Goal: Task Accomplishment & Management: Manage account settings

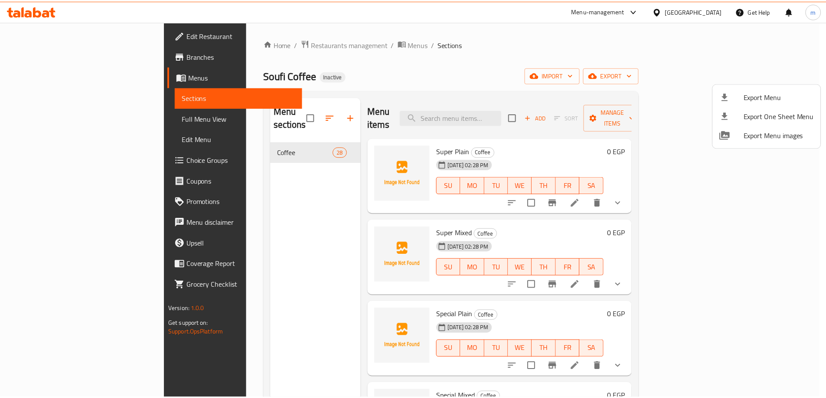
scroll to position [737, 0]
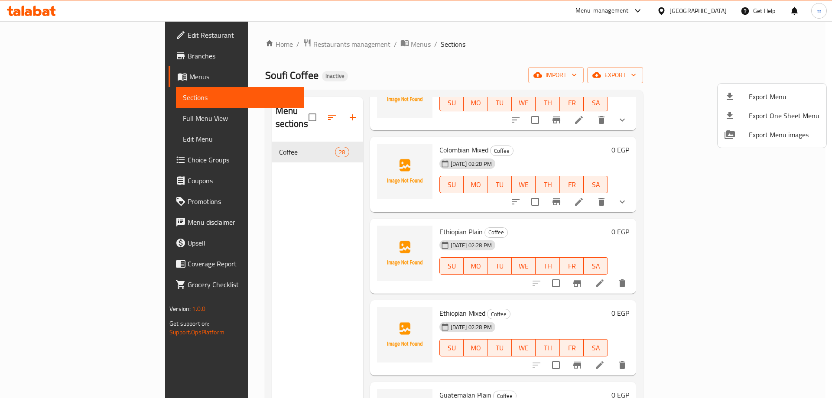
click at [242, 198] on div at bounding box center [416, 199] width 832 height 398
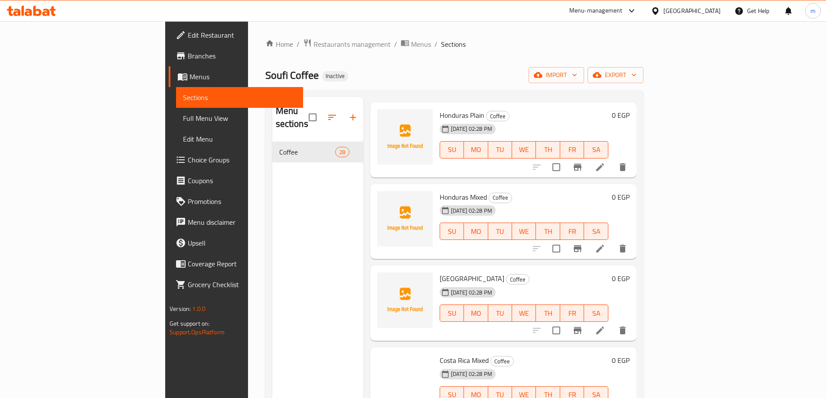
scroll to position [1213, 0]
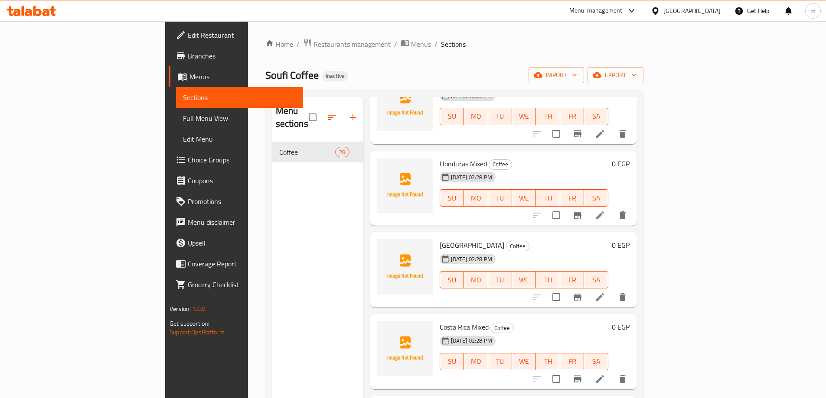
click at [183, 116] on span "Full Menu View" at bounding box center [239, 118] width 113 height 10
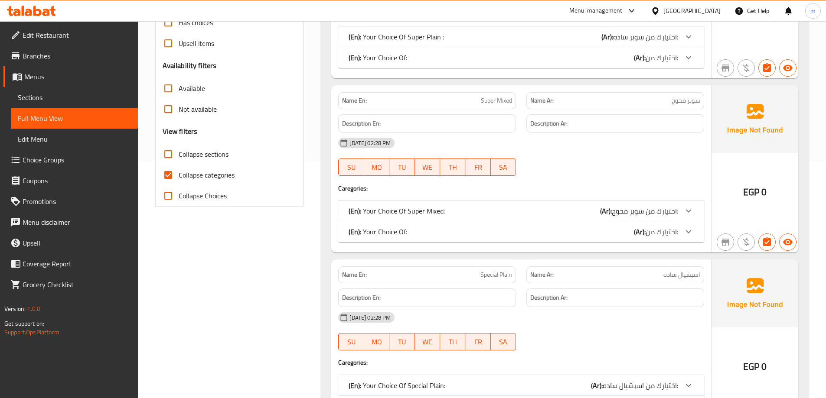
scroll to position [130, 0]
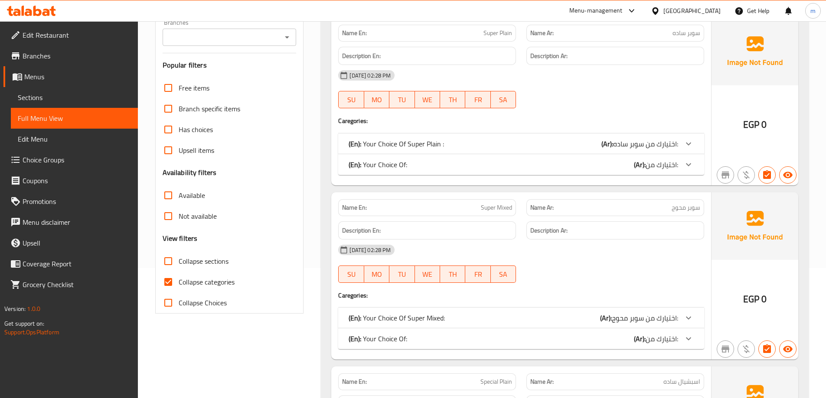
click at [192, 281] on span "Collapse categories" at bounding box center [207, 282] width 56 height 10
click at [179, 281] on input "Collapse categories" at bounding box center [168, 282] width 21 height 21
checkbox input "false"
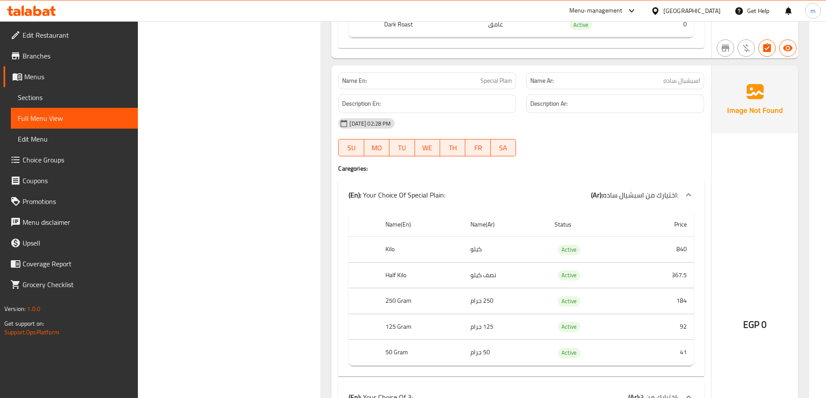
scroll to position [1170, 0]
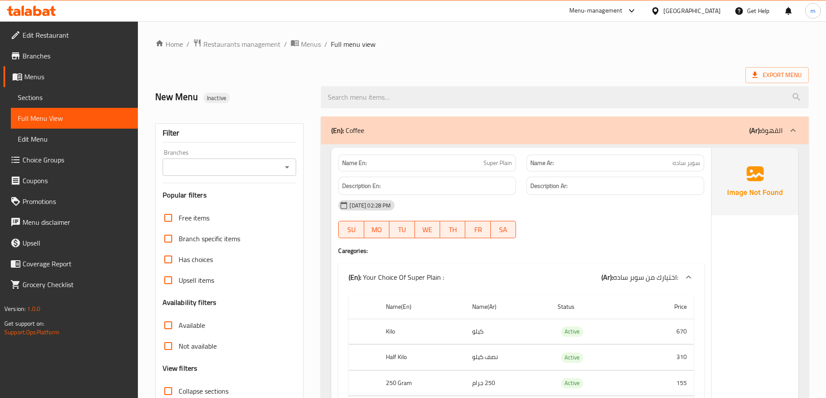
click at [53, 83] on link "Menus" at bounding box center [70, 76] width 134 height 21
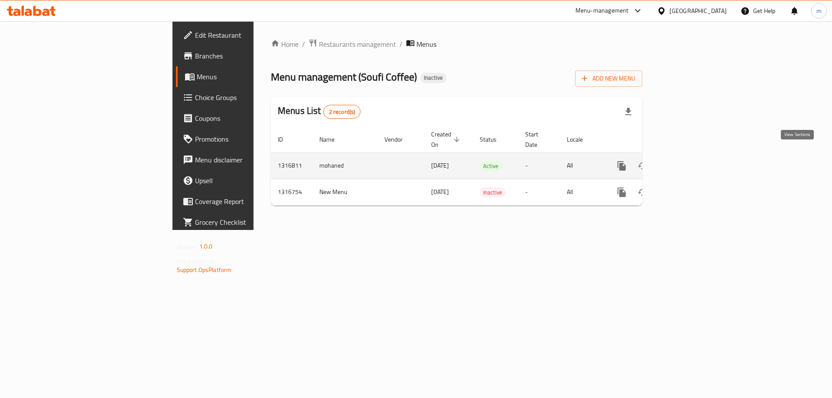
click at [688, 162] on icon "enhanced table" at bounding box center [684, 166] width 8 height 8
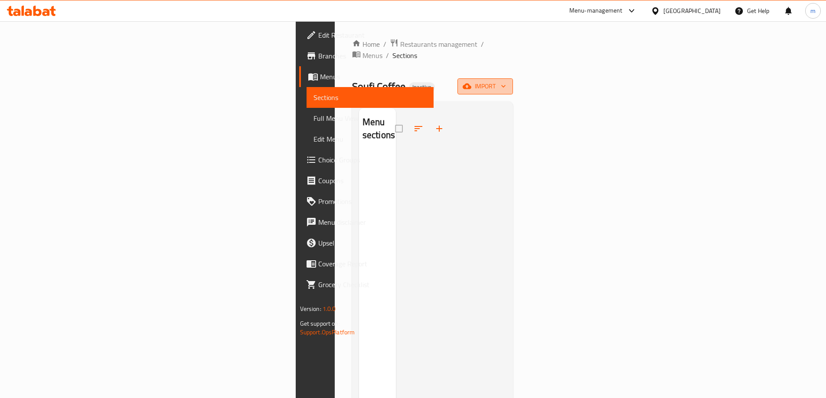
click at [506, 81] on span "import" at bounding box center [485, 86] width 42 height 11
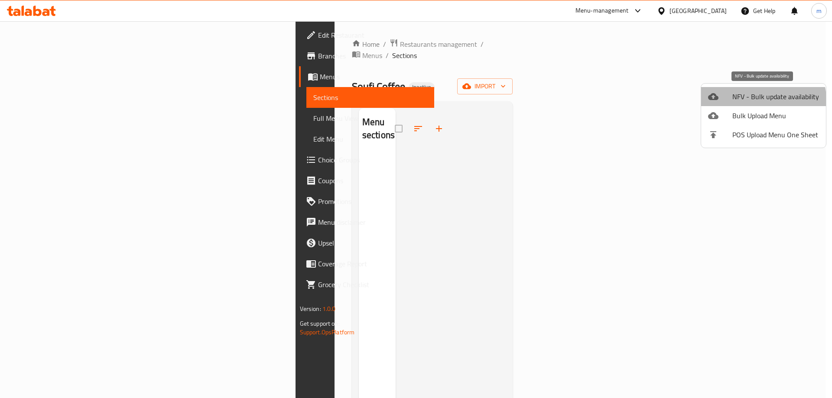
click at [742, 104] on li "NFV - Bulk update availability" at bounding box center [763, 96] width 125 height 19
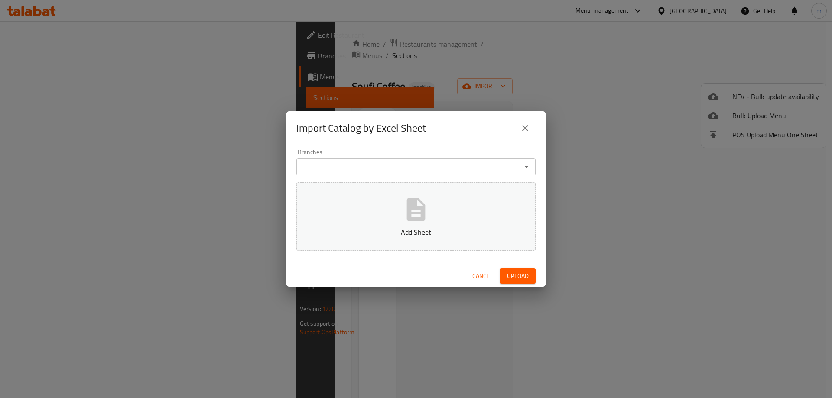
click at [385, 168] on input "Branches" at bounding box center [409, 167] width 220 height 12
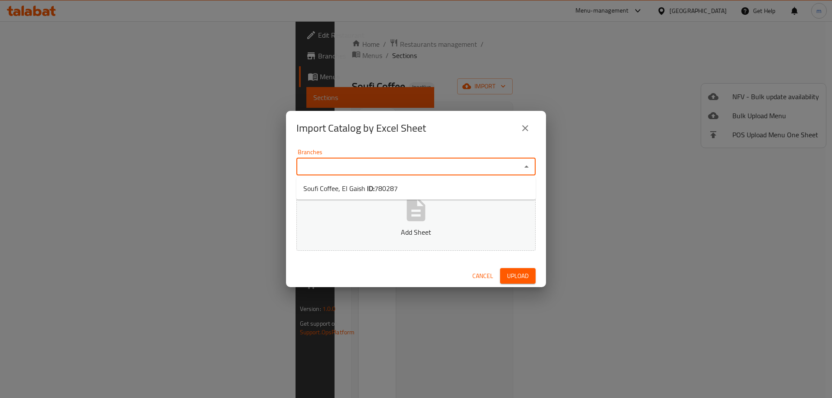
click at [657, 118] on div "Import Catalog by Excel Sheet Branches Branches Add Sheet Cancel Upload" at bounding box center [416, 199] width 832 height 398
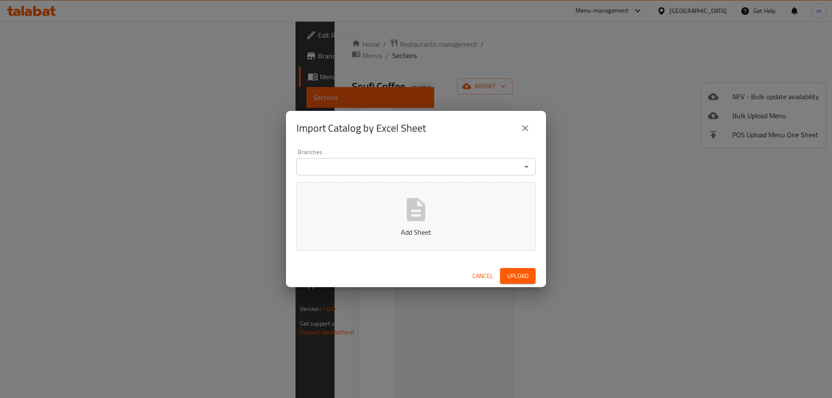
click at [719, 38] on div "Import Catalog by Excel Sheet Branches Branches Add Sheet Cancel Upload" at bounding box center [416, 199] width 832 height 398
click at [527, 133] on icon "close" at bounding box center [525, 128] width 10 height 10
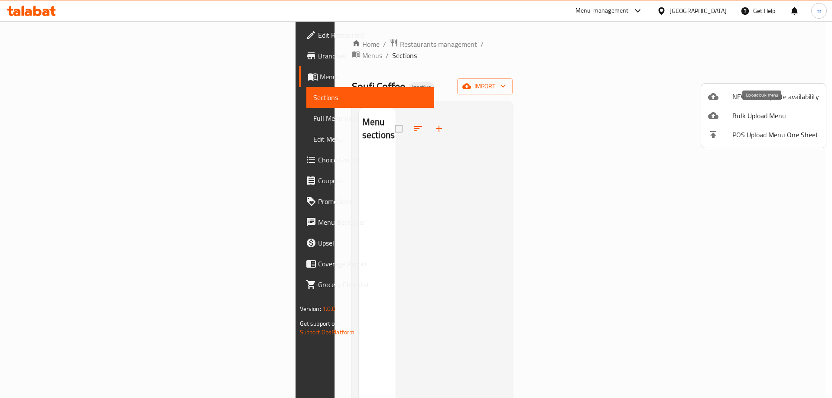
click at [756, 119] on span "Bulk Upload Menu" at bounding box center [775, 116] width 87 height 10
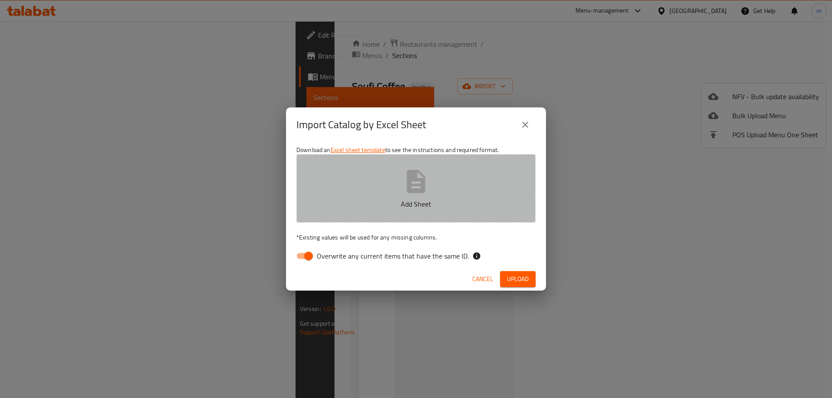
click at [455, 175] on button "Add Sheet" at bounding box center [415, 188] width 239 height 68
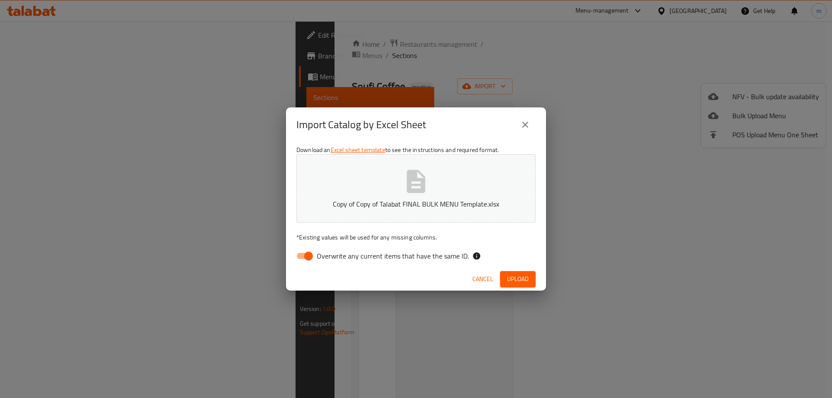
click at [309, 257] on input "Overwrite any current items that have the same ID." at bounding box center [308, 256] width 49 height 16
checkbox input "false"
click at [527, 277] on span "Upload" at bounding box center [518, 279] width 22 height 11
click at [517, 286] on button "Upload" at bounding box center [518, 279] width 36 height 16
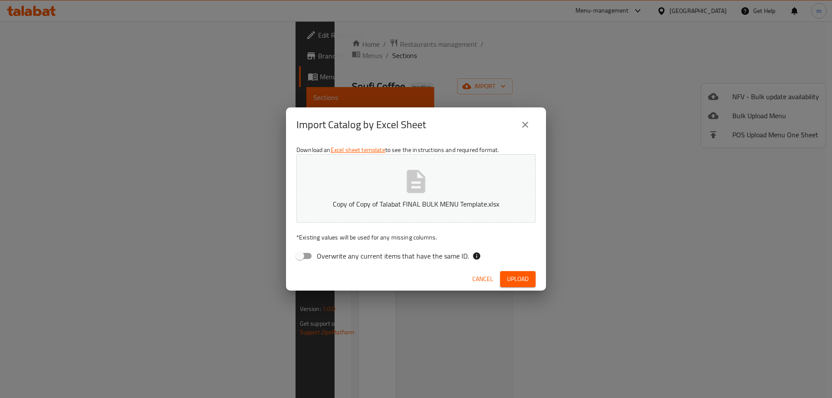
click at [517, 286] on button "Upload" at bounding box center [518, 279] width 36 height 16
click at [522, 283] on span "Upload" at bounding box center [518, 279] width 22 height 11
click at [519, 121] on button "close" at bounding box center [525, 124] width 21 height 21
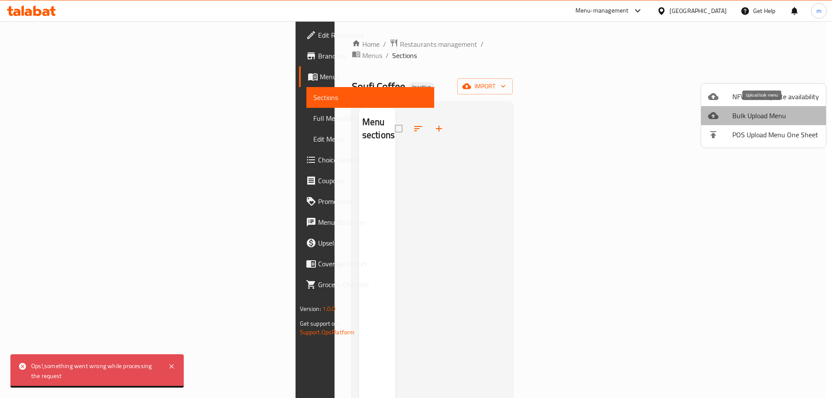
click at [768, 114] on span "Bulk Upload Menu" at bounding box center [775, 116] width 87 height 10
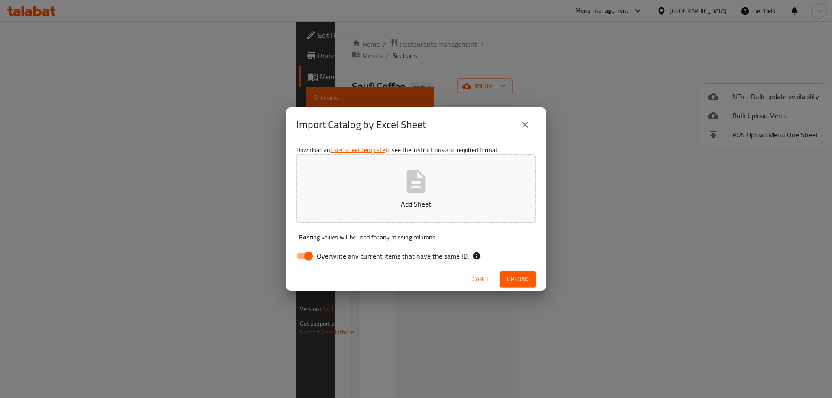
click at [301, 253] on input "Overwrite any current items that have the same ID." at bounding box center [308, 256] width 49 height 16
checkbox input "false"
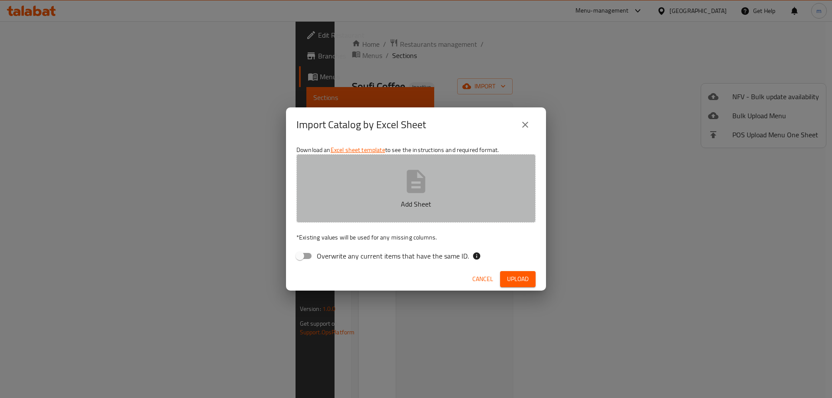
click at [354, 211] on button "Add Sheet" at bounding box center [415, 188] width 239 height 68
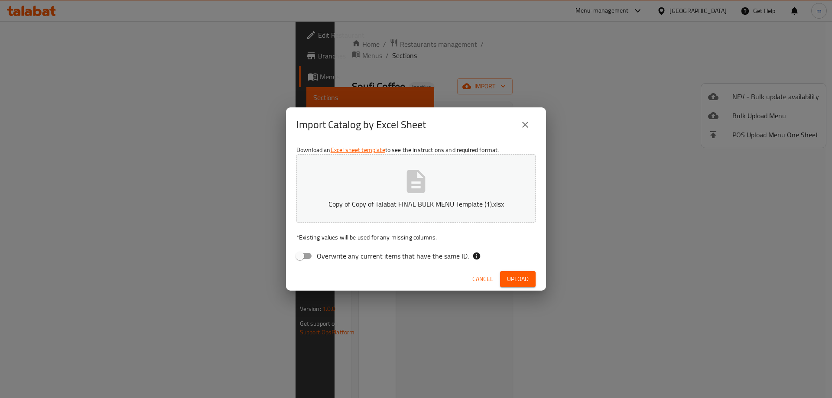
click at [524, 271] on div "Cancel Upload" at bounding box center [416, 279] width 260 height 23
click at [524, 274] on span "Upload" at bounding box center [518, 279] width 22 height 11
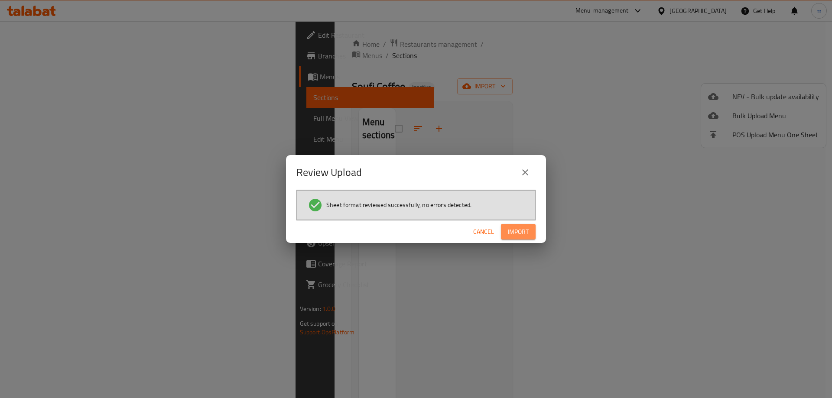
click at [520, 234] on span "Import" at bounding box center [518, 232] width 21 height 11
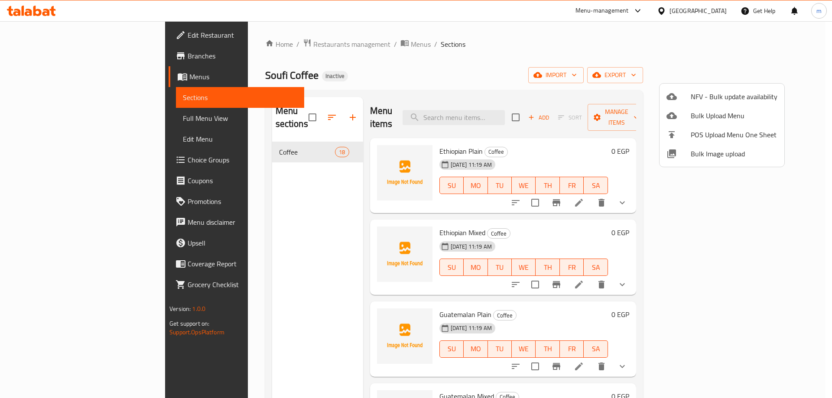
click at [96, 112] on div at bounding box center [416, 199] width 832 height 398
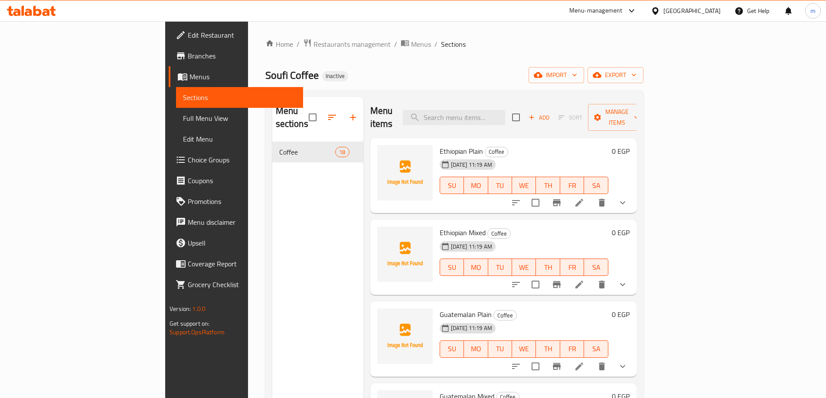
click at [183, 124] on span "Full Menu View" at bounding box center [239, 118] width 113 height 10
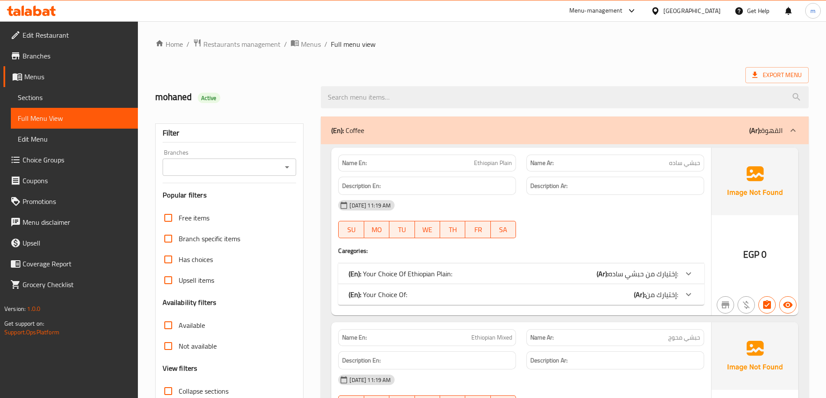
scroll to position [173, 0]
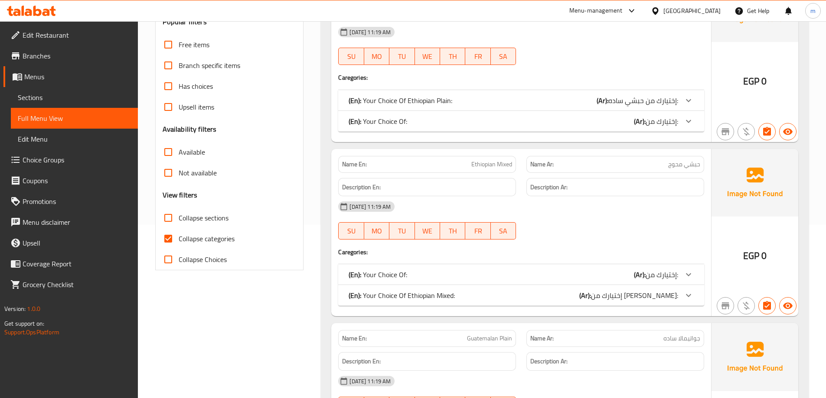
click at [203, 236] on span "Collapse categories" at bounding box center [207, 239] width 56 height 10
click at [179, 236] on input "Collapse categories" at bounding box center [168, 238] width 21 height 21
checkbox input "false"
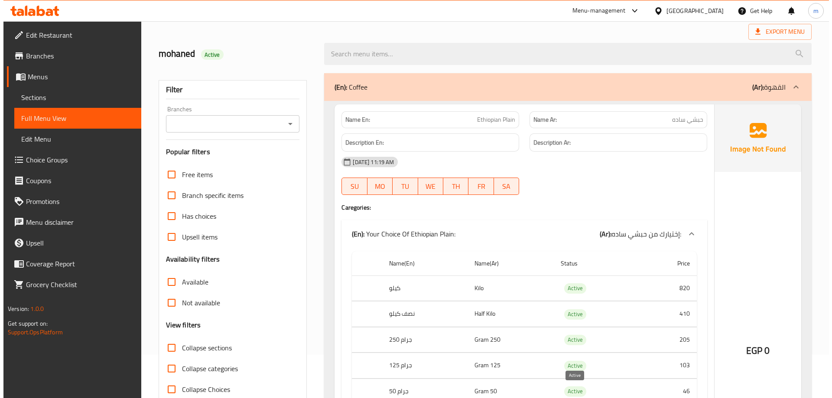
scroll to position [0, 0]
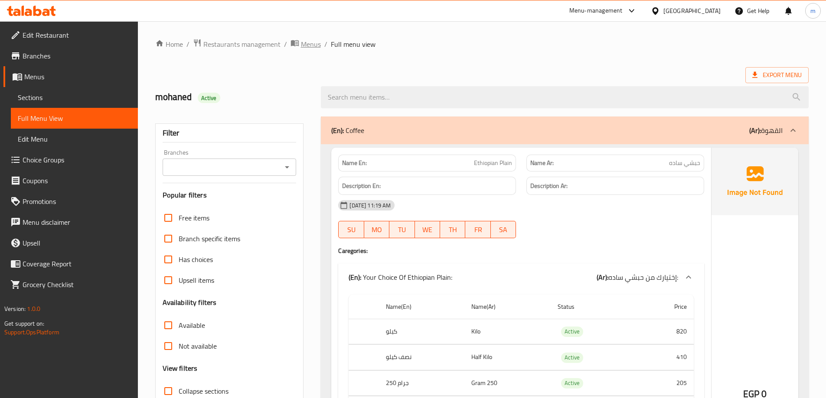
click at [311, 43] on span "Menus" at bounding box center [311, 44] width 20 height 10
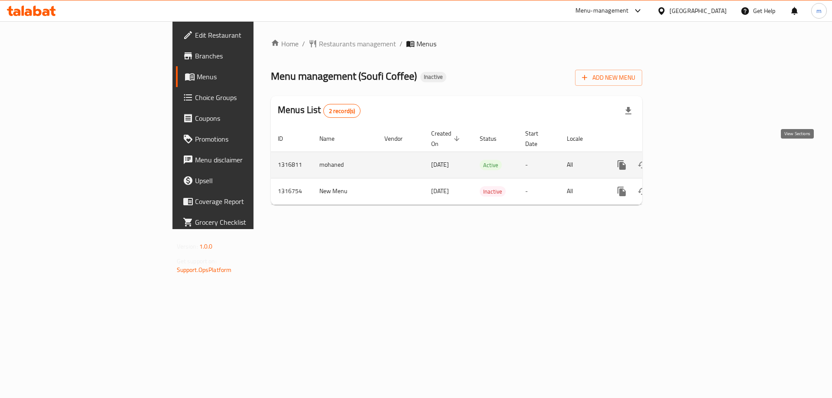
click at [689, 160] on icon "enhanced table" at bounding box center [684, 165] width 10 height 10
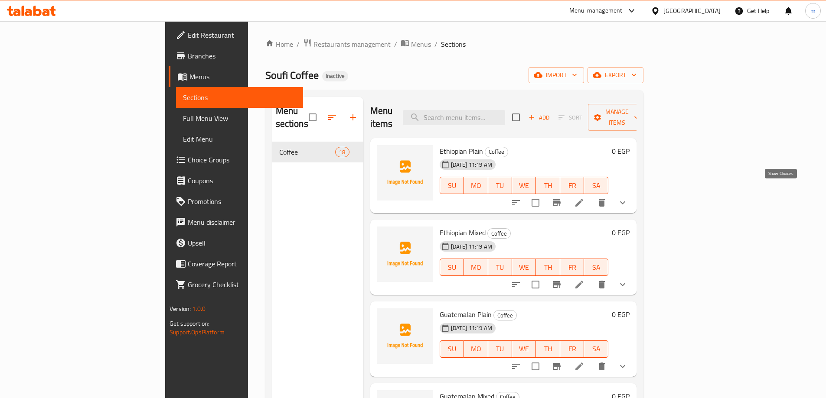
click at [627, 198] on icon "show more" at bounding box center [622, 203] width 10 height 10
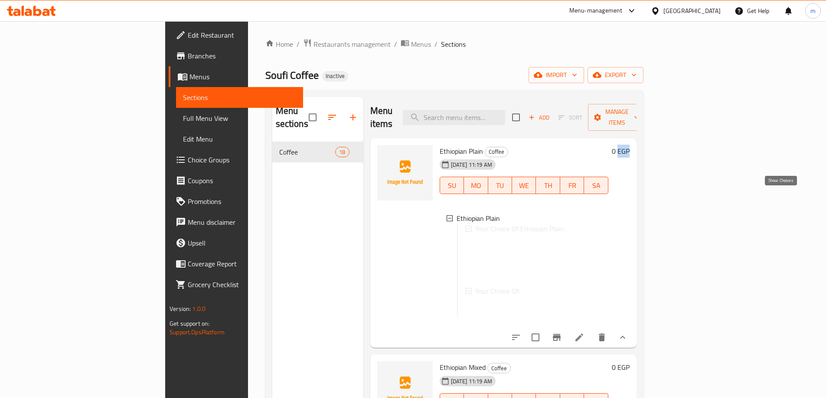
click at [629, 192] on div "0 EGP" at bounding box center [618, 243] width 21 height 196
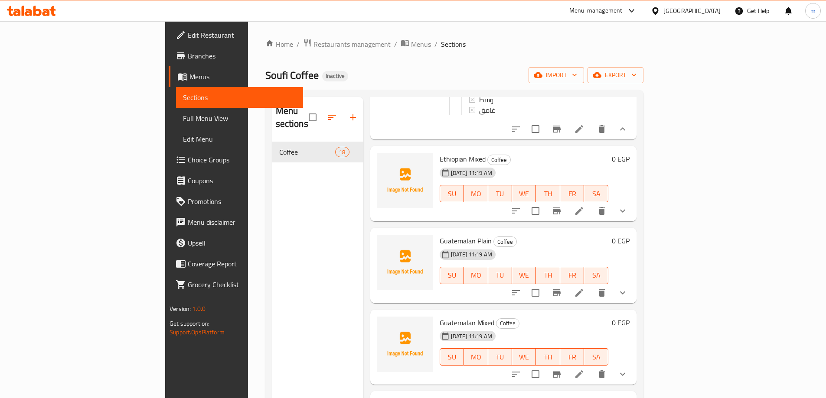
scroll to position [217, 0]
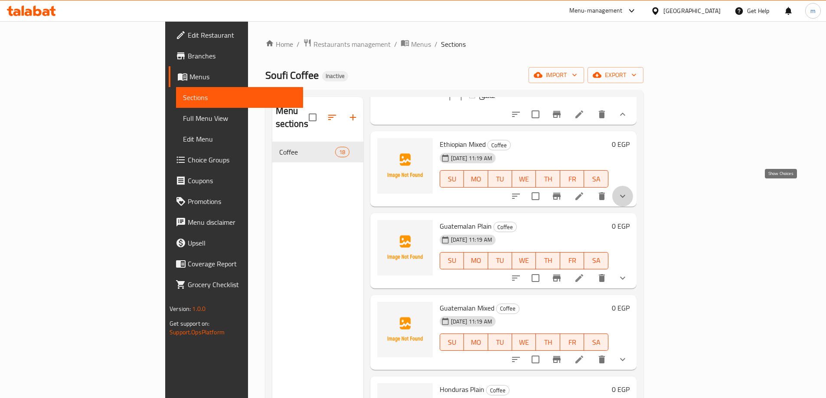
click at [625, 195] on icon "show more" at bounding box center [622, 196] width 5 height 3
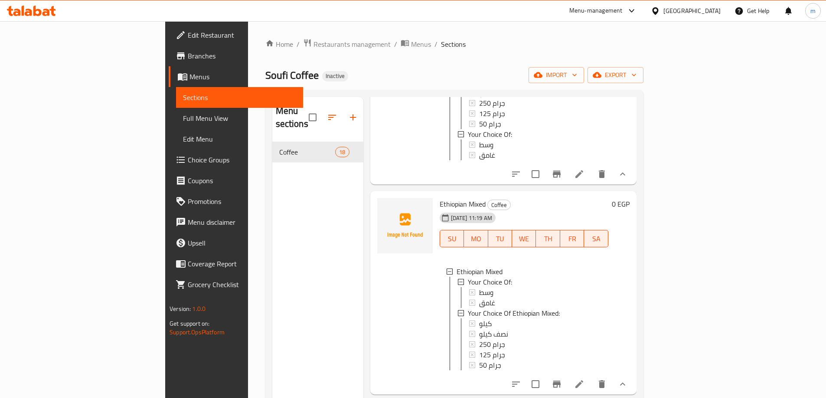
scroll to position [43, 0]
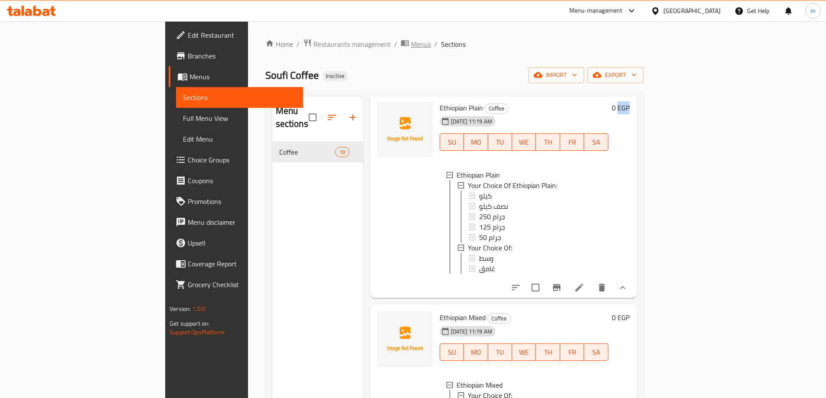
click at [411, 45] on span "Menus" at bounding box center [421, 44] width 20 height 10
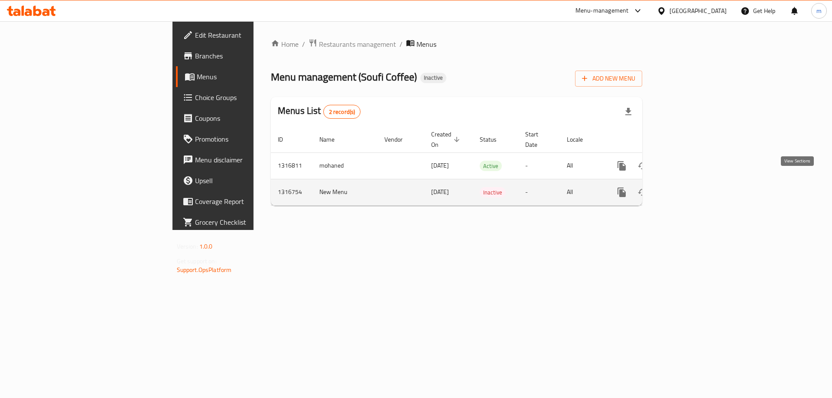
click at [689, 187] on icon "enhanced table" at bounding box center [684, 192] width 10 height 10
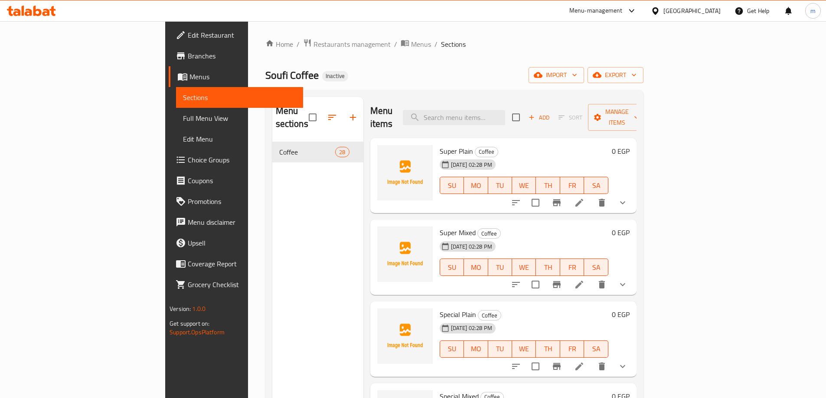
drag, startPoint x: 295, startPoint y: 47, endPoint x: 289, endPoint y: 61, distance: 14.6
click at [400, 48] on span "breadcrumb" at bounding box center [405, 44] width 10 height 11
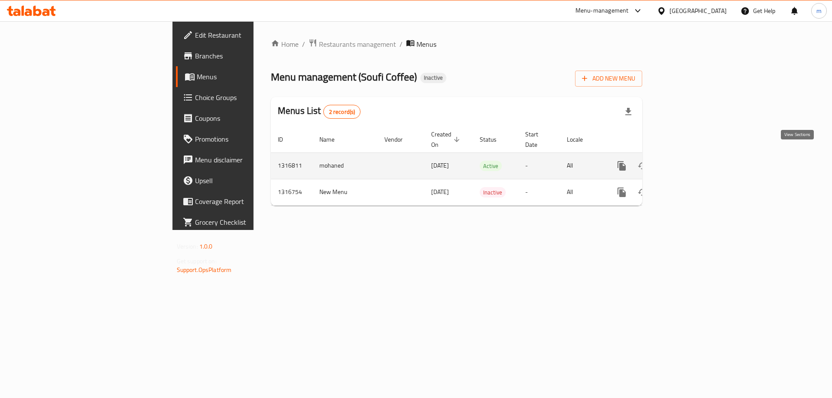
click at [689, 161] on icon "enhanced table" at bounding box center [684, 166] width 10 height 10
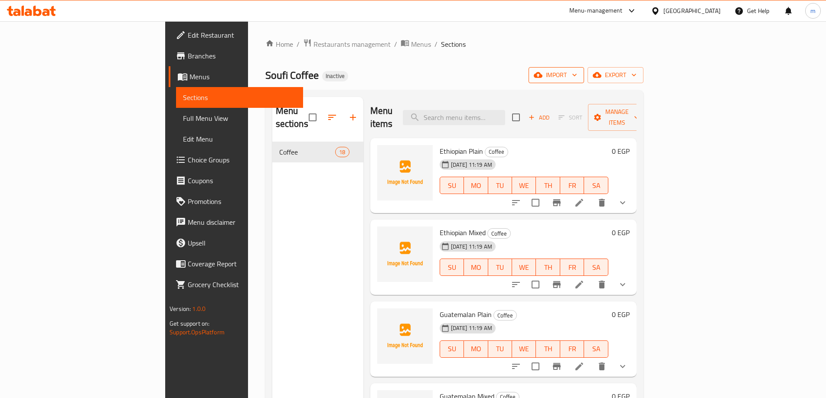
drag, startPoint x: 721, startPoint y: 64, endPoint x: 724, endPoint y: 70, distance: 6.6
click at [643, 64] on div "Home / Restaurants management / Menus / Sections Soufi Coffee Inactive import e…" at bounding box center [454, 271] width 378 height 464
click at [577, 70] on span "import" at bounding box center [556, 75] width 42 height 11
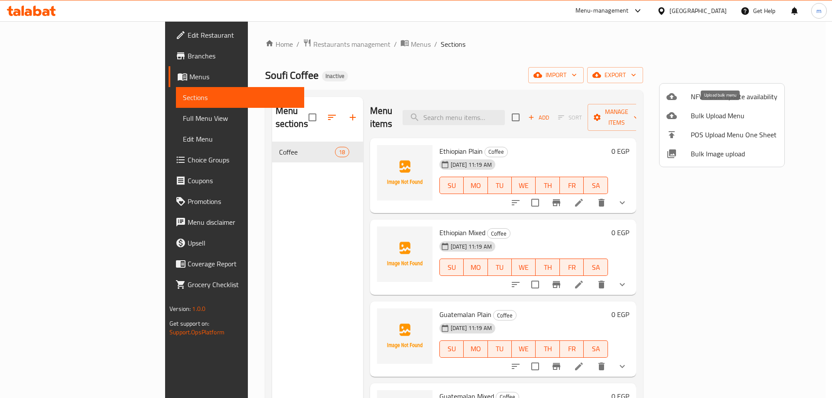
click at [707, 119] on span "Bulk Upload Menu" at bounding box center [734, 116] width 87 height 10
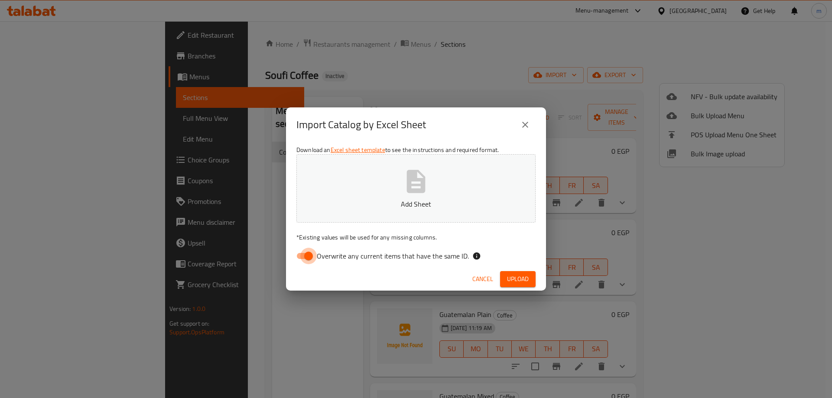
click at [310, 257] on input "Overwrite any current items that have the same ID." at bounding box center [308, 256] width 49 height 16
checkbox input "false"
click at [396, 184] on button "Add Sheet" at bounding box center [415, 188] width 239 height 68
drag, startPoint x: 481, startPoint y: 281, endPoint x: 488, endPoint y: 334, distance: 53.2
click at [481, 284] on span "Cancel" at bounding box center [482, 279] width 21 height 11
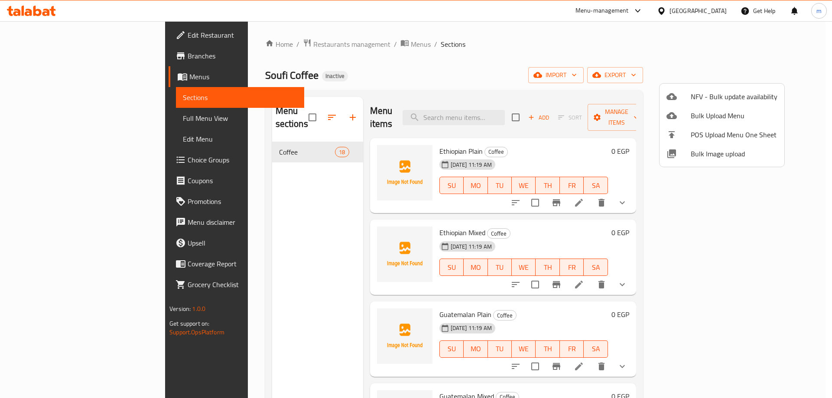
click at [547, 57] on div at bounding box center [416, 199] width 832 height 398
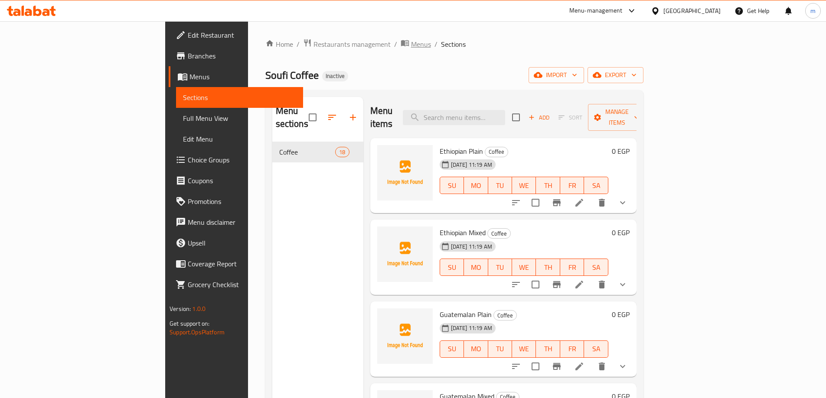
click at [411, 42] on span "Menus" at bounding box center [421, 44] width 20 height 10
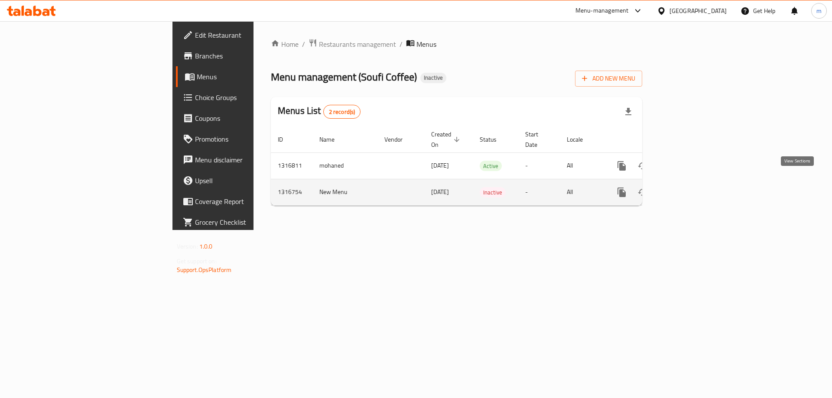
click at [688, 189] on icon "enhanced table" at bounding box center [684, 193] width 8 height 8
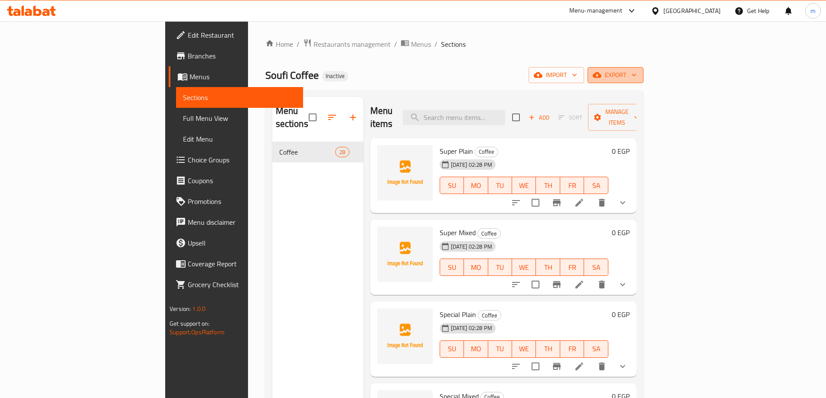
click at [643, 82] on button "export" at bounding box center [615, 75] width 56 height 16
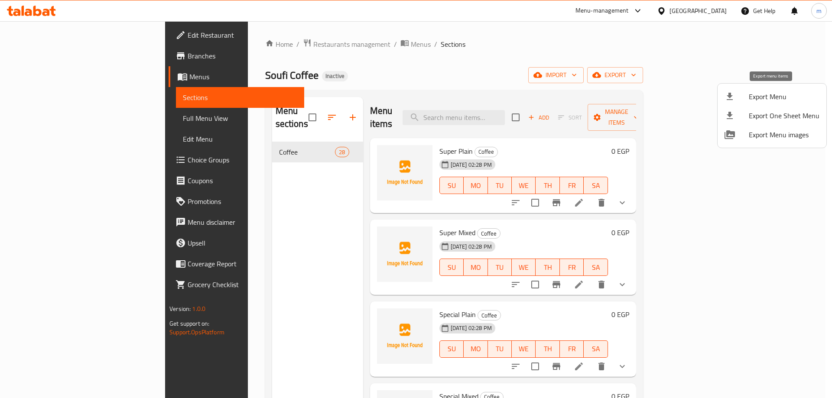
click at [784, 95] on span "Export Menu" at bounding box center [784, 96] width 71 height 10
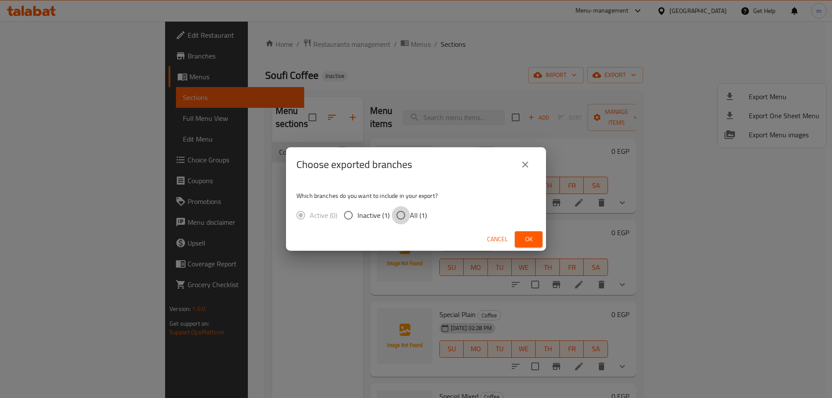
drag, startPoint x: 401, startPoint y: 214, endPoint x: 530, endPoint y: 253, distance: 134.5
click at [405, 217] on input "All (1)" at bounding box center [401, 215] width 18 height 18
radio input "true"
click at [530, 237] on span "Ok" at bounding box center [529, 239] width 14 height 11
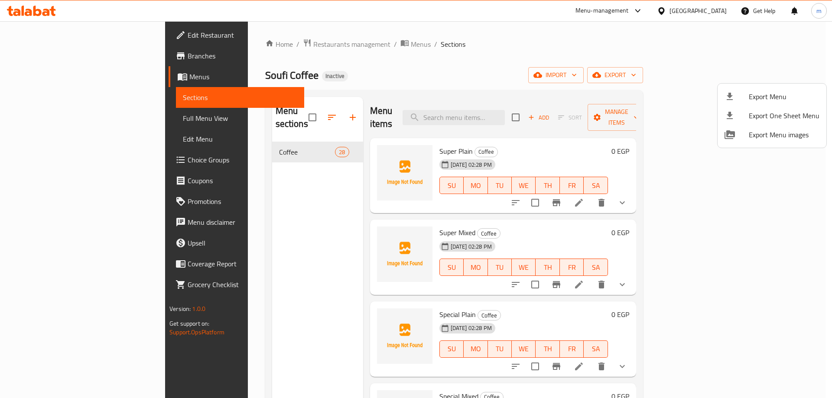
click at [315, 42] on div at bounding box center [416, 199] width 832 height 398
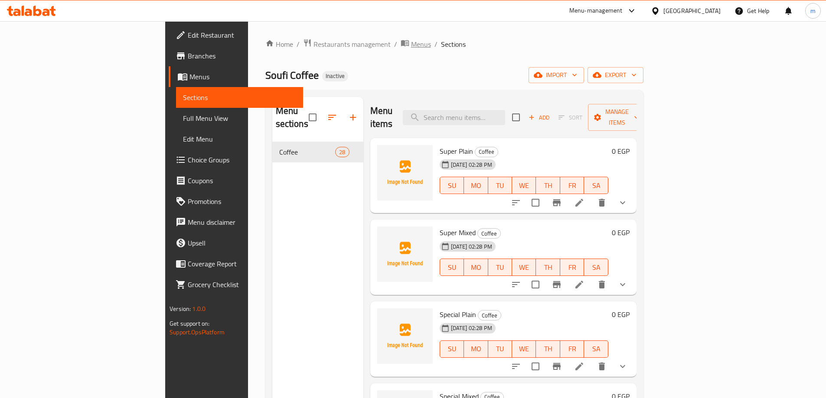
click at [411, 41] on span "Menus" at bounding box center [421, 44] width 20 height 10
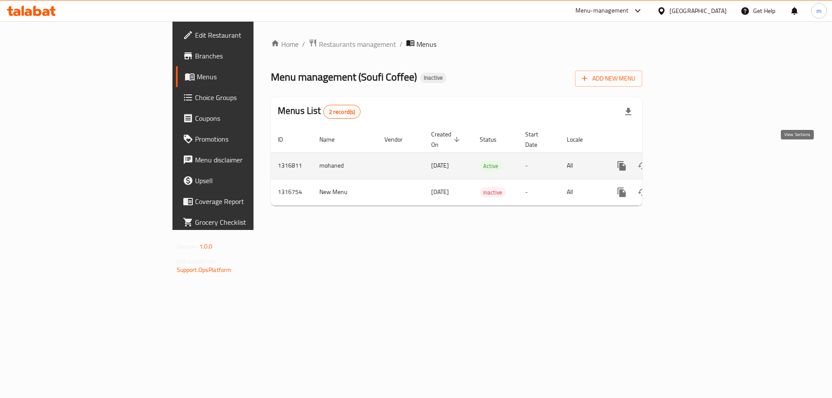
click at [695, 156] on link "enhanced table" at bounding box center [684, 166] width 21 height 21
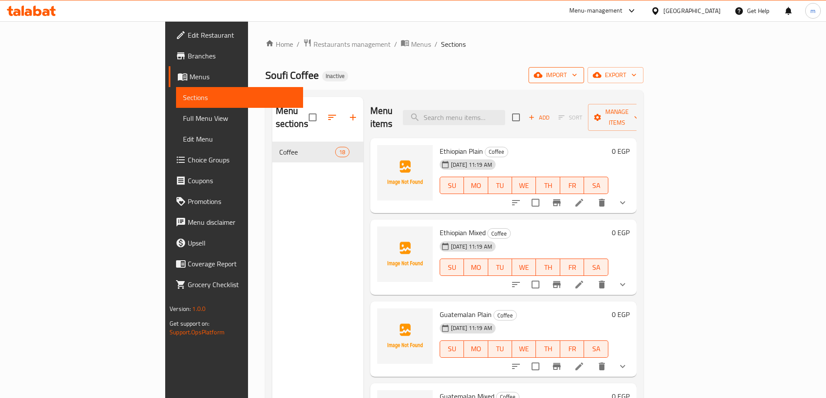
click at [577, 75] on span "import" at bounding box center [556, 75] width 42 height 11
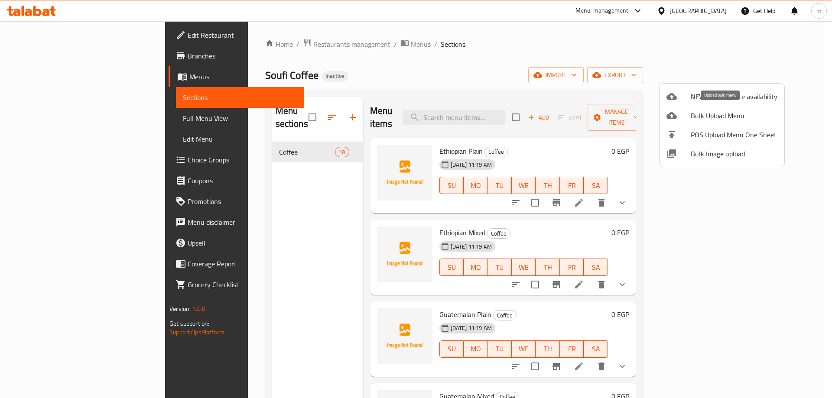
click at [707, 117] on span "Bulk Upload Menu" at bounding box center [734, 116] width 87 height 10
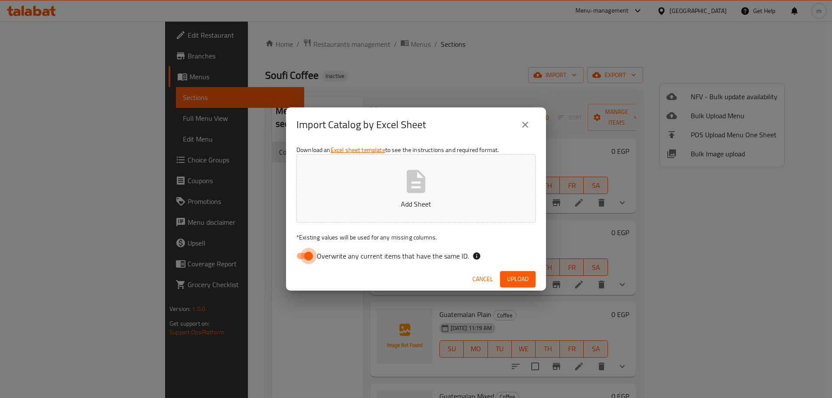
click at [308, 254] on input "Overwrite any current items that have the same ID." at bounding box center [308, 256] width 49 height 16
checkbox input "false"
click at [407, 189] on icon "button" at bounding box center [416, 181] width 19 height 23
click at [520, 283] on span "Upload" at bounding box center [518, 279] width 22 height 11
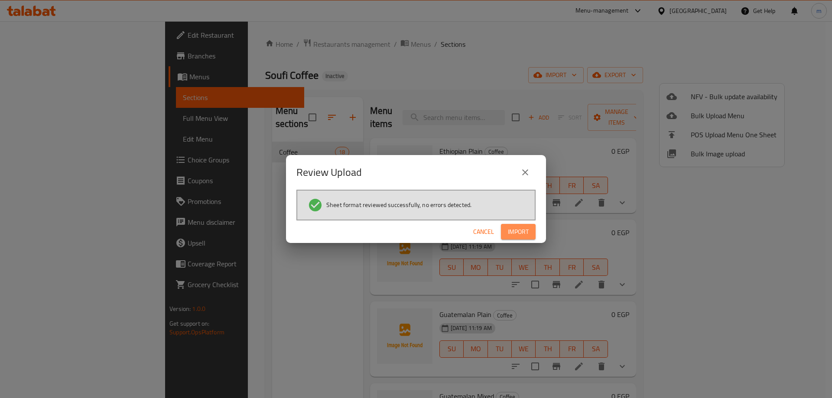
click at [512, 229] on span "Import" at bounding box center [518, 232] width 21 height 11
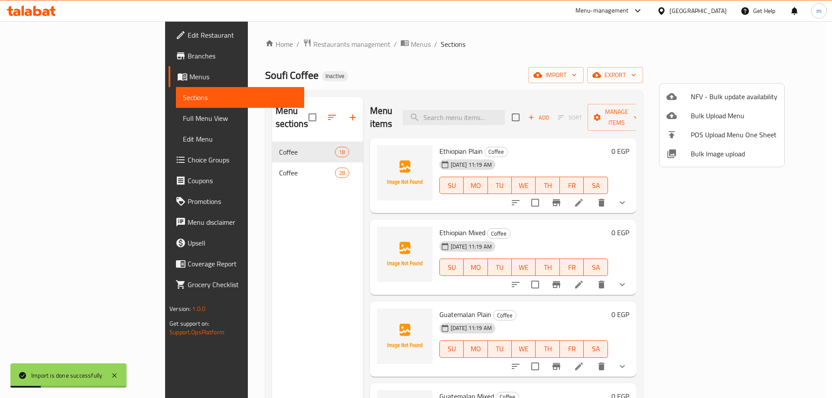
click at [250, 282] on div at bounding box center [416, 199] width 832 height 398
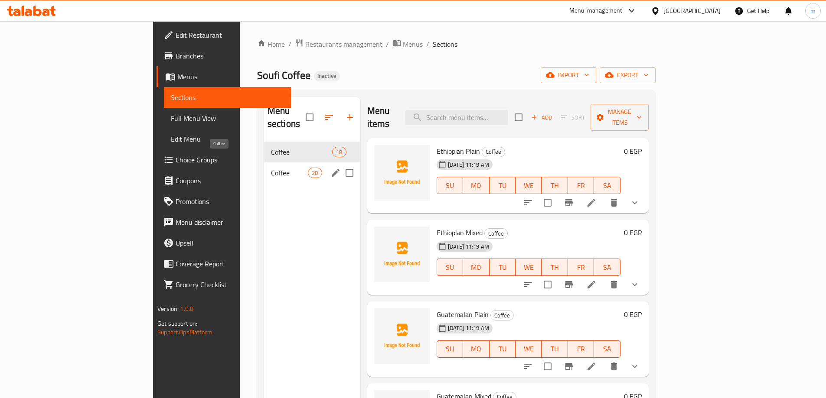
click at [271, 168] on span "Coffee" at bounding box center [289, 173] width 37 height 10
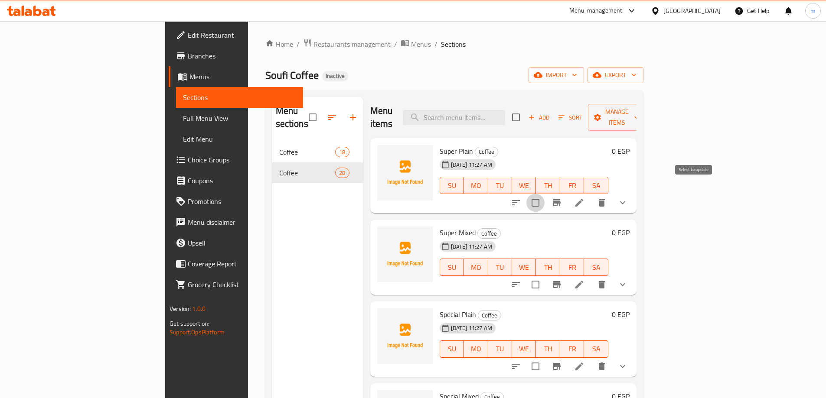
click at [544, 194] on input "checkbox" at bounding box center [535, 203] width 18 height 18
checkbox input "true"
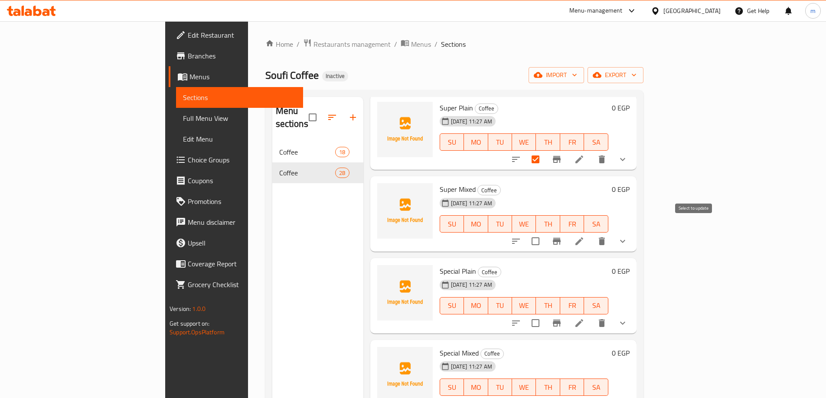
click at [544, 232] on input "checkbox" at bounding box center [535, 241] width 18 height 18
checkbox input "true"
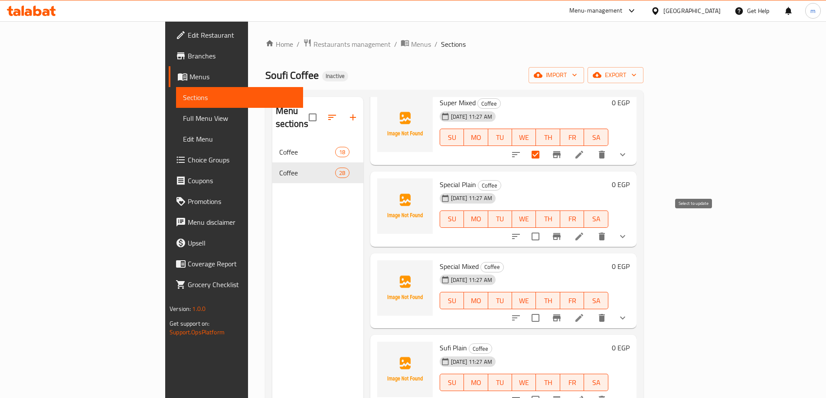
click at [544, 228] on input "checkbox" at bounding box center [535, 237] width 18 height 18
checkbox input "true"
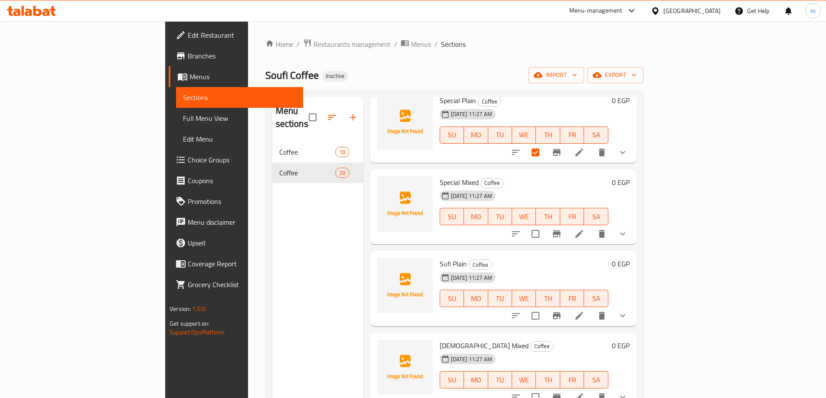
scroll to position [217, 0]
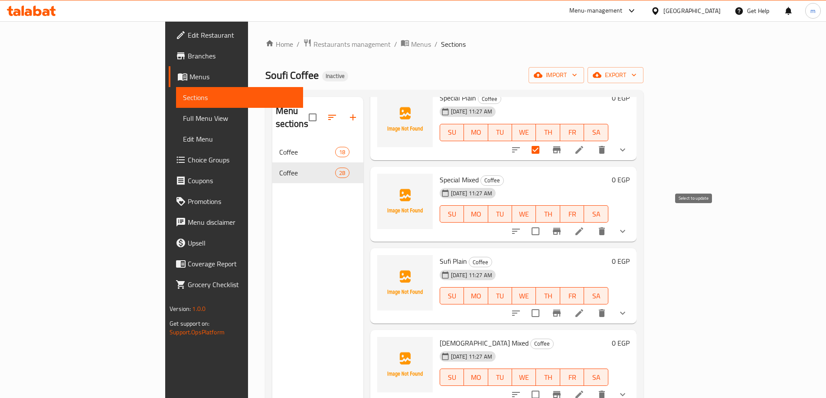
click at [544, 222] on input "checkbox" at bounding box center [535, 231] width 18 height 18
checkbox input "true"
click at [544, 304] on input "checkbox" at bounding box center [535, 313] width 18 height 18
checkbox input "true"
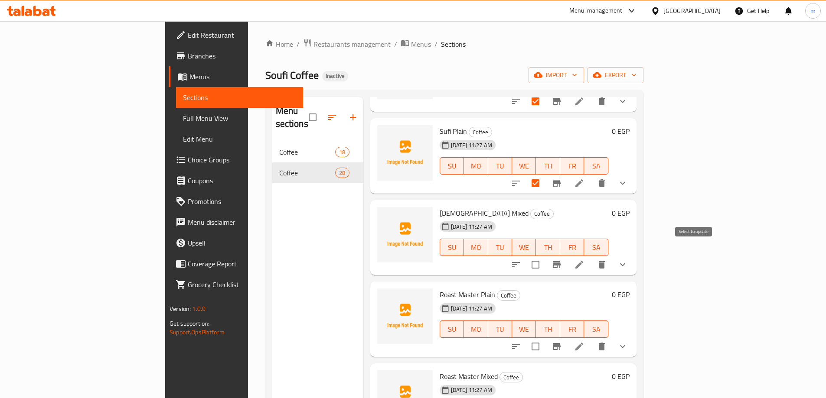
click at [544, 256] on input "checkbox" at bounding box center [535, 265] width 18 height 18
checkbox input "true"
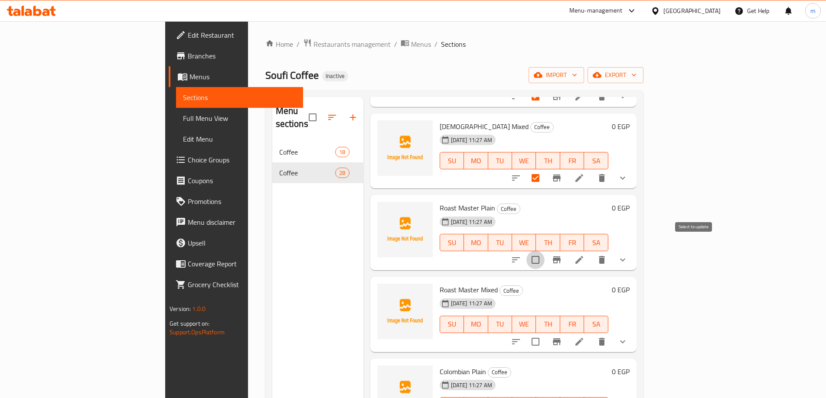
click at [544, 251] on input "checkbox" at bounding box center [535, 260] width 18 height 18
checkbox input "true"
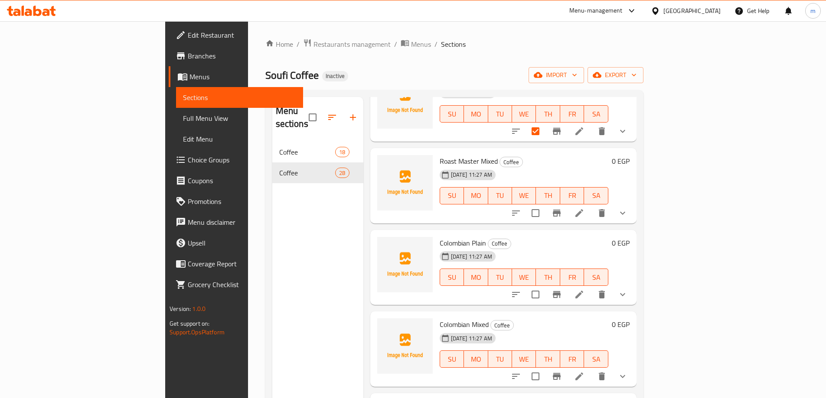
scroll to position [563, 0]
click at [544, 203] on input "checkbox" at bounding box center [535, 212] width 18 height 18
checkbox input "true"
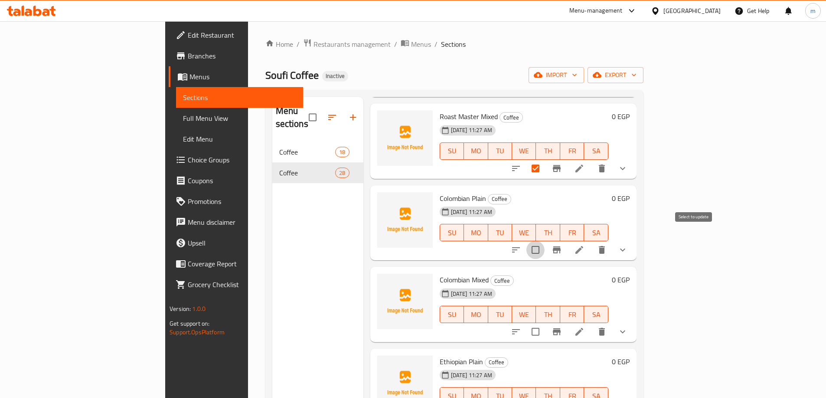
click at [544, 241] on input "checkbox" at bounding box center [535, 250] width 18 height 18
checkbox input "true"
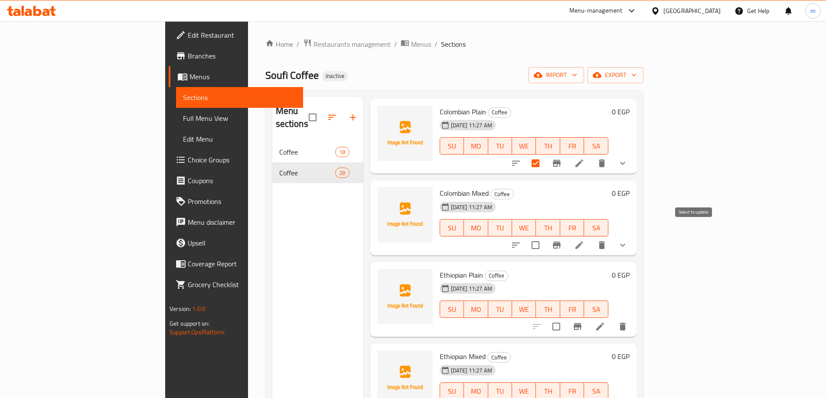
click at [544, 236] on input "checkbox" at bounding box center [535, 245] width 18 height 18
checkbox input "true"
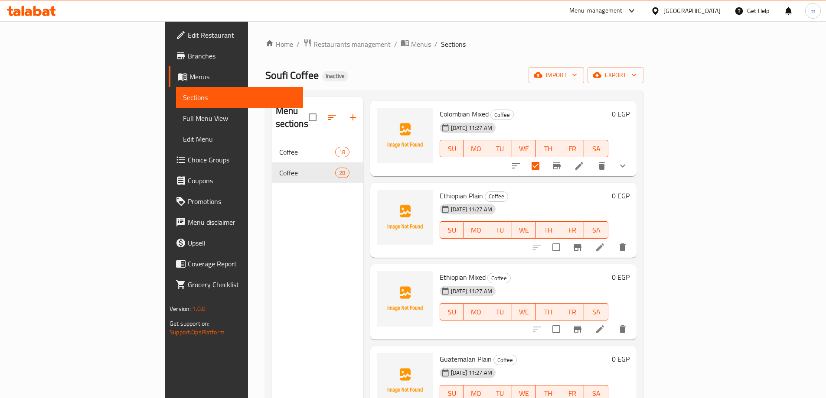
scroll to position [780, 0]
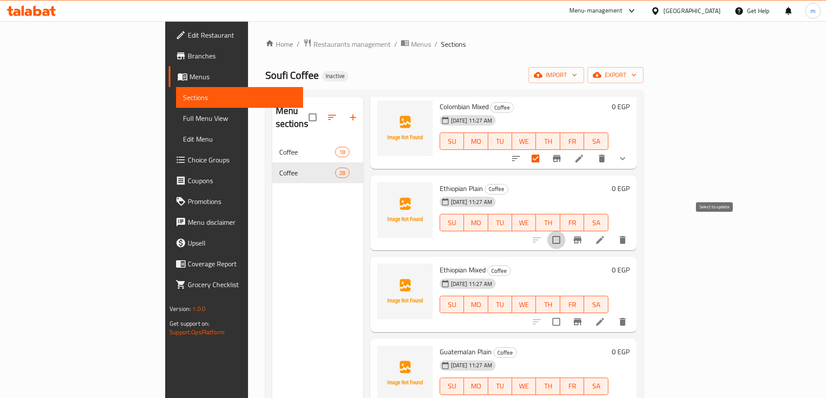
click at [565, 233] on input "checkbox" at bounding box center [556, 240] width 18 height 18
checkbox input "true"
click at [565, 313] on input "checkbox" at bounding box center [556, 322] width 18 height 18
checkbox input "true"
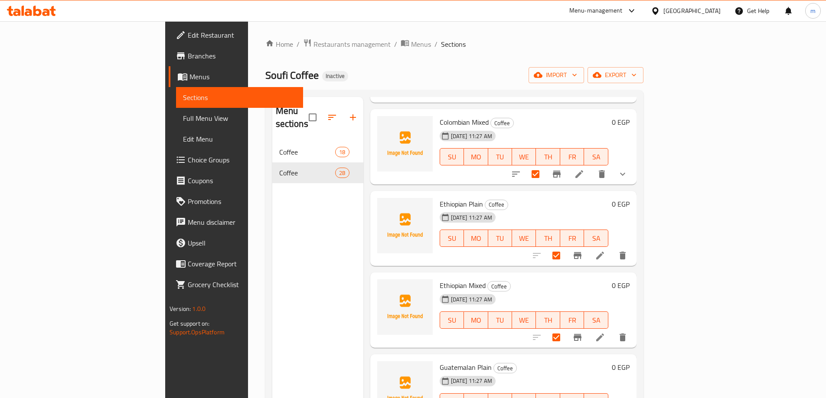
scroll to position [737, 0]
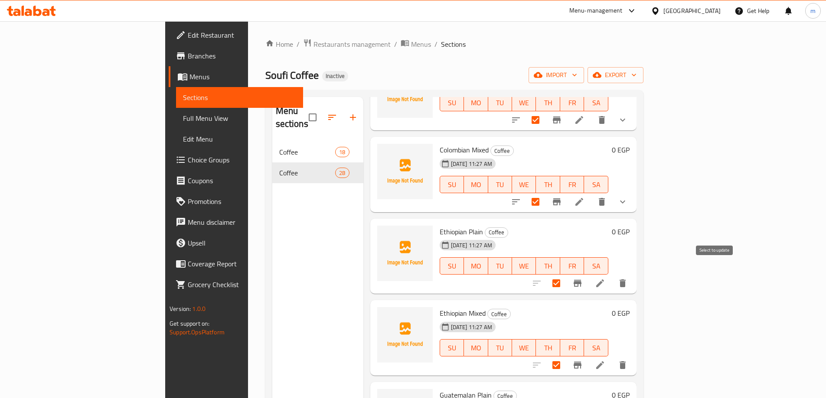
click at [565, 274] on input "checkbox" at bounding box center [556, 283] width 18 height 18
checkbox input "false"
click at [565, 356] on input "checkbox" at bounding box center [556, 365] width 18 height 18
checkbox input "false"
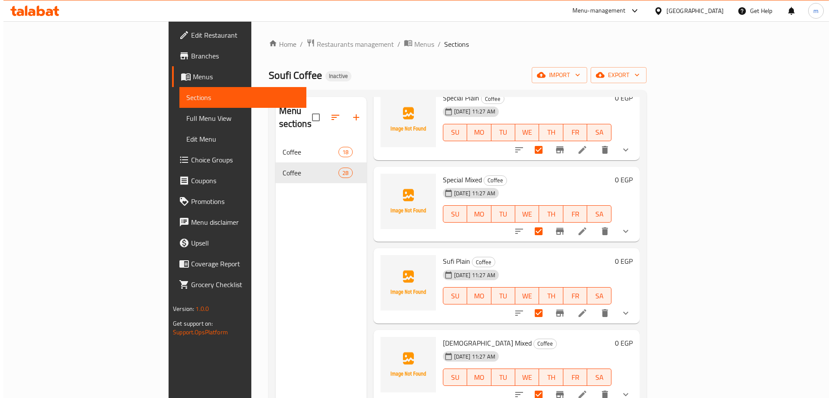
scroll to position [0, 0]
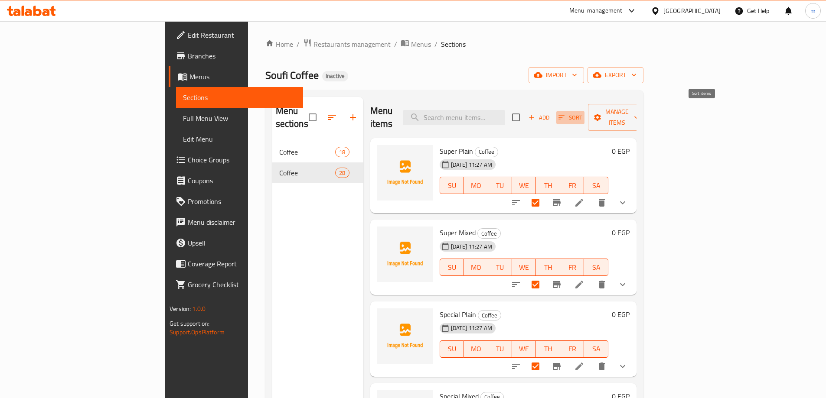
click at [582, 113] on span "Sort" at bounding box center [570, 118] width 24 height 10
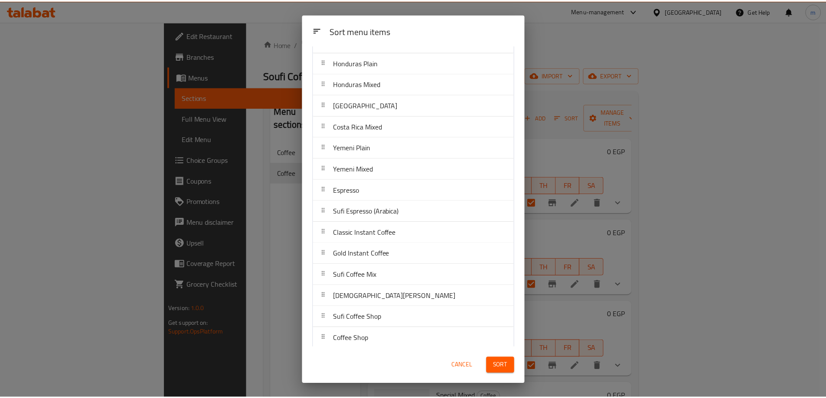
scroll to position [321, 0]
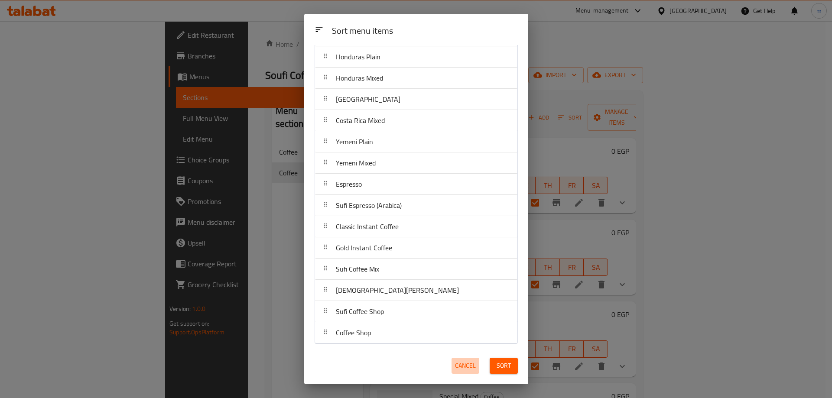
click at [466, 365] on span "Cancel" at bounding box center [465, 366] width 21 height 11
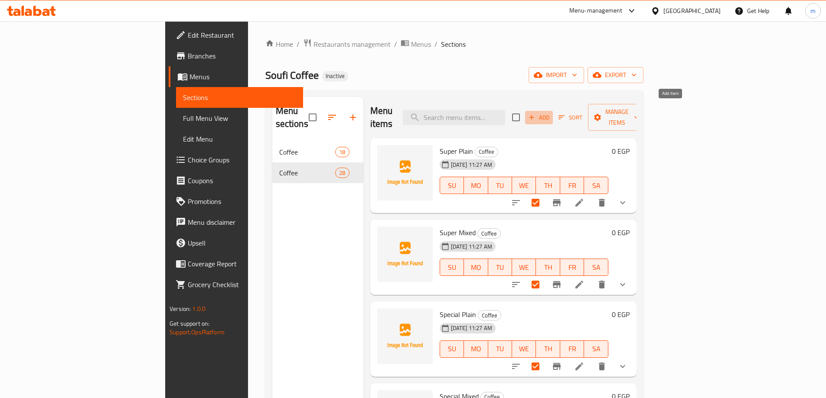
click at [535, 114] on icon "button" at bounding box center [531, 118] width 8 height 8
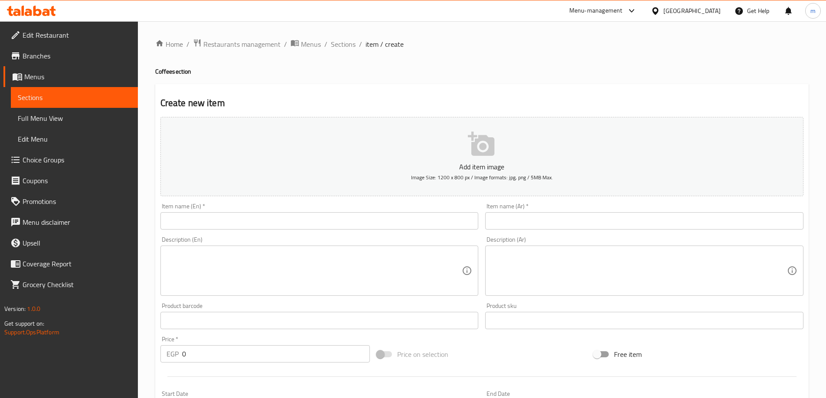
drag, startPoint x: 371, startPoint y: 47, endPoint x: 361, endPoint y: 48, distance: 9.6
click at [371, 47] on span "item / create" at bounding box center [384, 44] width 38 height 10
click at [342, 44] on span "Sections" at bounding box center [343, 44] width 25 height 10
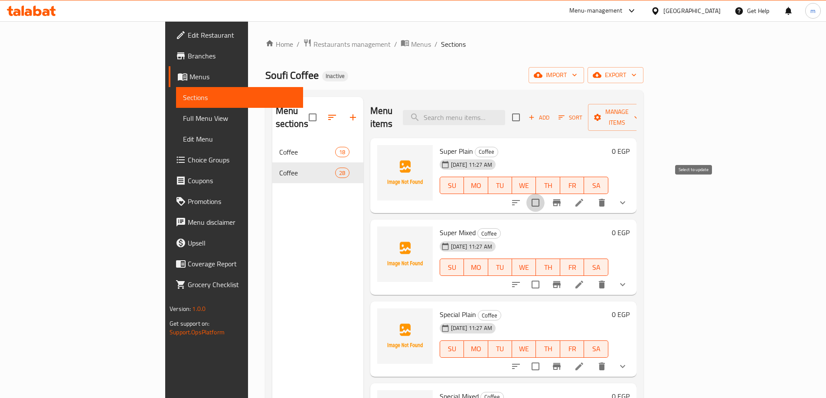
click at [544, 194] on input "checkbox" at bounding box center [535, 203] width 18 height 18
checkbox input "true"
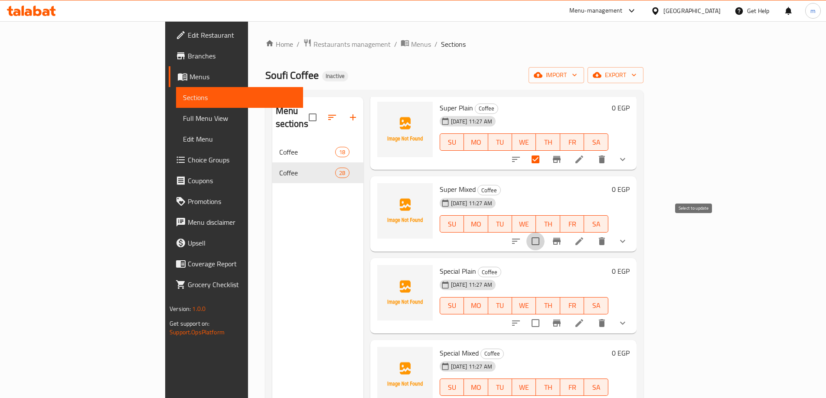
click at [544, 232] on input "checkbox" at bounding box center [535, 241] width 18 height 18
checkbox input "true"
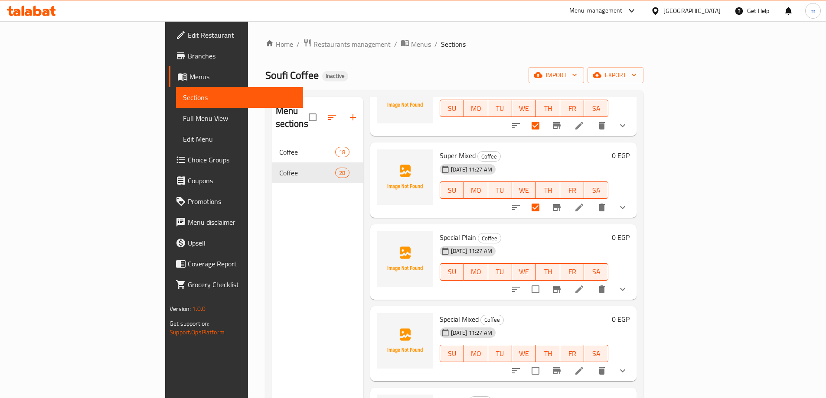
scroll to position [130, 0]
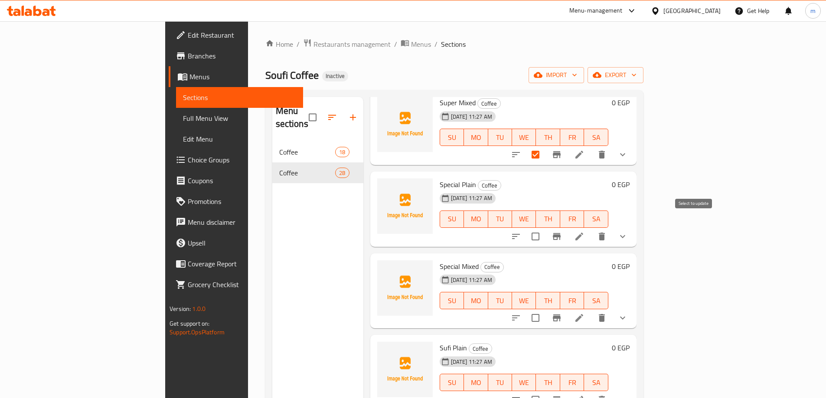
click at [544, 228] on input "checkbox" at bounding box center [535, 237] width 18 height 18
checkbox input "true"
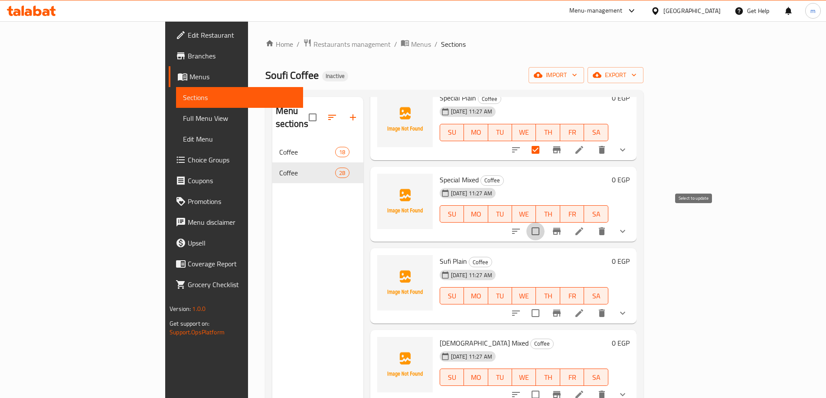
click at [544, 226] on input "checkbox" at bounding box center [535, 231] width 18 height 18
checkbox input "true"
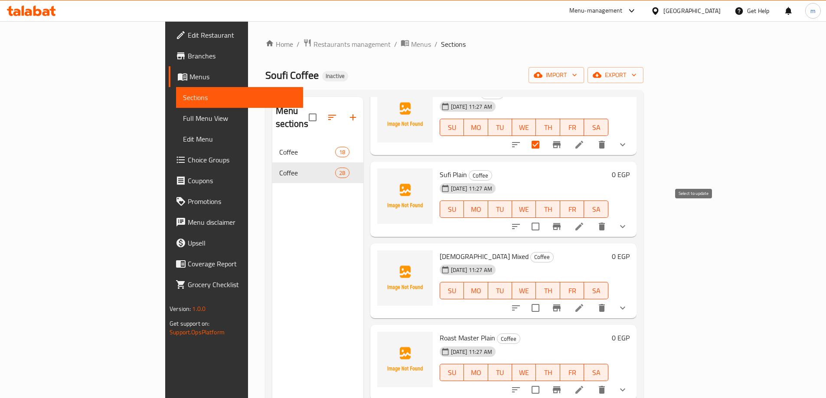
click at [544, 218] on input "checkbox" at bounding box center [535, 227] width 18 height 18
checkbox input "true"
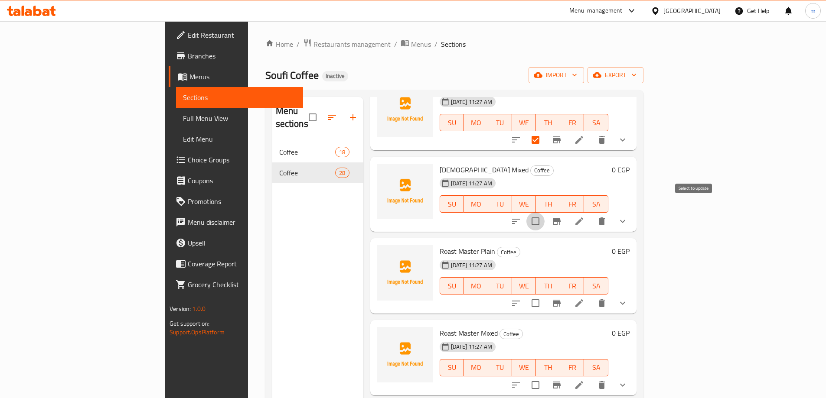
click at [544, 212] on input "checkbox" at bounding box center [535, 221] width 18 height 18
checkbox input "true"
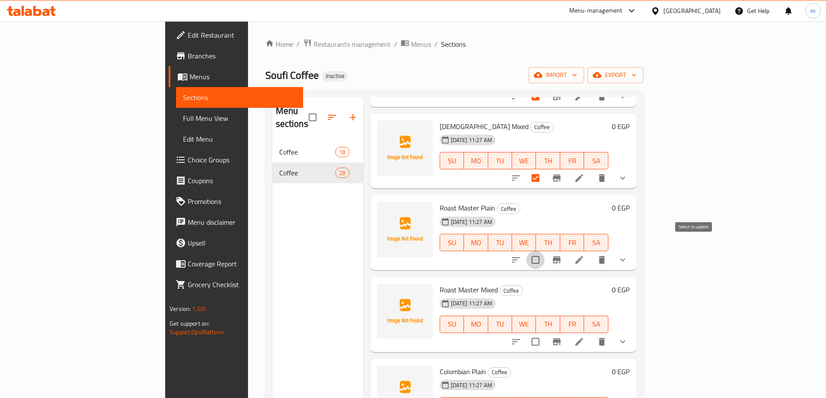
click at [544, 251] on input "checkbox" at bounding box center [535, 260] width 18 height 18
checkbox input "true"
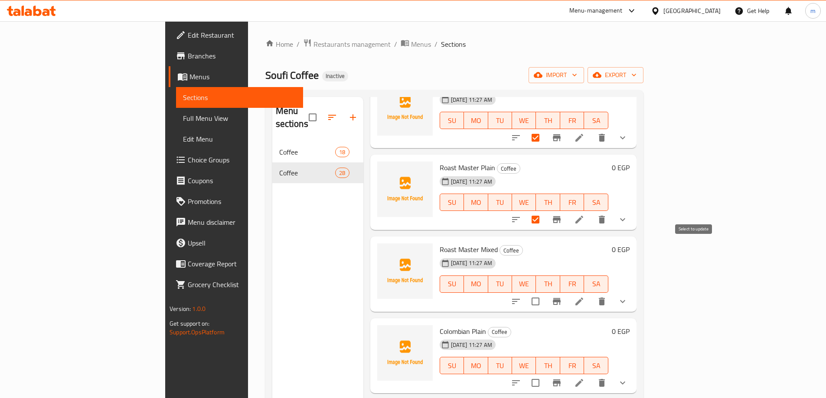
scroll to position [520, 0]
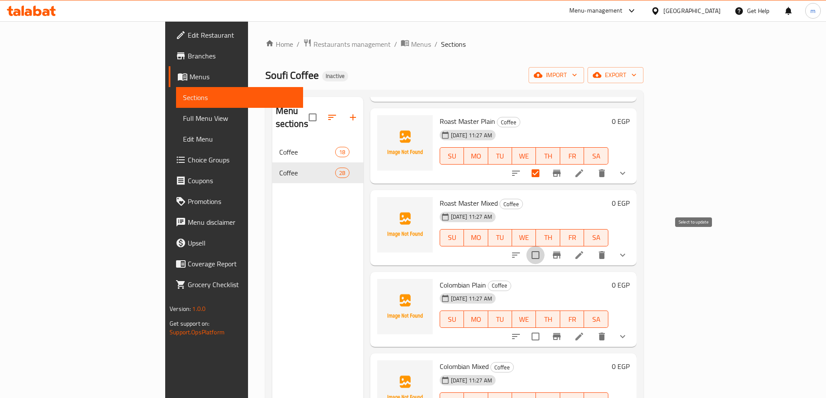
click at [544, 246] on input "checkbox" at bounding box center [535, 255] width 18 height 18
checkbox input "true"
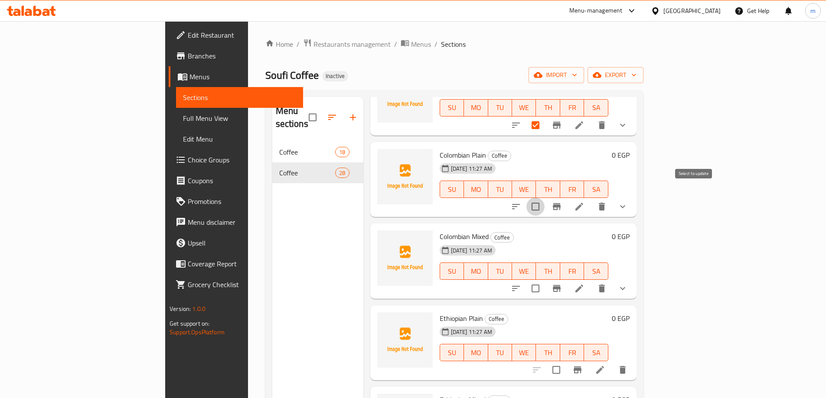
click at [544, 198] on input "checkbox" at bounding box center [535, 207] width 18 height 18
checkbox input "true"
click at [544, 280] on input "checkbox" at bounding box center [535, 289] width 18 height 18
checkbox input "true"
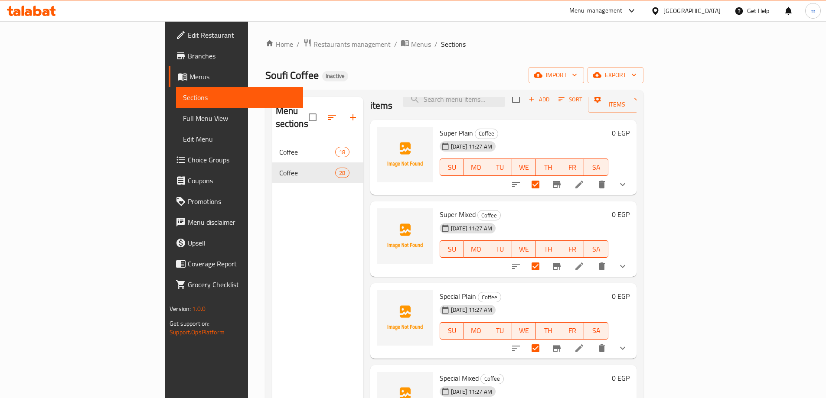
scroll to position [0, 0]
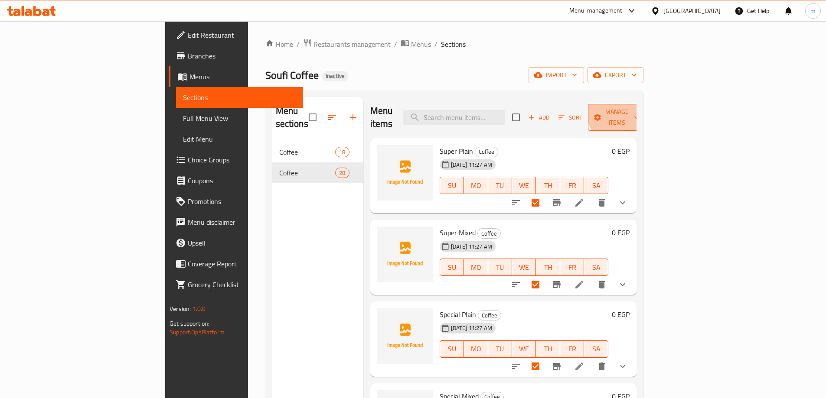
click at [639, 111] on span "Manage items" at bounding box center [617, 118] width 44 height 22
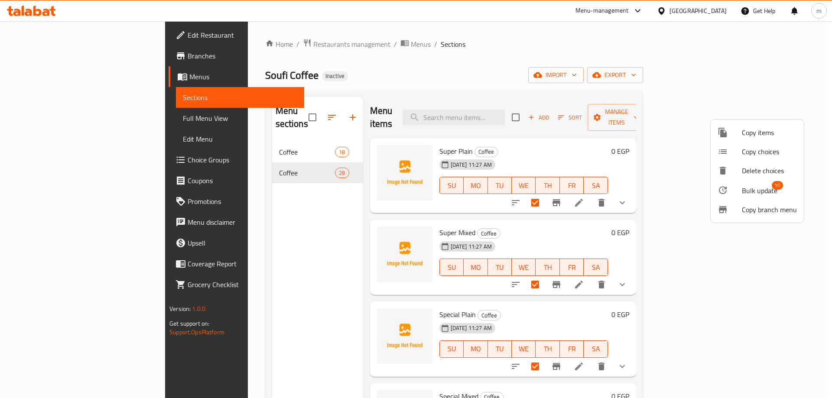
click at [766, 192] on span "Bulk update" at bounding box center [760, 190] width 36 height 10
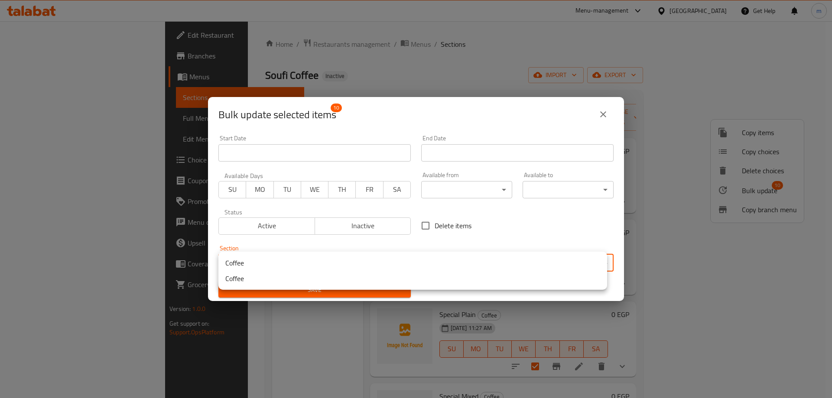
click at [537, 263] on body "​ Menu-management Egypt Get Help m Edit Restaurant Branches Menus Sections Full…" at bounding box center [416, 209] width 832 height 377
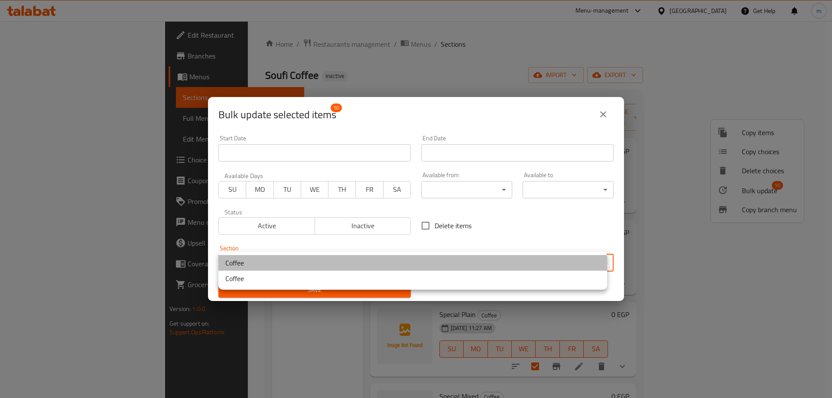
click at [352, 260] on li "Coffee" at bounding box center [412, 263] width 389 height 16
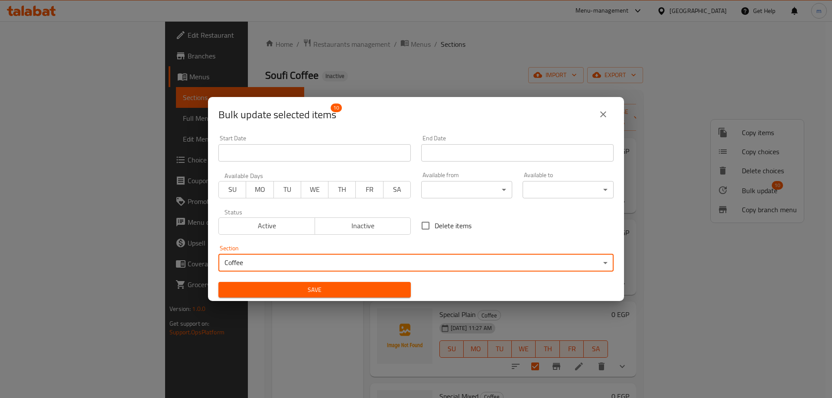
click at [358, 296] on button "Save" at bounding box center [314, 290] width 192 height 16
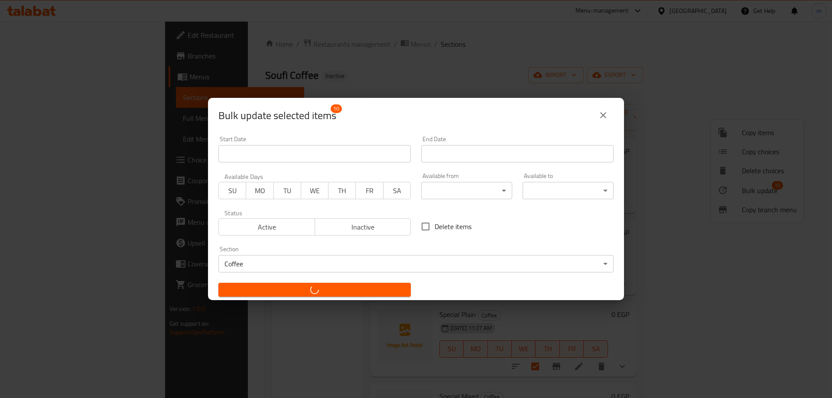
checkbox input "false"
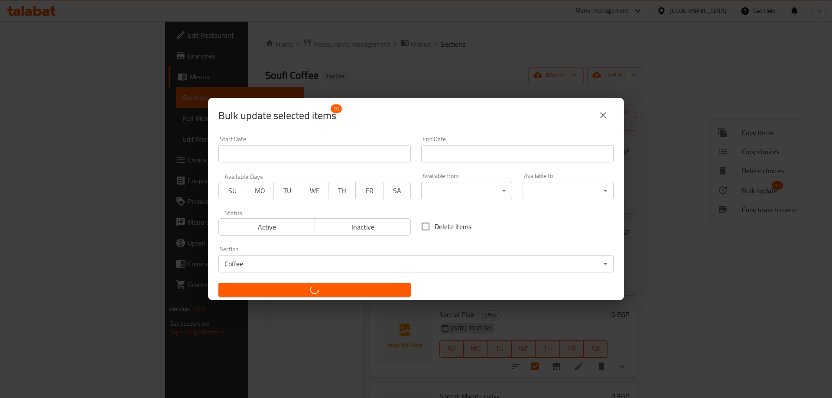
checkbox input "false"
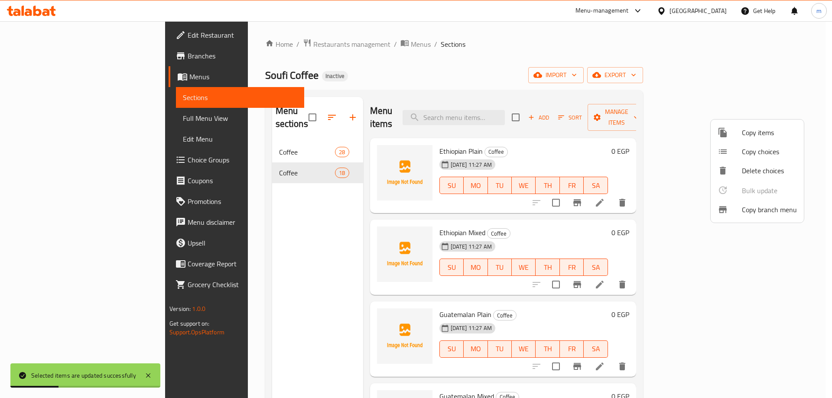
click at [212, 141] on div at bounding box center [416, 199] width 832 height 398
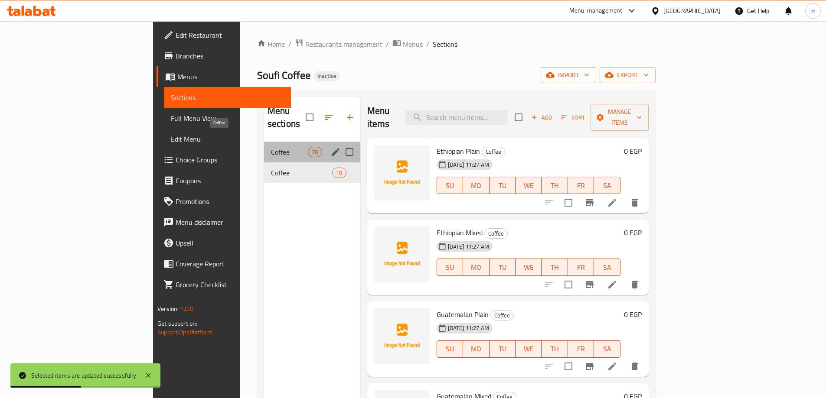
click at [271, 147] on span "Coffee" at bounding box center [289, 152] width 37 height 10
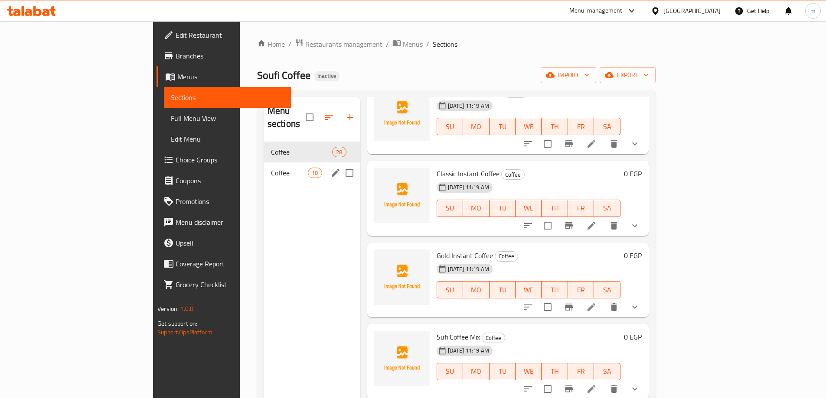
click at [340, 164] on input "Menu sections" at bounding box center [349, 173] width 18 height 18
checkbox input "true"
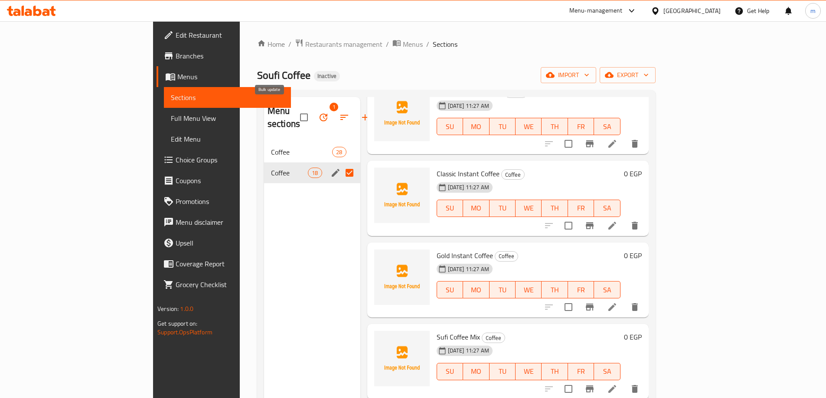
click at [319, 114] on icon "button" at bounding box center [323, 118] width 8 height 8
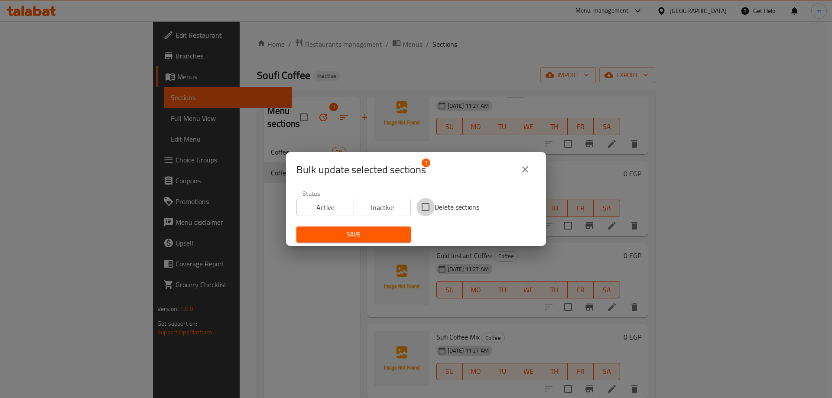
click at [419, 205] on input "Delete sections" at bounding box center [425, 207] width 18 height 18
checkbox input "true"
click at [385, 238] on span "Save" at bounding box center [353, 234] width 101 height 11
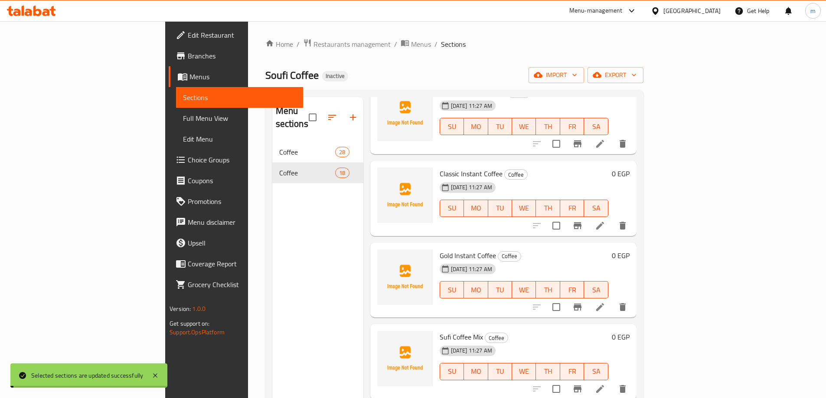
click at [272, 273] on div "Menu sections Coffee 28 Coffee 18" at bounding box center [317, 296] width 91 height 398
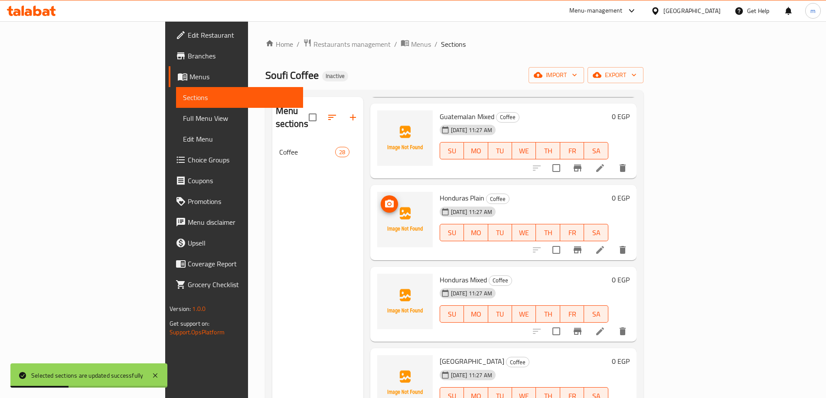
scroll to position [178, 0]
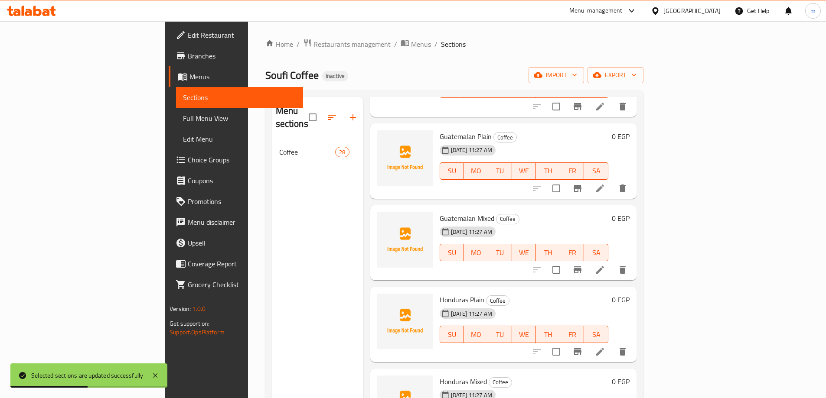
click at [183, 119] on span "Full Menu View" at bounding box center [239, 118] width 113 height 10
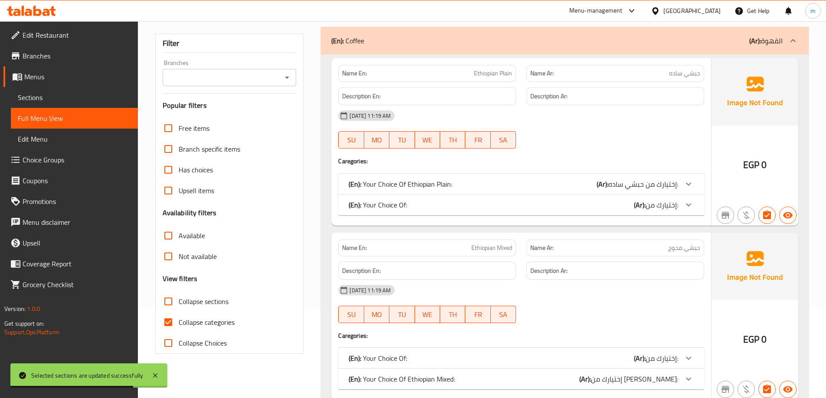
scroll to position [173, 0]
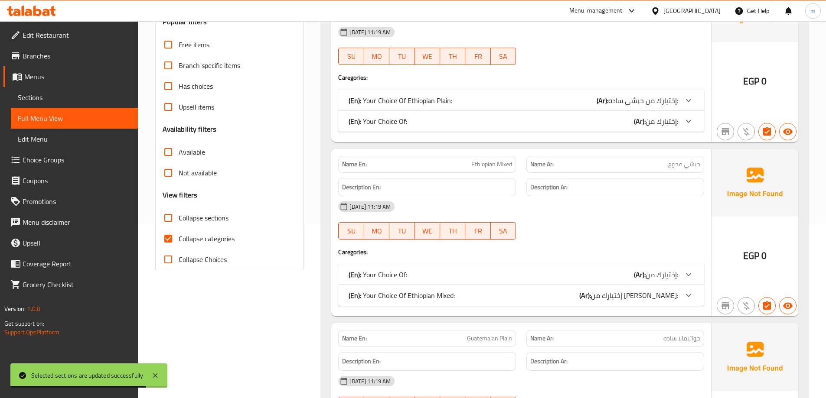
click at [165, 237] on input "Collapse categories" at bounding box center [168, 238] width 21 height 21
checkbox input "false"
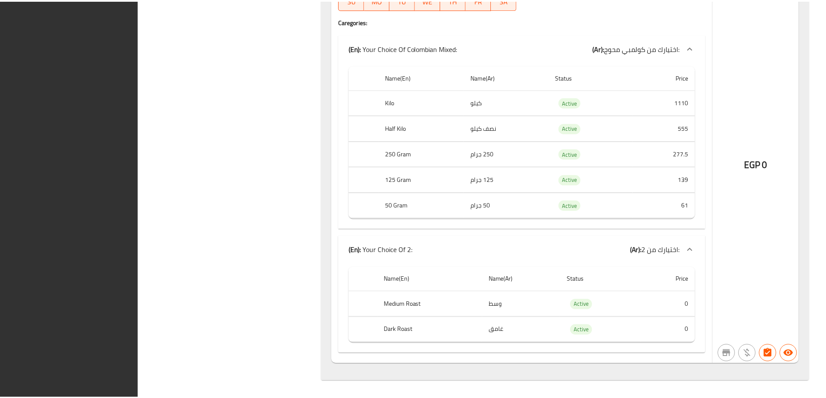
scroll to position [11513, 0]
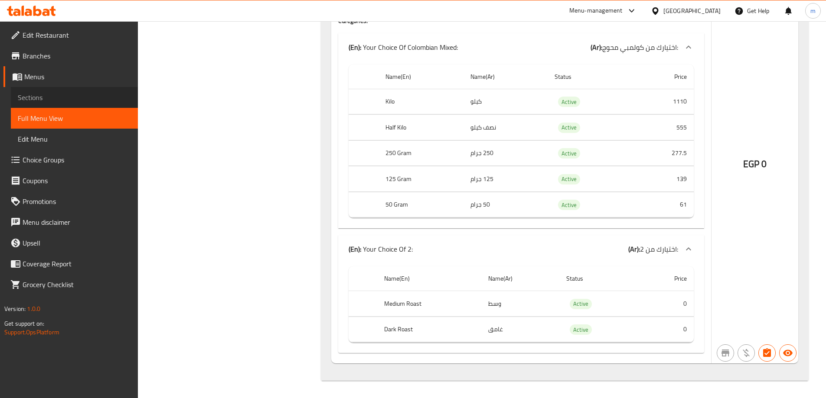
click at [76, 102] on span "Sections" at bounding box center [74, 97] width 113 height 10
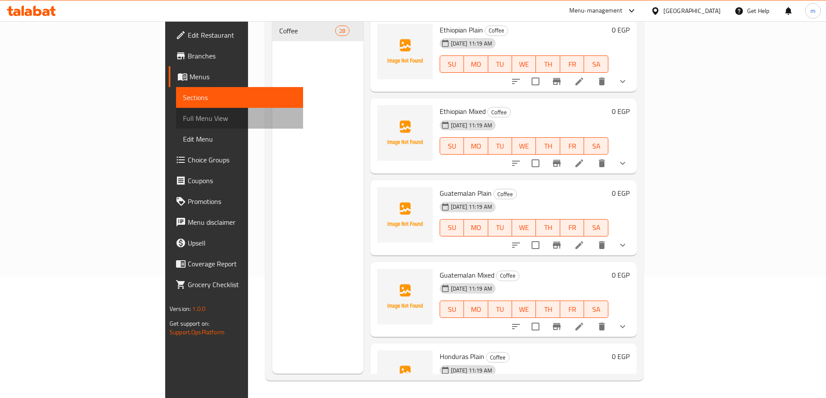
scroll to position [121, 0]
click at [183, 114] on span "Full Menu View" at bounding box center [239, 118] width 113 height 10
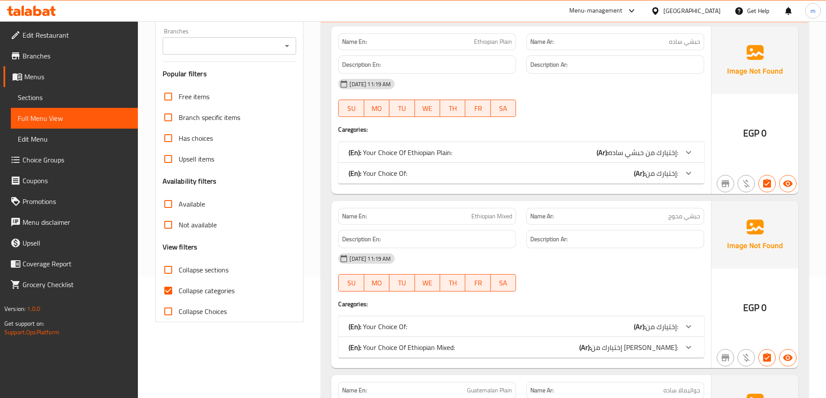
click at [211, 291] on span "Collapse categories" at bounding box center [207, 291] width 56 height 10
click at [179, 291] on input "Collapse categories" at bounding box center [168, 290] width 21 height 21
checkbox input "false"
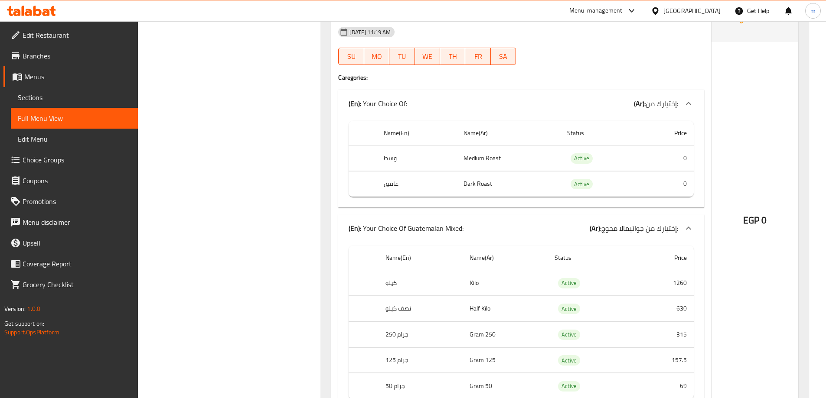
scroll to position [1690, 0]
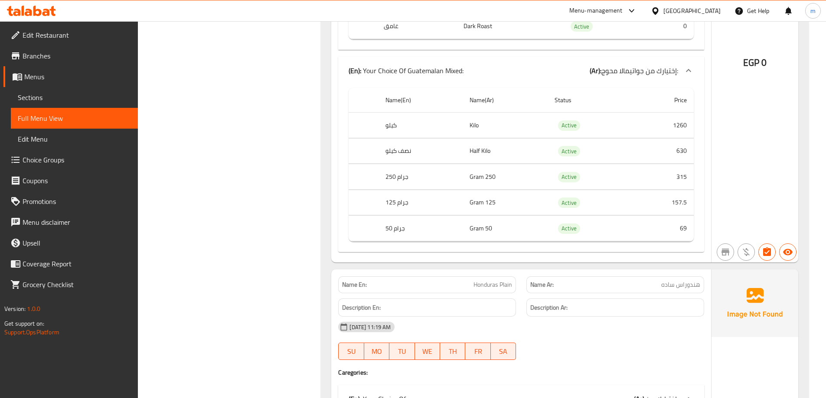
drag, startPoint x: 249, startPoint y: 168, endPoint x: 317, endPoint y: 148, distance: 70.6
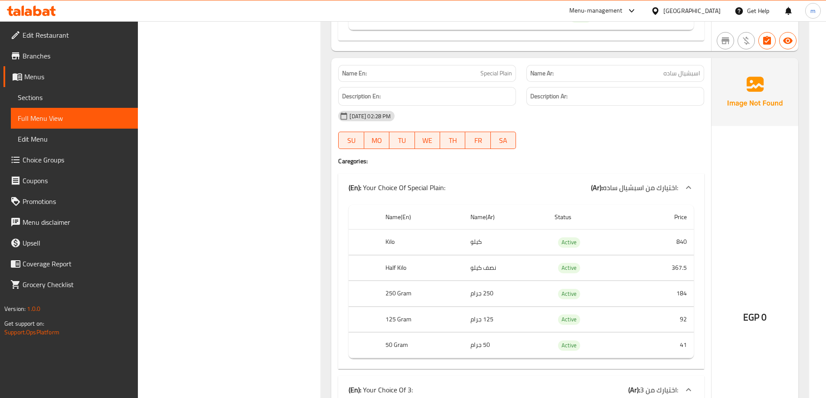
scroll to position [1040, 0]
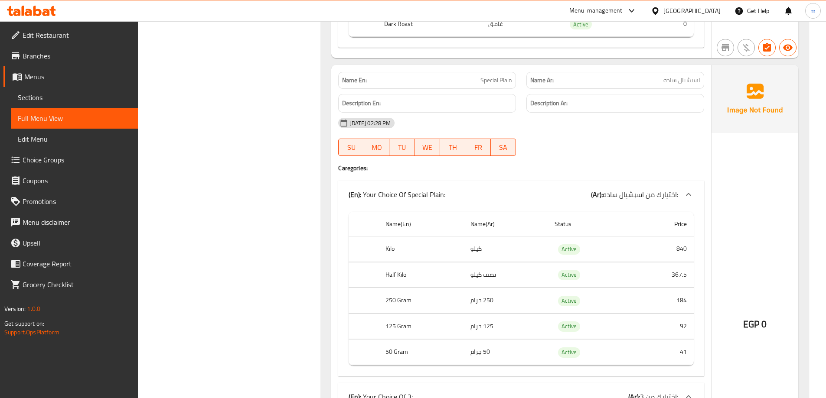
click at [73, 95] on span "Sections" at bounding box center [74, 97] width 113 height 10
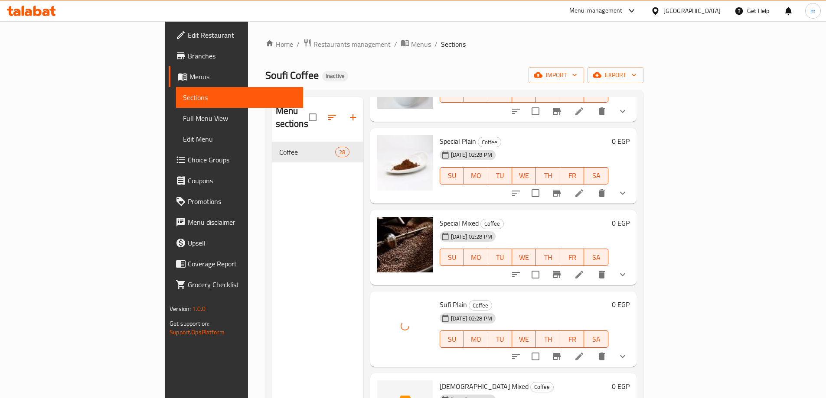
scroll to position [303, 0]
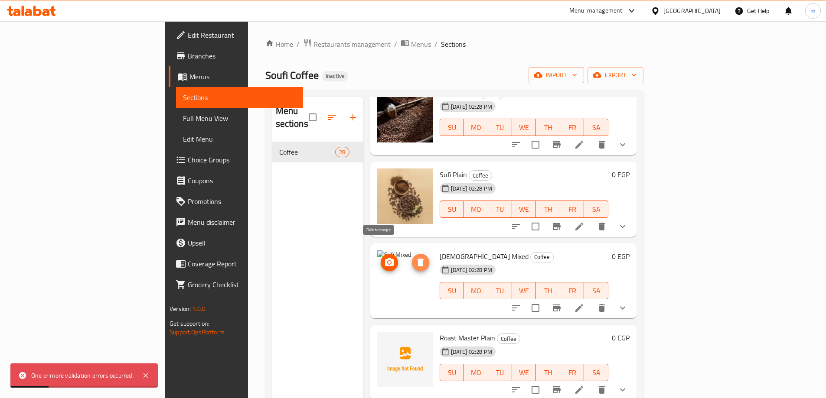
click at [415, 257] on icon "delete image" at bounding box center [420, 262] width 10 height 10
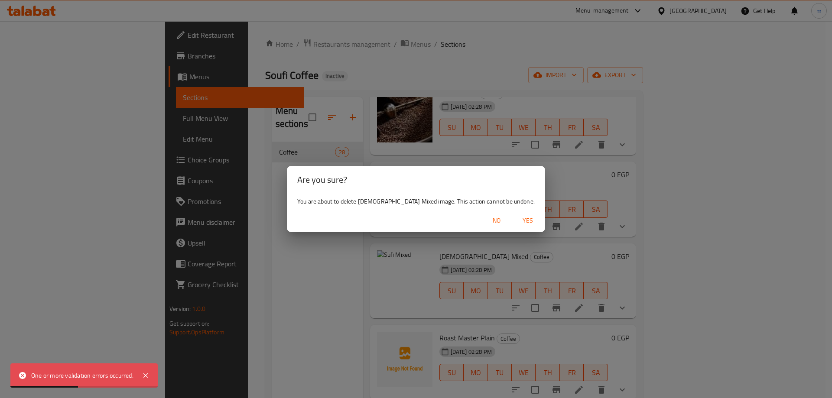
click at [517, 219] on span "Yes" at bounding box center [527, 220] width 21 height 11
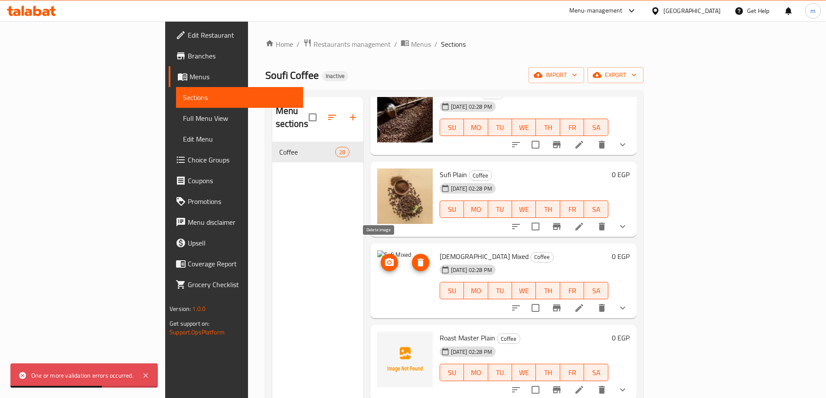
click at [417, 259] on icon "delete image" at bounding box center [420, 263] width 6 height 8
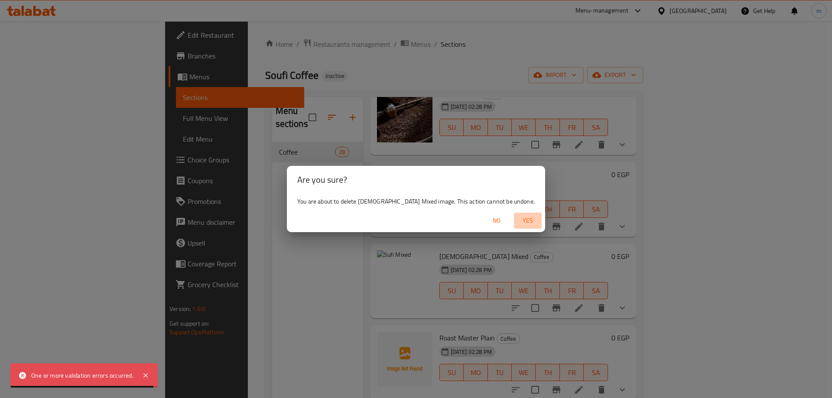
click at [517, 220] on span "Yes" at bounding box center [527, 220] width 21 height 11
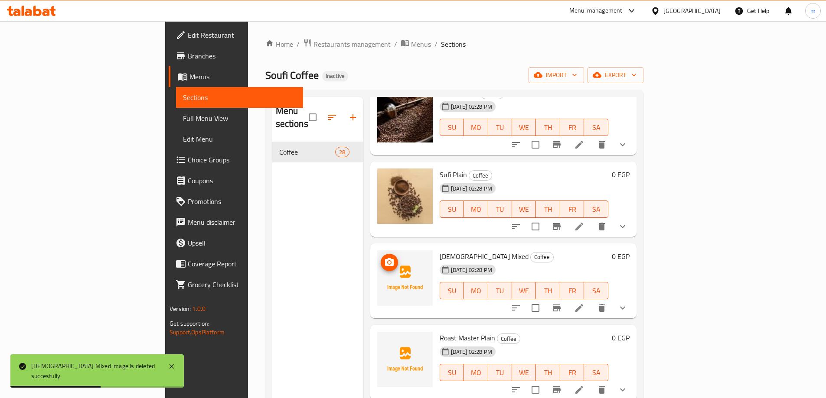
click at [377, 271] on img at bounding box center [404, 277] width 55 height 55
click at [384, 257] on icon "upload picture" at bounding box center [389, 262] width 10 height 10
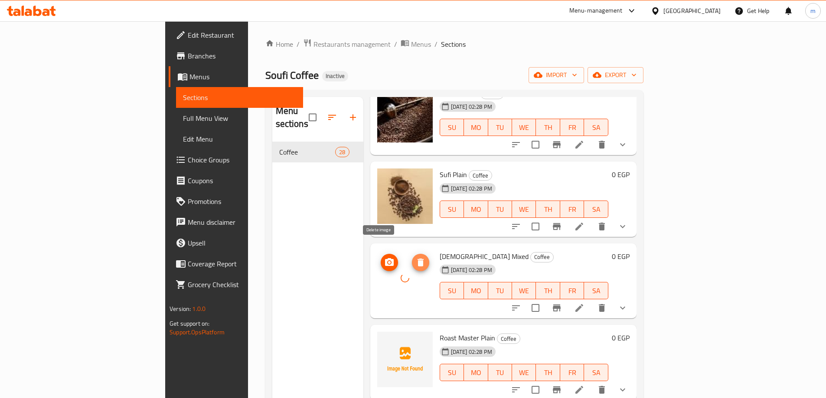
click at [417, 259] on icon "delete image" at bounding box center [420, 263] width 6 height 8
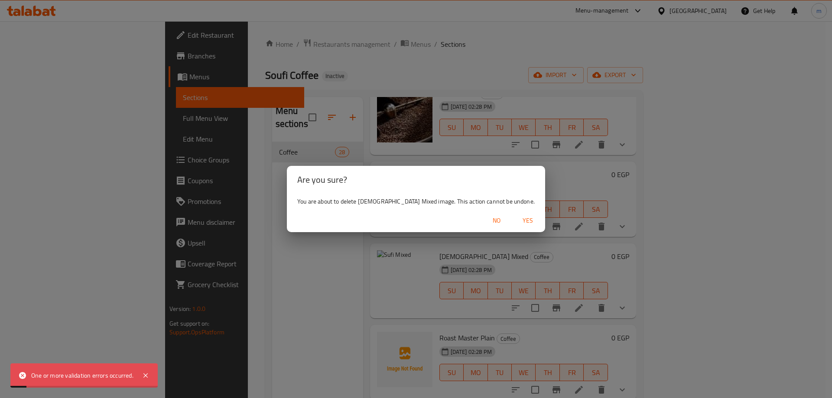
click at [517, 224] on span "Yes" at bounding box center [527, 220] width 21 height 11
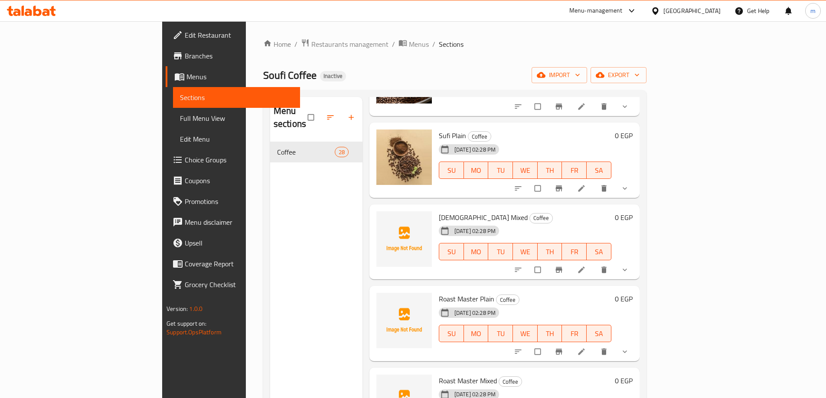
scroll to position [347, 0]
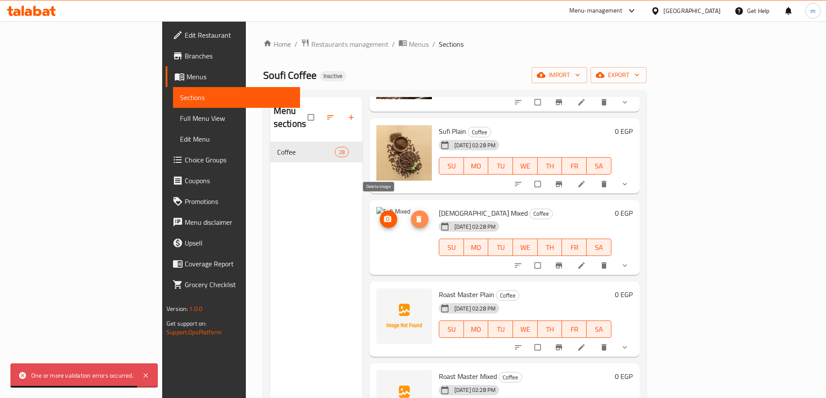
click at [414, 215] on icon "delete image" at bounding box center [418, 219] width 9 height 9
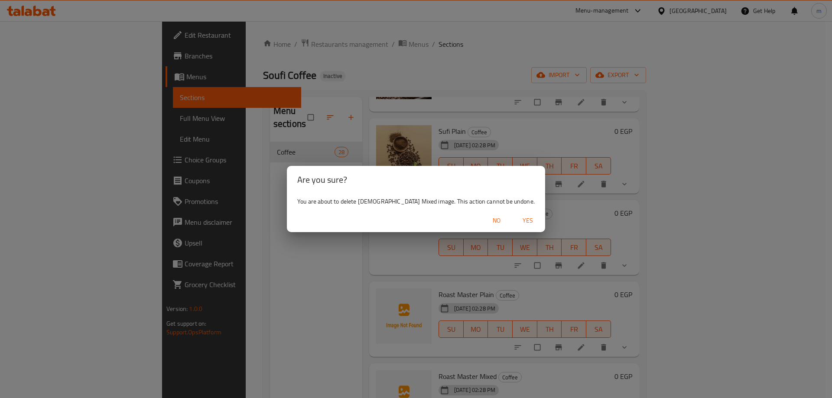
click at [517, 221] on span "Yes" at bounding box center [527, 220] width 21 height 11
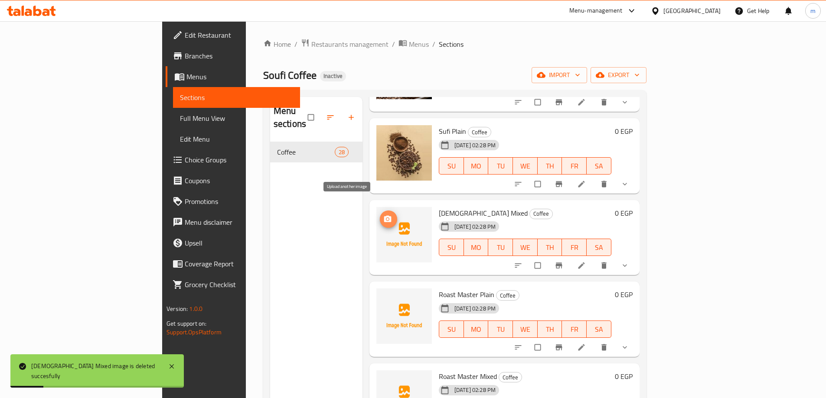
click at [380, 215] on span "upload picture" at bounding box center [388, 219] width 17 height 9
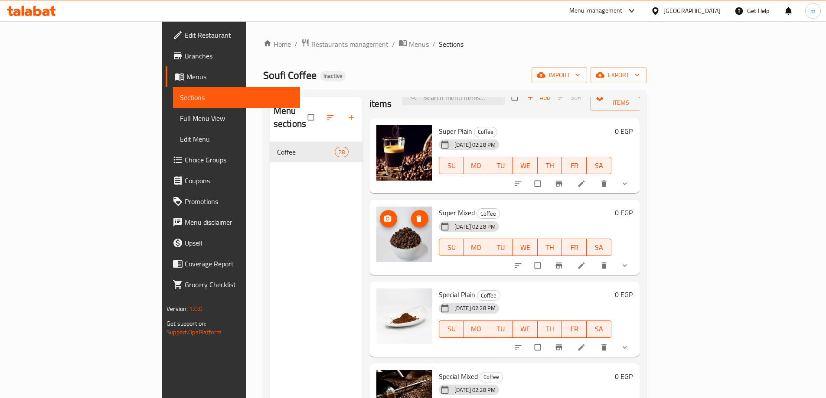
scroll to position [0, 0]
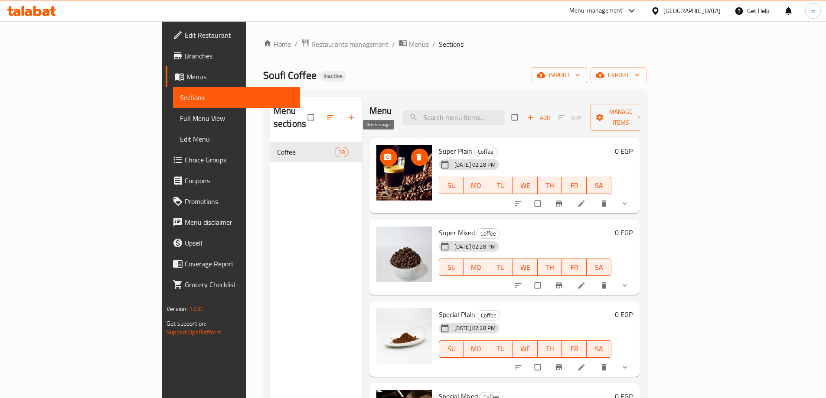
click at [416, 154] on icon "delete image" at bounding box center [418, 157] width 5 height 7
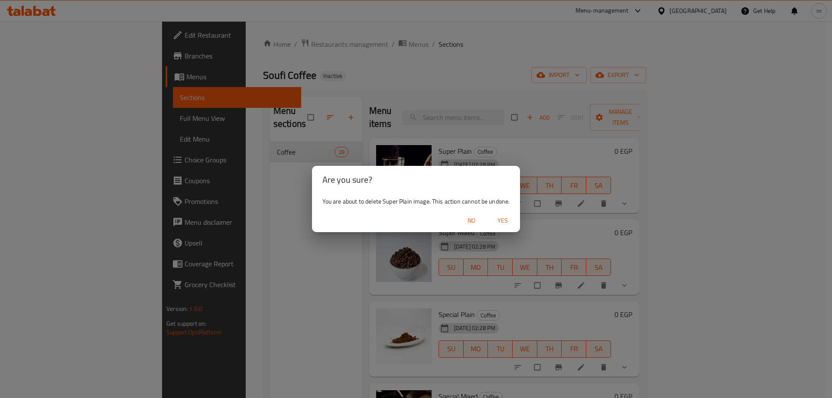
click at [506, 218] on span "Yes" at bounding box center [502, 220] width 21 height 11
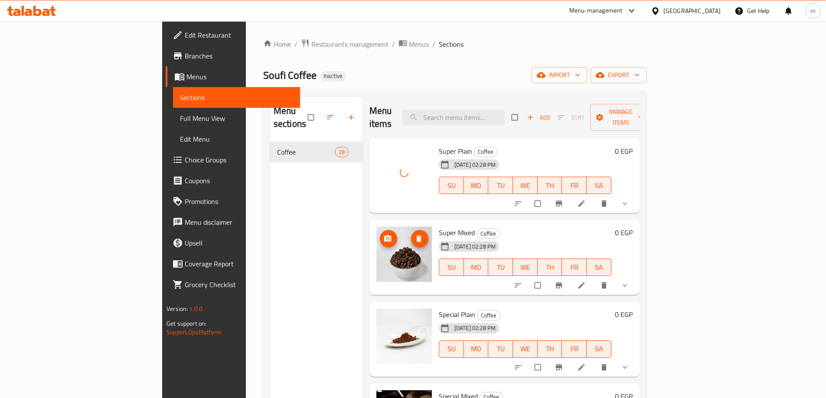
click at [414, 234] on icon "delete image" at bounding box center [418, 238] width 9 height 9
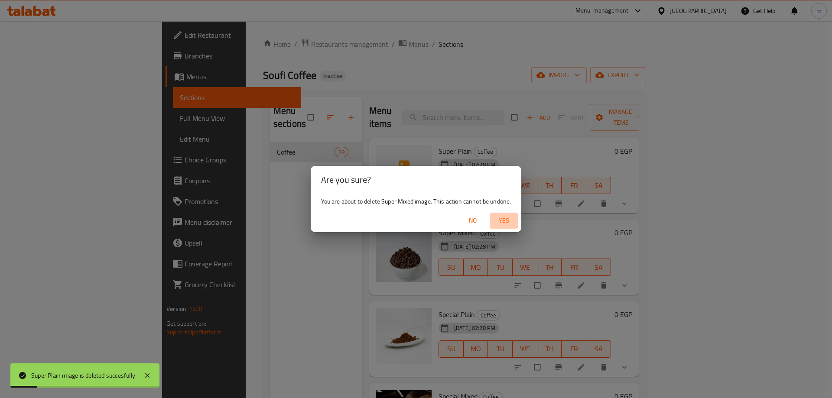
click at [501, 221] on span "Yes" at bounding box center [504, 220] width 21 height 11
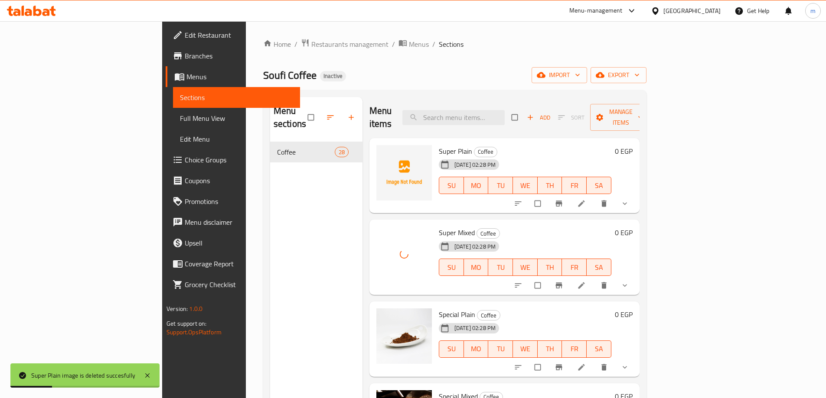
scroll to position [87, 0]
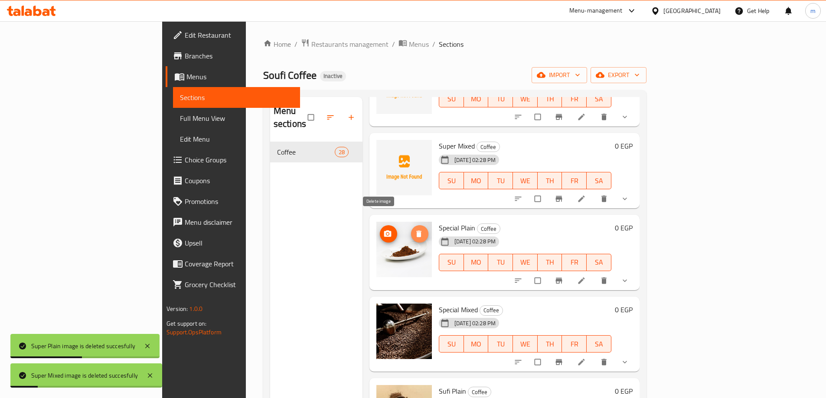
click at [411, 230] on span "delete image" at bounding box center [419, 234] width 17 height 9
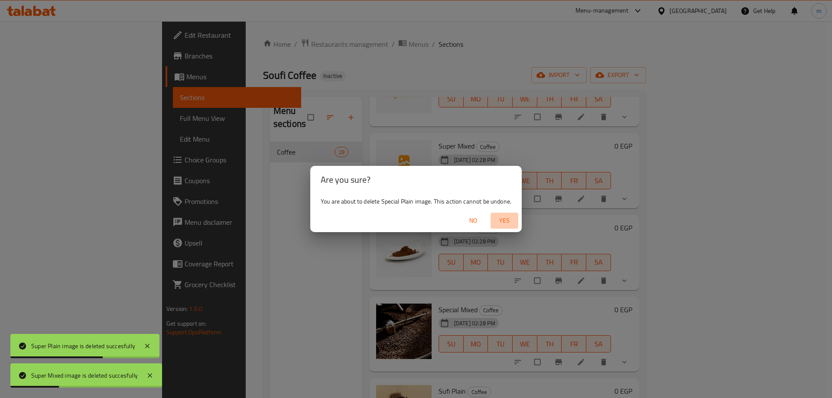
click at [507, 221] on span "Yes" at bounding box center [504, 220] width 21 height 11
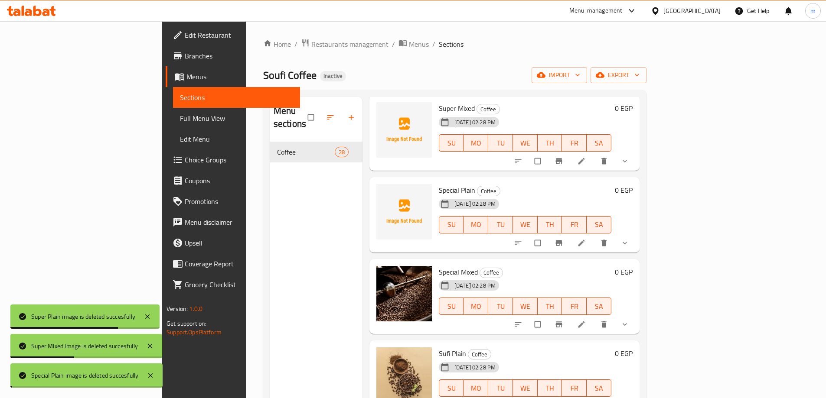
scroll to position [173, 0]
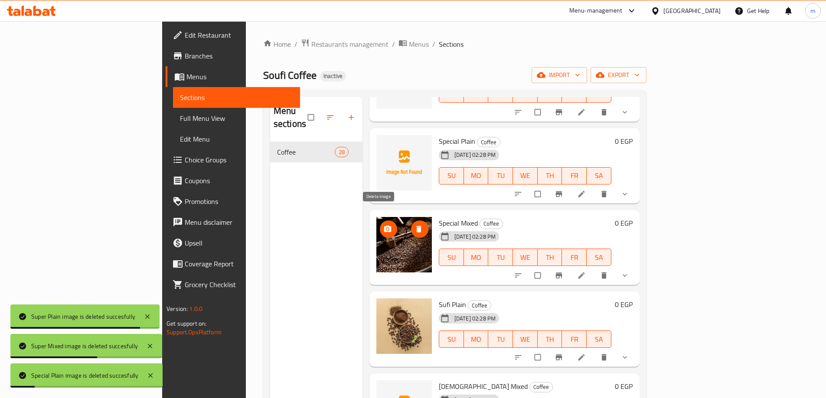
click at [411, 225] on span "delete image" at bounding box center [419, 229] width 17 height 9
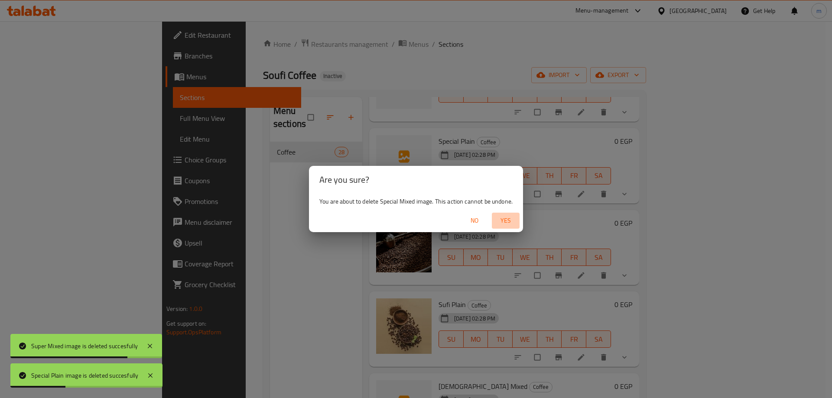
click at [503, 218] on span "Yes" at bounding box center [505, 220] width 21 height 11
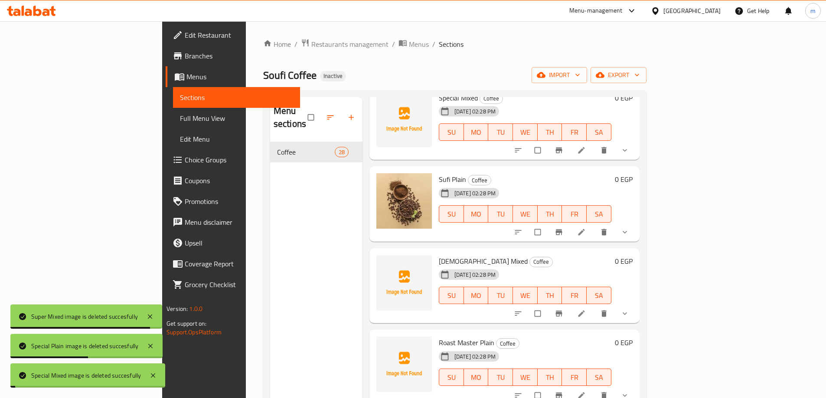
scroll to position [303, 0]
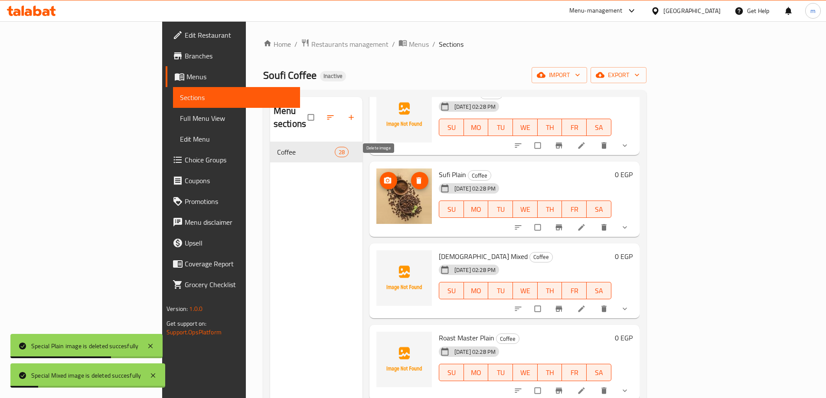
click at [414, 176] on icon "delete image" at bounding box center [418, 180] width 9 height 9
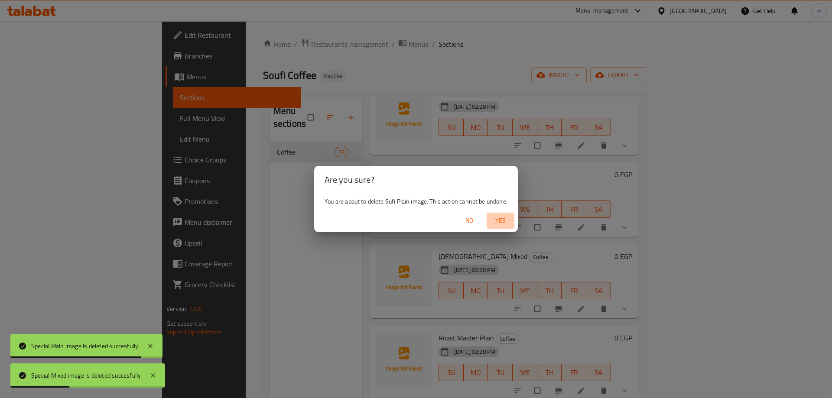
click at [503, 220] on span "Yes" at bounding box center [500, 220] width 21 height 11
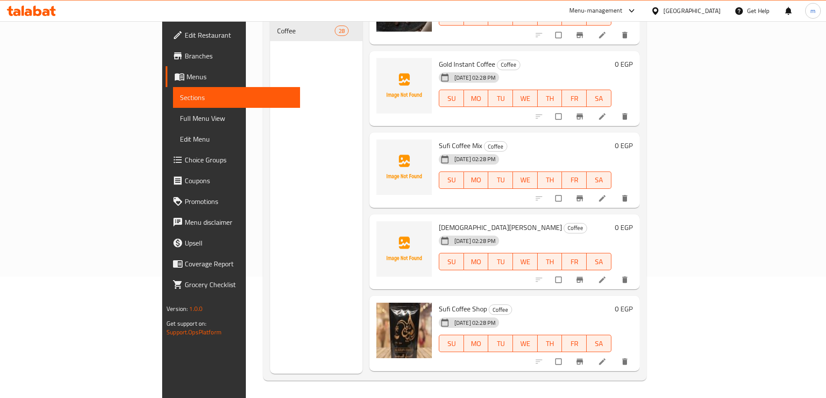
scroll to position [1825, 0]
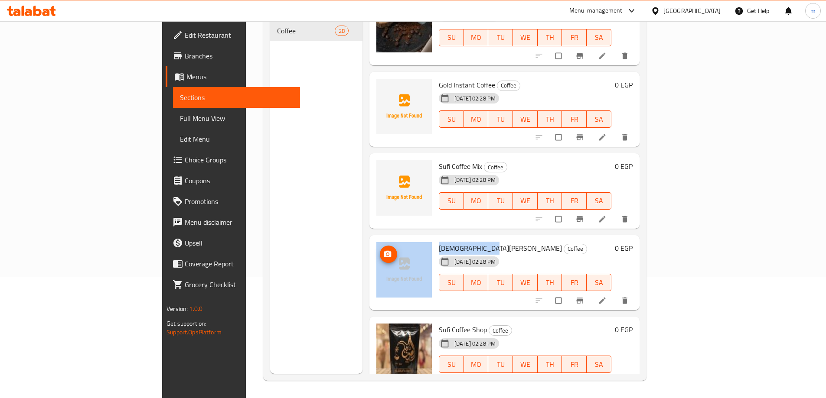
drag, startPoint x: 444, startPoint y: 235, endPoint x: 371, endPoint y: 229, distance: 74.0
click at [373, 239] on div "Sufi Cappuccino Coffee [DATE] 02:28 PM SU MO TU WE TH FR SA 0 EGP" at bounding box center [504, 273] width 263 height 68
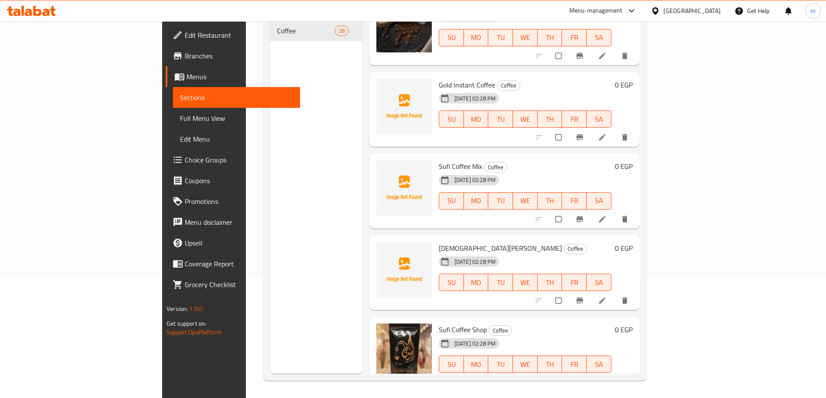
drag, startPoint x: 526, startPoint y: 231, endPoint x: 448, endPoint y: 233, distance: 77.6
click at [504, 242] on h6 "[DEMOGRAPHIC_DATA] Cappuccino Coffee" at bounding box center [525, 248] width 172 height 12
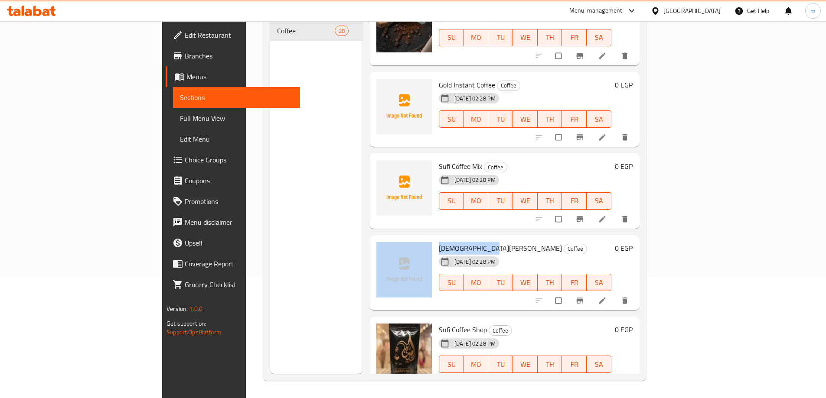
drag, startPoint x: 443, startPoint y: 237, endPoint x: 393, endPoint y: 236, distance: 50.7
click at [393, 239] on div "Sufi Cappuccino Coffee [DATE] 02:28 PM SU MO TU WE TH FR SA 0 EGP" at bounding box center [504, 273] width 263 height 68
copy div "[DEMOGRAPHIC_DATA][PERSON_NAME]"
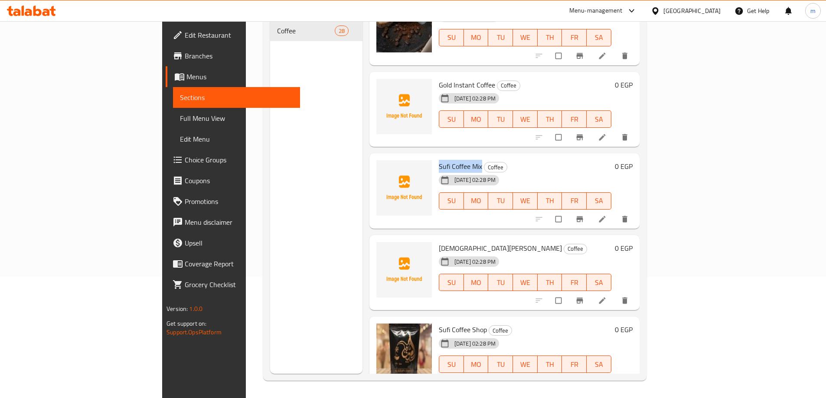
drag, startPoint x: 442, startPoint y: 156, endPoint x: 395, endPoint y: 156, distance: 47.2
click at [435, 157] on div "Sufi Coffee Mix Coffee [DATE] 02:28 PM SU MO TU WE TH FR SA" at bounding box center [524, 191] width 179 height 68
copy span "Sufi Coffee Mix"
drag, startPoint x: 452, startPoint y: 73, endPoint x: 432, endPoint y: 73, distance: 19.9
click at [439, 78] on span "Gold Instant Coffee" at bounding box center [467, 84] width 56 height 13
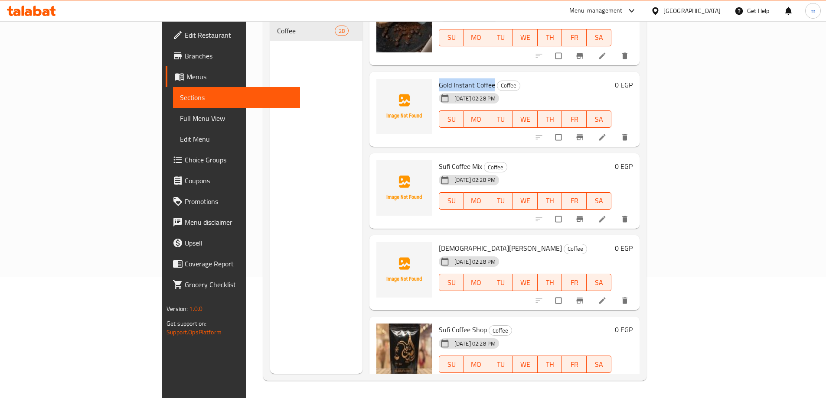
drag, startPoint x: 452, startPoint y: 72, endPoint x: 400, endPoint y: 76, distance: 52.6
click at [439, 78] on span "Gold Instant Coffee" at bounding box center [467, 84] width 56 height 13
copy span "Gold Instant Coffee"
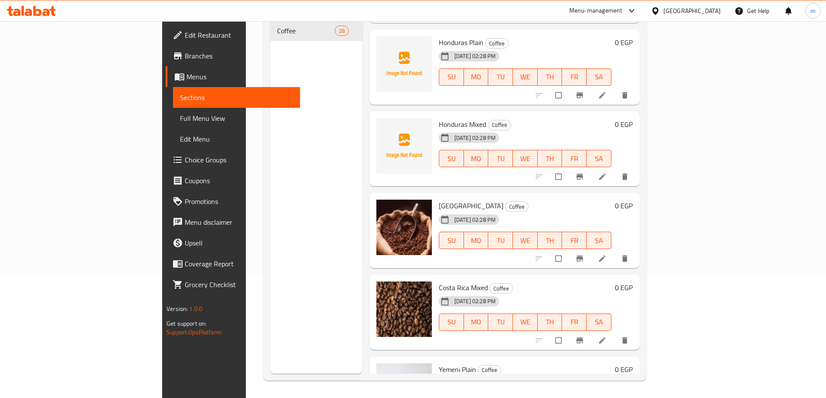
scroll to position [1001, 0]
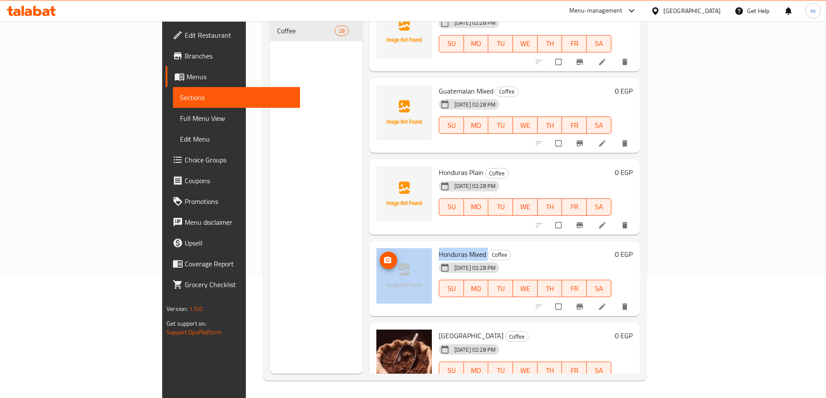
drag, startPoint x: 446, startPoint y: 240, endPoint x: 382, endPoint y: 242, distance: 64.6
click at [382, 245] on div "Honduras Mixed Coffee [DATE] 02:28 PM SU MO TU WE TH FR SA 0 EGP" at bounding box center [504, 279] width 263 height 68
click at [439, 248] on span "Honduras Mixed" at bounding box center [462, 254] width 47 height 13
drag, startPoint x: 444, startPoint y: 241, endPoint x: 398, endPoint y: 243, distance: 45.5
click at [439, 248] on span "Honduras Mixed" at bounding box center [462, 254] width 47 height 13
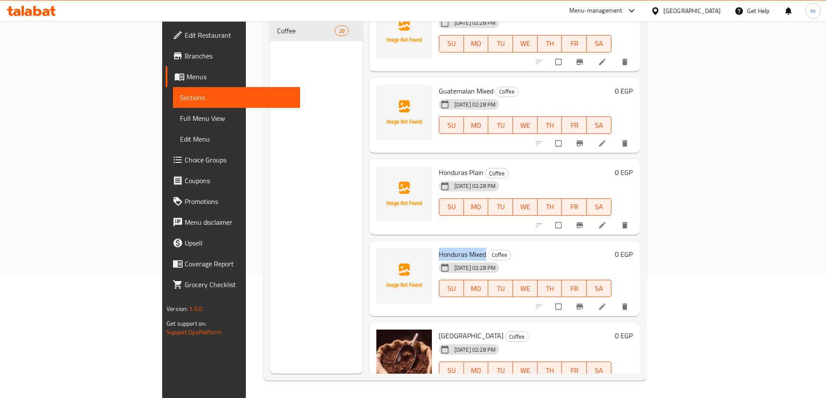
copy span "Honduras Mixed"
drag, startPoint x: 441, startPoint y: 162, endPoint x: 398, endPoint y: 160, distance: 42.5
click at [439, 166] on span "Honduras Plain" at bounding box center [461, 172] width 45 height 13
copy span "Honduras Plain"
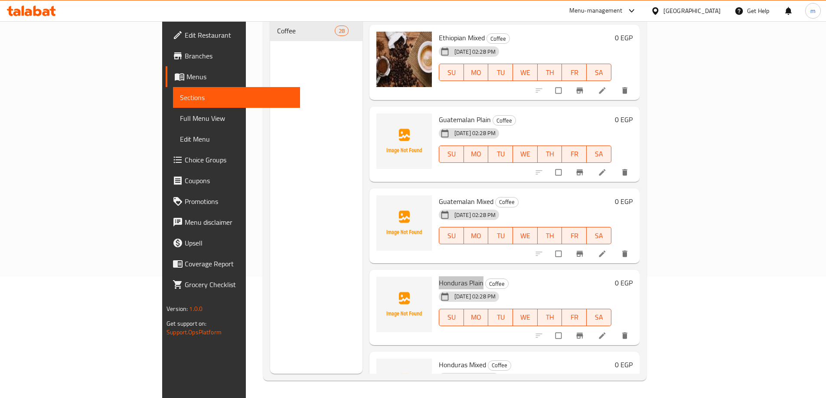
scroll to position [871, 0]
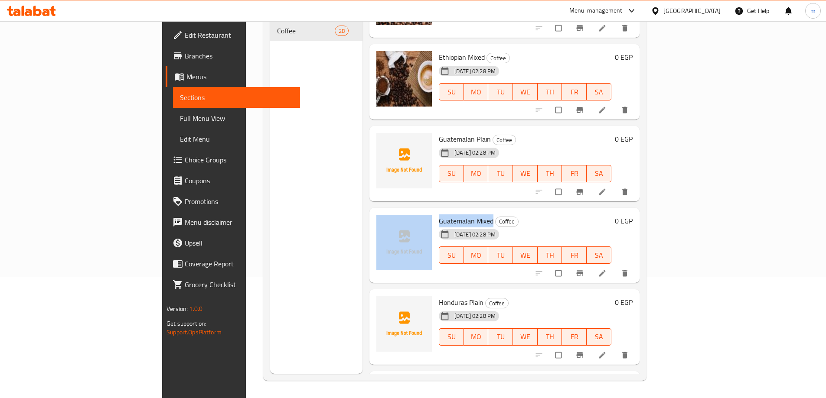
drag, startPoint x: 452, startPoint y: 210, endPoint x: 395, endPoint y: 207, distance: 57.7
click at [435, 211] on div "Guatemalan Mixed Coffee [DATE] 02:28 PM SU MO TU WE TH FR SA" at bounding box center [524, 245] width 179 height 68
copy span "Guatemalan Mixed"
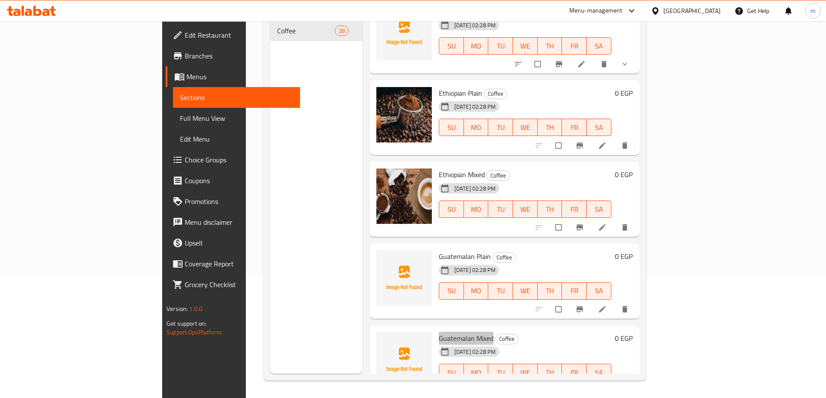
scroll to position [741, 0]
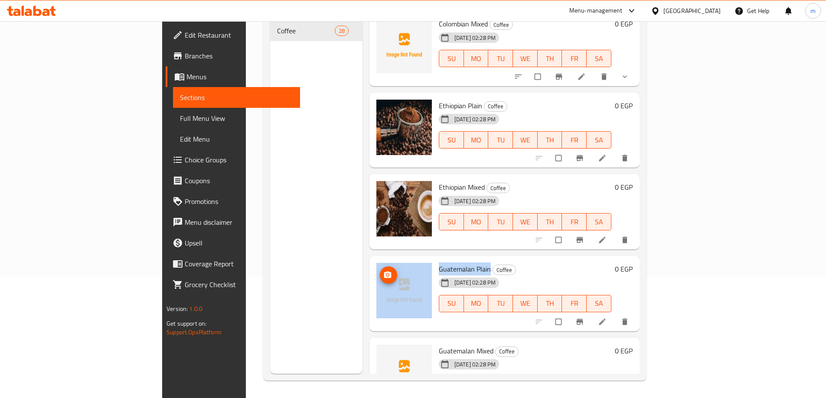
drag, startPoint x: 449, startPoint y: 255, endPoint x: 390, endPoint y: 254, distance: 58.9
click at [390, 260] on div "Guatemalan Plain Coffee [DATE] 02:28 PM SU MO TU WE TH FR SA 0 EGP" at bounding box center [504, 294] width 263 height 68
copy div "Guatemalan Plain"
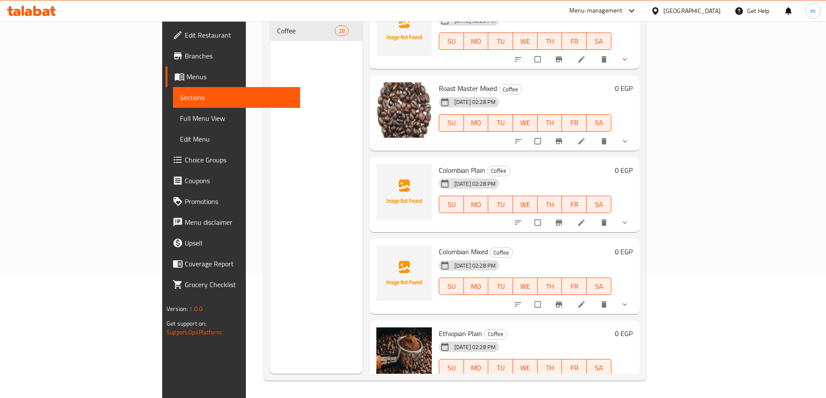
scroll to position [481, 0]
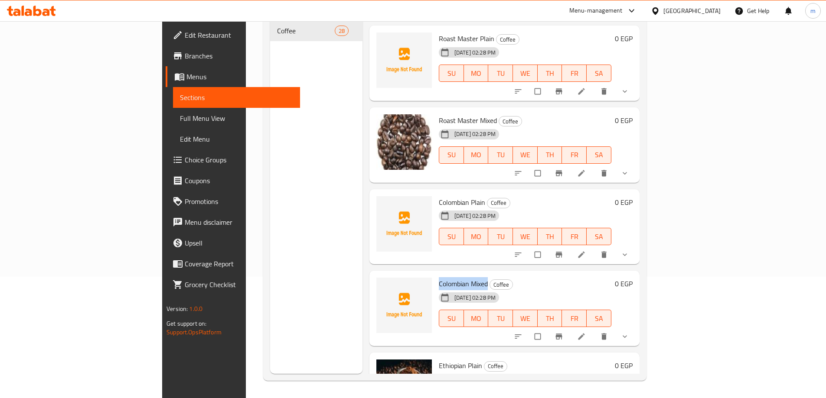
drag, startPoint x: 448, startPoint y: 270, endPoint x: 400, endPoint y: 272, distance: 48.1
click at [439, 278] on h6 "Colombian Mixed Coffee" at bounding box center [525, 284] width 172 height 12
copy span "Colombian Mixed"
click at [445, 196] on h6 "Colombian Plain Coffee" at bounding box center [525, 202] width 172 height 12
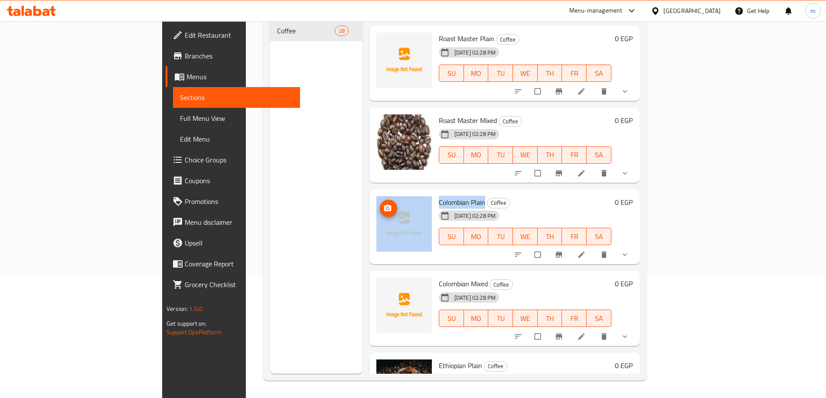
drag, startPoint x: 444, startPoint y: 189, endPoint x: 390, endPoint y: 189, distance: 54.2
click at [390, 193] on div "Colombian Plain Coffee [DATE] 02:28 PM SU MO TU WE TH FR SA 0 EGP" at bounding box center [504, 227] width 263 height 68
copy div "Colombian Plain"
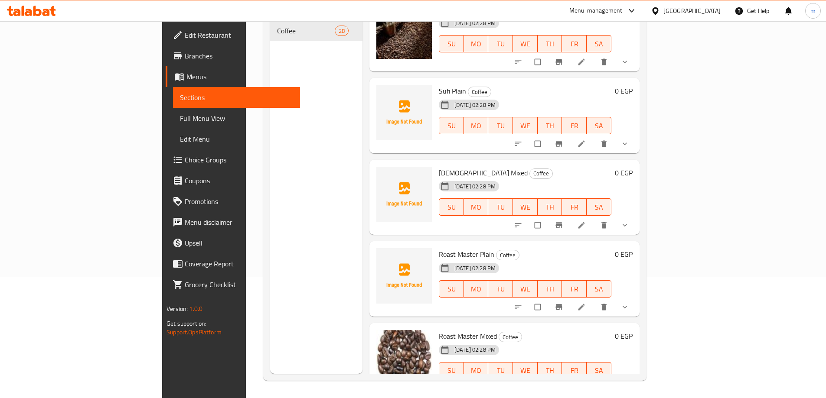
scroll to position [265, 0]
drag, startPoint x: 452, startPoint y: 244, endPoint x: 399, endPoint y: 237, distance: 53.6
click at [439, 249] on span "Roast Master Plain" at bounding box center [466, 255] width 55 height 13
copy span "Roast Master Plain"
drag, startPoint x: 427, startPoint y: 163, endPoint x: 399, endPoint y: 163, distance: 28.2
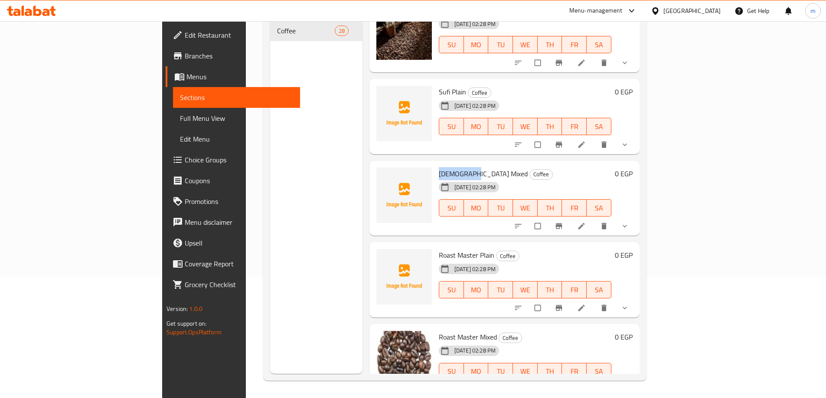
click at [439, 167] on span "[DEMOGRAPHIC_DATA] Mixed" at bounding box center [483, 173] width 89 height 13
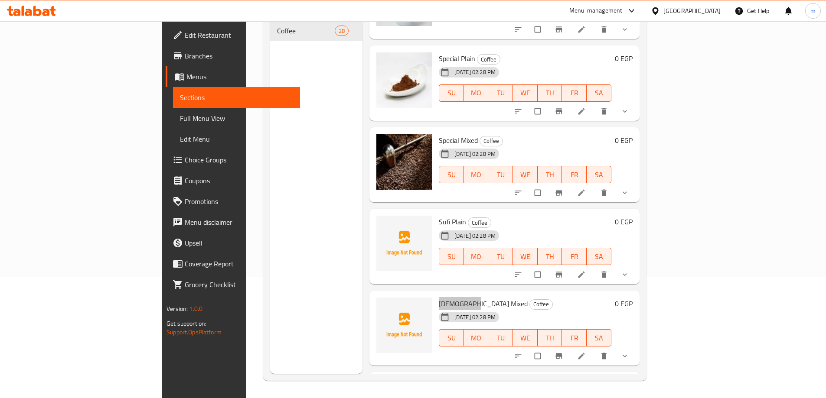
scroll to position [91, 0]
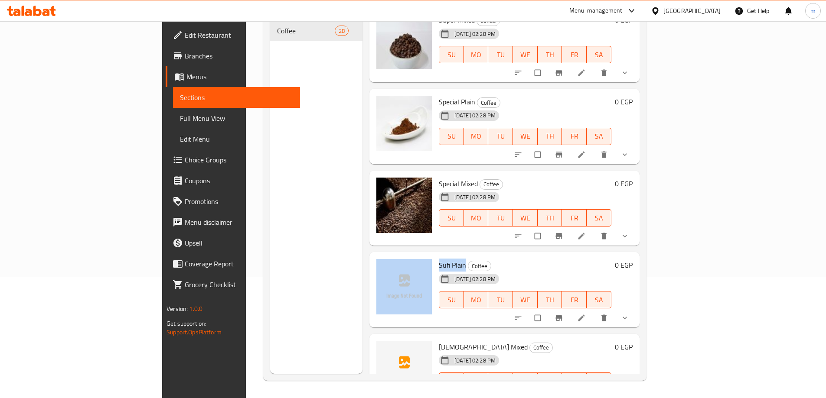
drag, startPoint x: 423, startPoint y: 252, endPoint x: 393, endPoint y: 252, distance: 30.3
click at [393, 256] on div "Sufi Plain Coffee [DATE] 02:28 PM SU MO TU WE TH FR SA 0 EGP" at bounding box center [504, 290] width 263 height 68
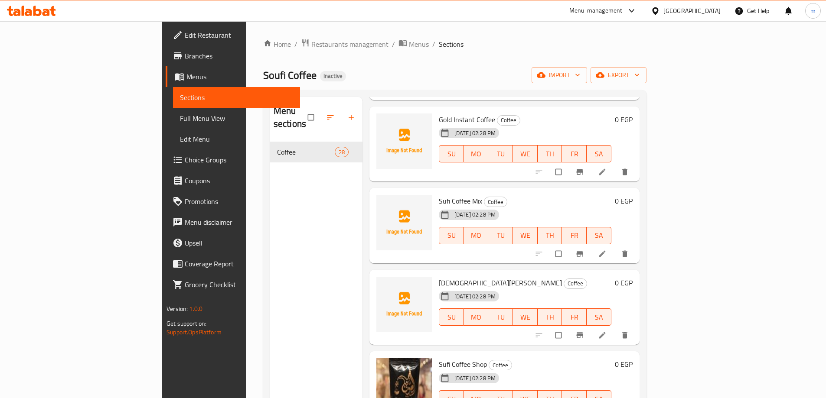
scroll to position [1695, 0]
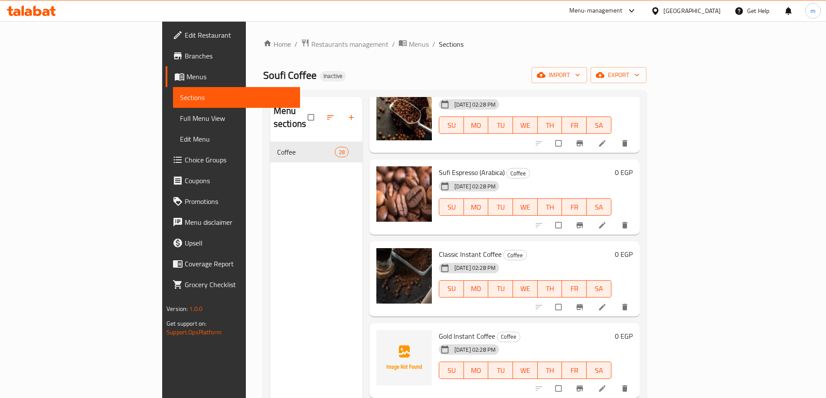
drag, startPoint x: 103, startPoint y: 126, endPoint x: 111, endPoint y: 132, distance: 9.3
click at [173, 126] on link "Full Menu View" at bounding box center [236, 118] width 127 height 21
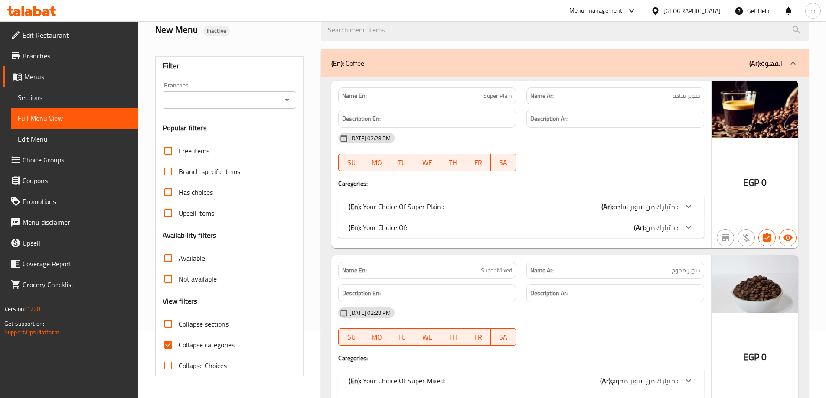
scroll to position [130, 0]
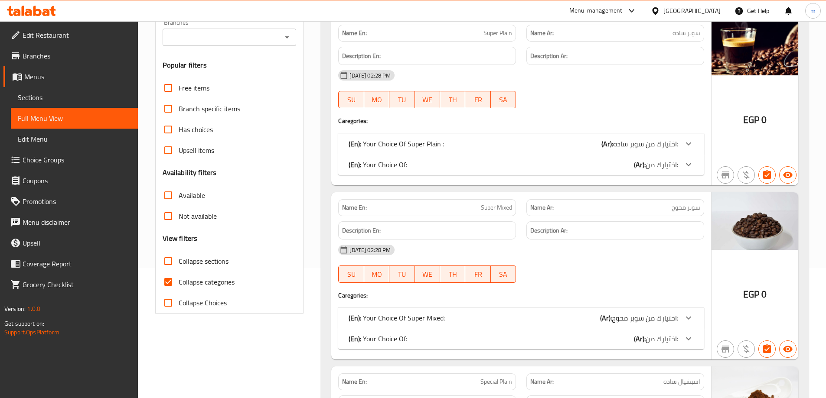
click at [226, 274] on label "Collapse categories" at bounding box center [196, 282] width 77 height 21
click at [179, 274] on input "Collapse categories" at bounding box center [168, 282] width 21 height 21
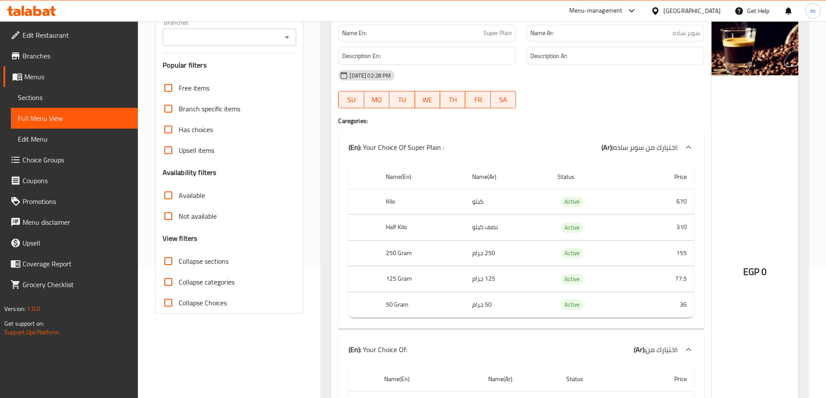
click at [226, 281] on span "Collapse categories" at bounding box center [207, 282] width 56 height 10
click at [179, 281] on input "Collapse categories" at bounding box center [168, 282] width 21 height 21
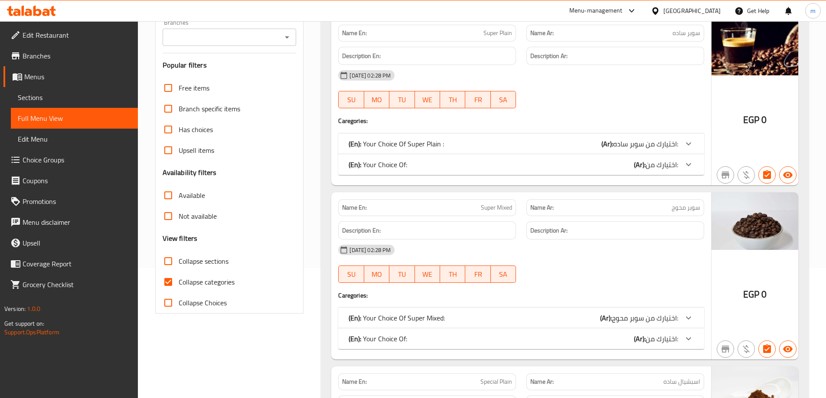
click at [226, 281] on span "Collapse categories" at bounding box center [207, 282] width 56 height 10
click at [179, 281] on input "Collapse categories" at bounding box center [168, 282] width 21 height 21
checkbox input "false"
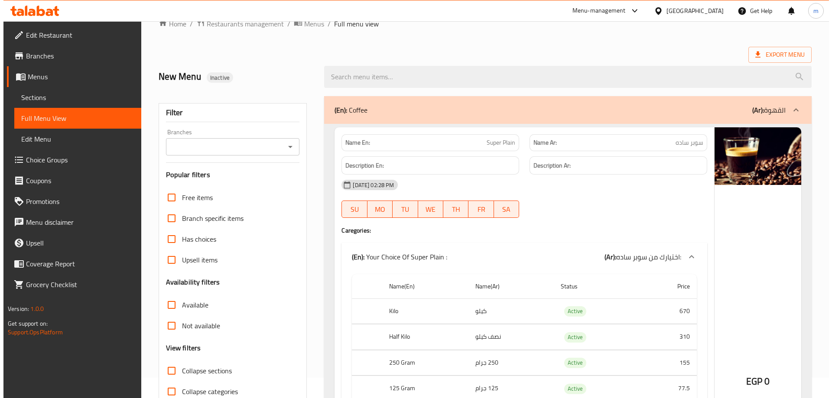
scroll to position [0, 0]
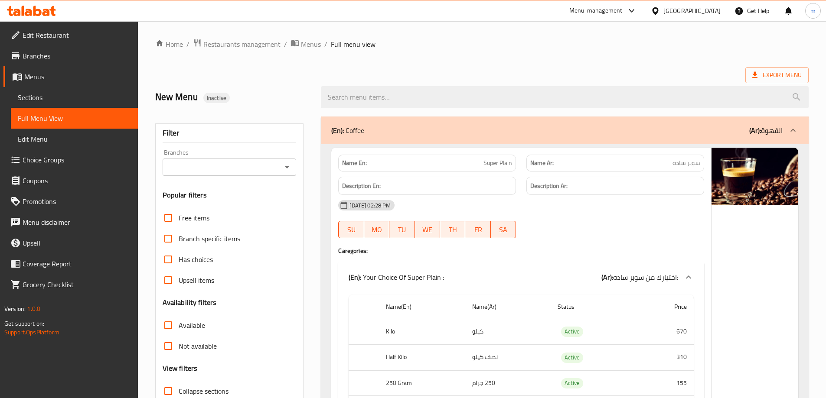
click at [65, 105] on link "Sections" at bounding box center [74, 97] width 127 height 21
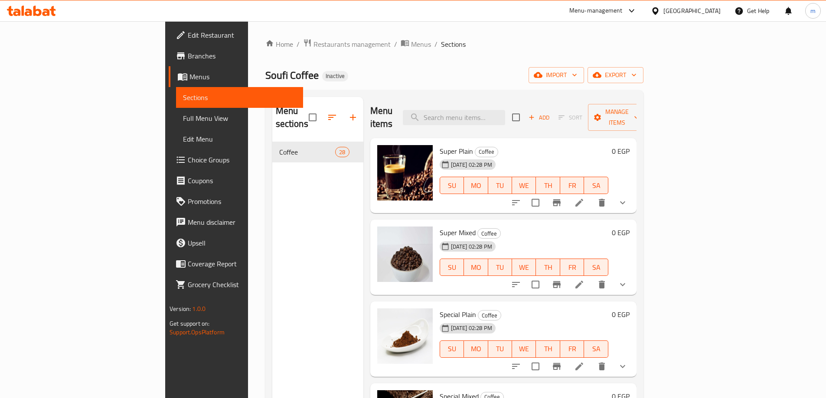
click at [169, 84] on link "Menus" at bounding box center [236, 76] width 134 height 21
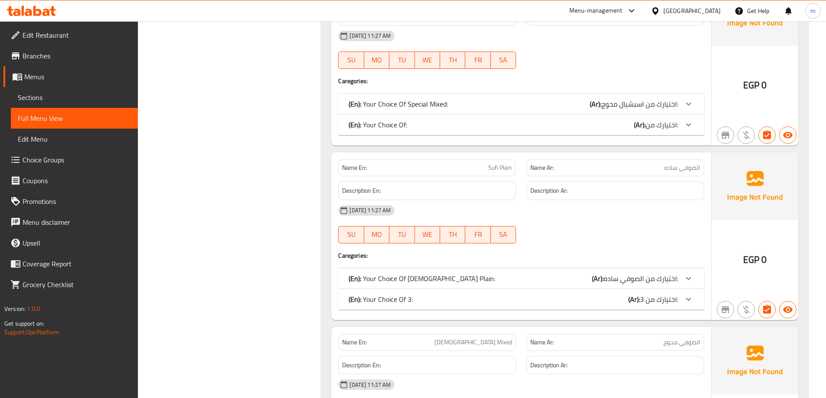
scroll to position [3684, 0]
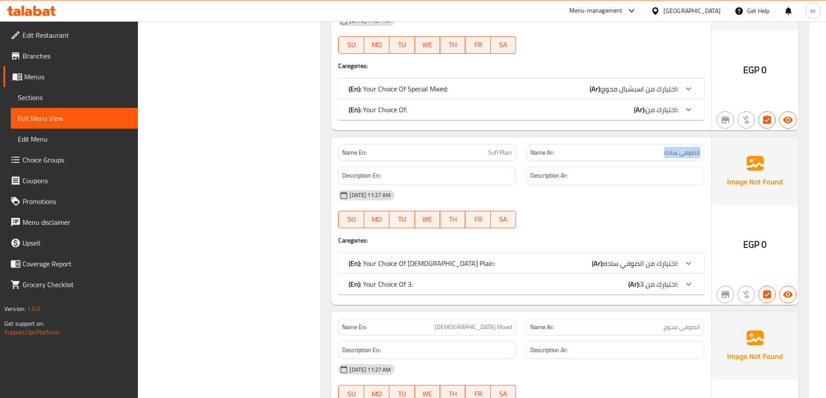
drag, startPoint x: 663, startPoint y: 149, endPoint x: 701, endPoint y: 150, distance: 38.2
click at [701, 150] on div "Name Ar: الصوفي ساده" at bounding box center [615, 152] width 178 height 17
copy span "الصوفي ساده"
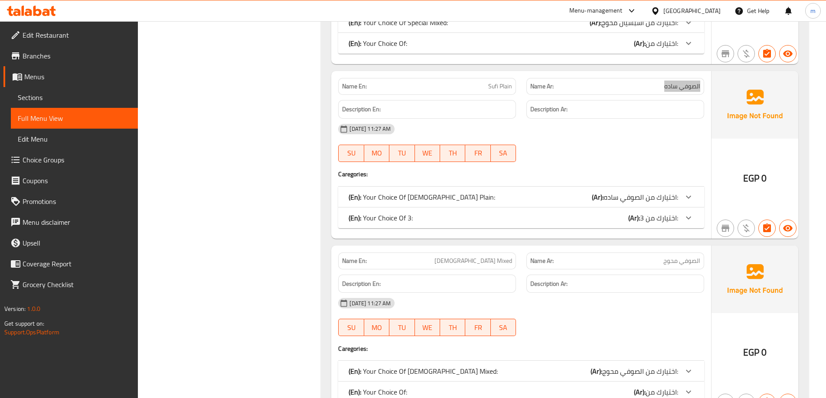
scroll to position [3814, 0]
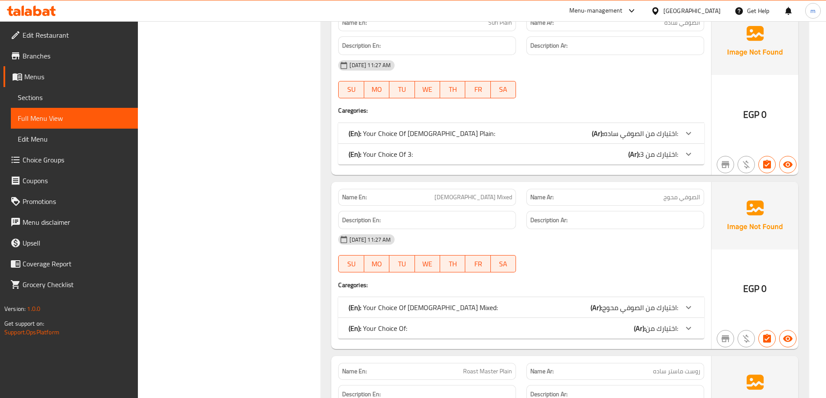
click at [668, 198] on span "الصوفي محوج" at bounding box center [681, 197] width 37 height 9
copy span "الصوفي محوج"
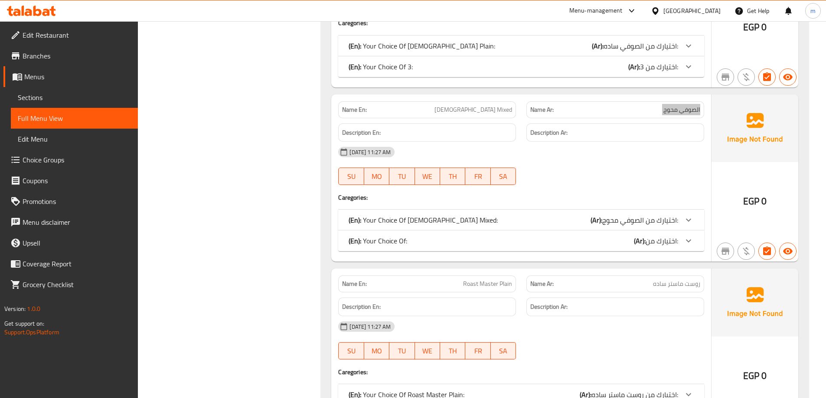
scroll to position [4030, 0]
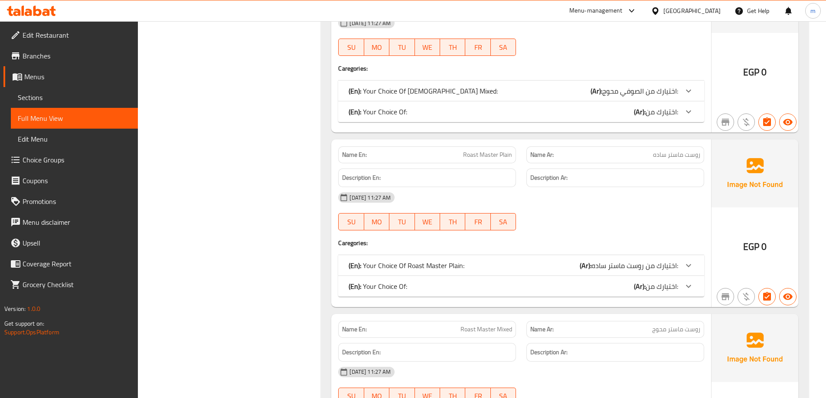
click at [673, 153] on span "روست ماستر ساده" at bounding box center [676, 154] width 47 height 9
copy span "روست ماستر ساده"
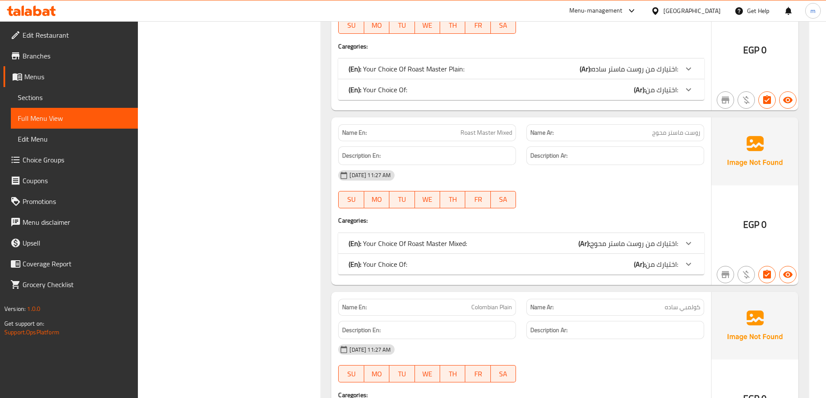
scroll to position [4247, 0]
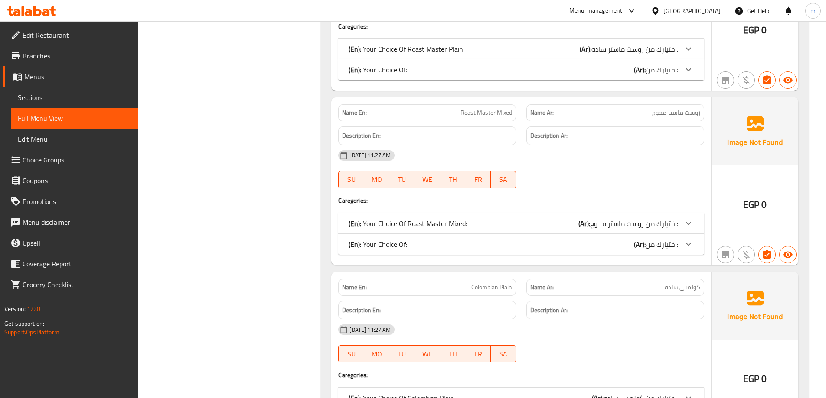
click at [669, 115] on span "روست ماستر محوج" at bounding box center [676, 112] width 48 height 9
copy span "روست ماستر محوج"
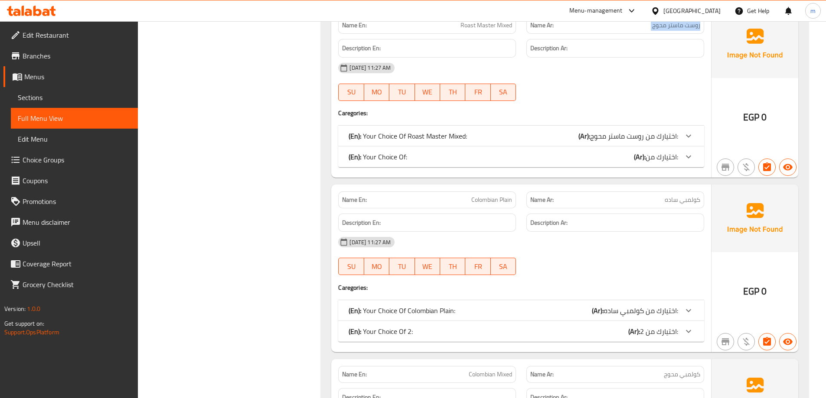
scroll to position [4377, 0]
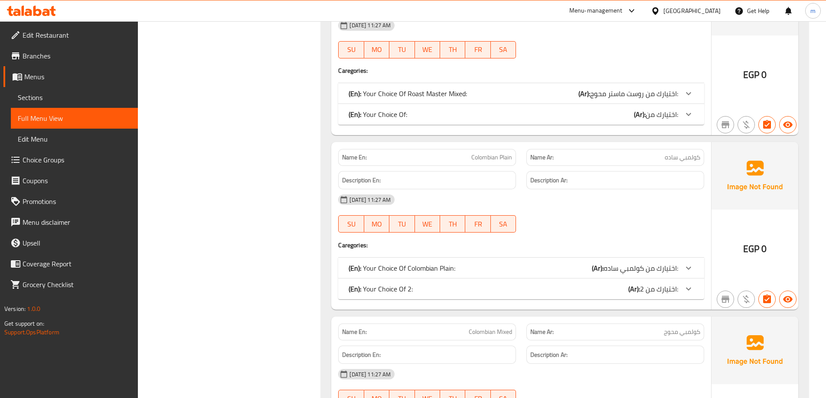
click at [667, 159] on span "كولمبي ساده" at bounding box center [682, 157] width 36 height 9
copy span "كولمبي ساده"
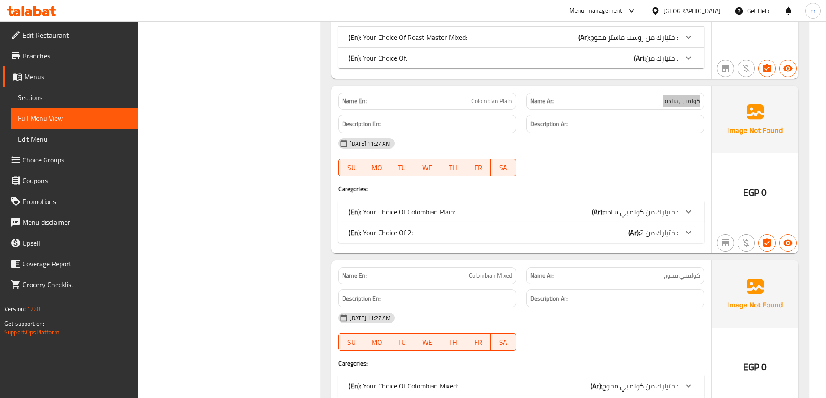
scroll to position [4497, 0]
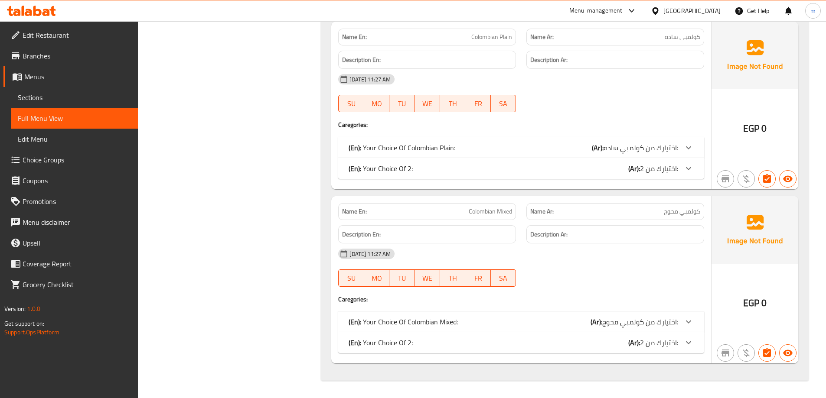
click at [687, 215] on span "كولمبي محوج" at bounding box center [681, 211] width 36 height 9
copy span "كولمبي محوج"
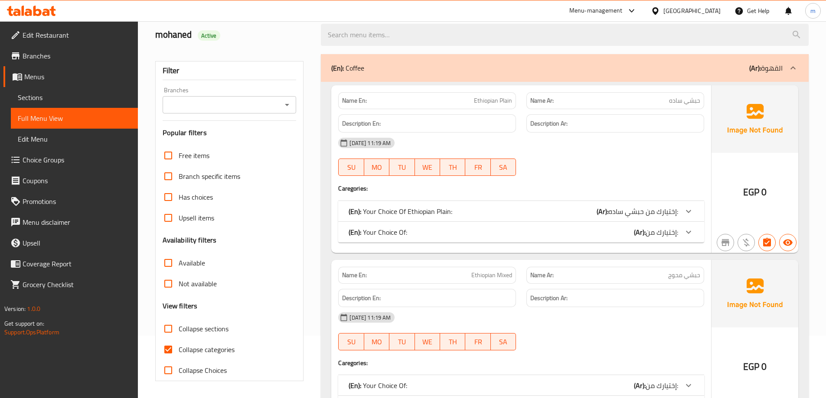
scroll to position [0, 0]
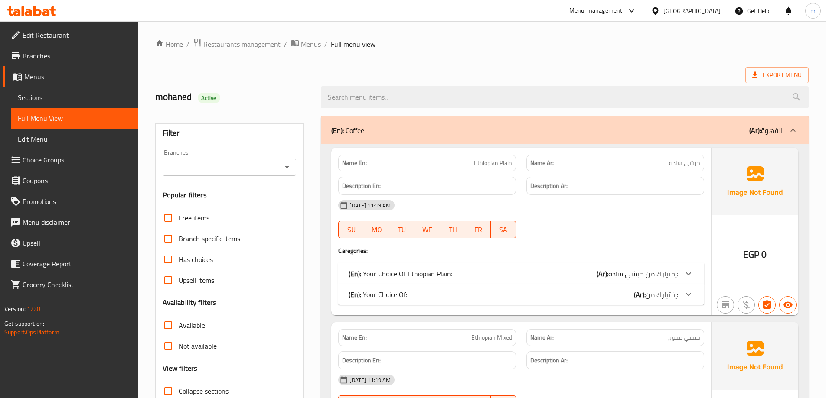
click at [672, 163] on span "حبشي ساده" at bounding box center [684, 163] width 31 height 9
copy span "حبشي ساده"
click at [675, 333] on span "حبشي محوج" at bounding box center [684, 337] width 32 height 9
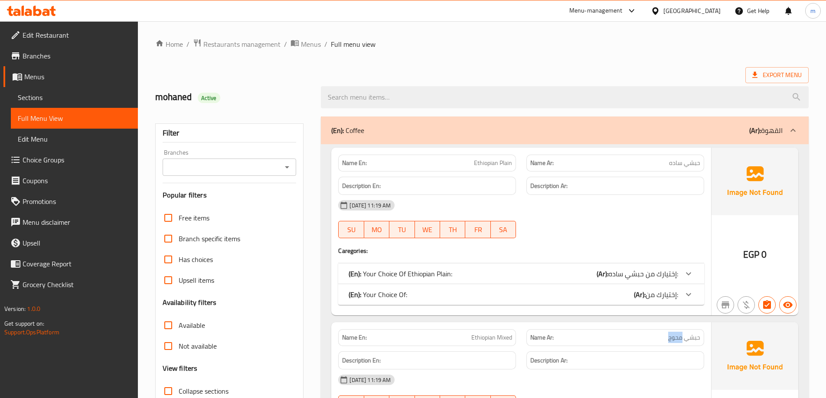
click at [675, 333] on span "حبشي محوج" at bounding box center [684, 337] width 32 height 9
copy span "حبشي محوج"
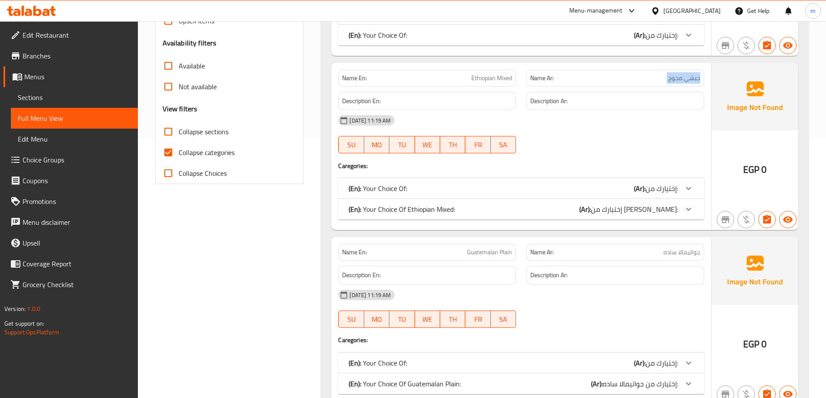
scroll to position [260, 0]
click at [650, 257] on p "Name Ar: جواتيمالا ساده" at bounding box center [615, 251] width 170 height 9
copy span "جواتيمالا ساده"
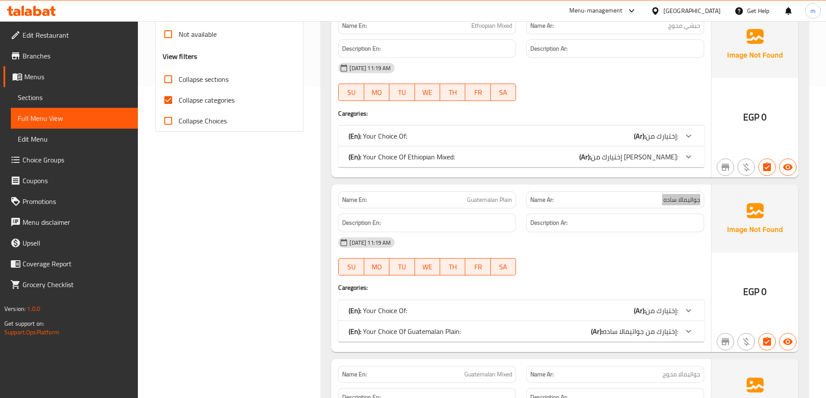
scroll to position [390, 0]
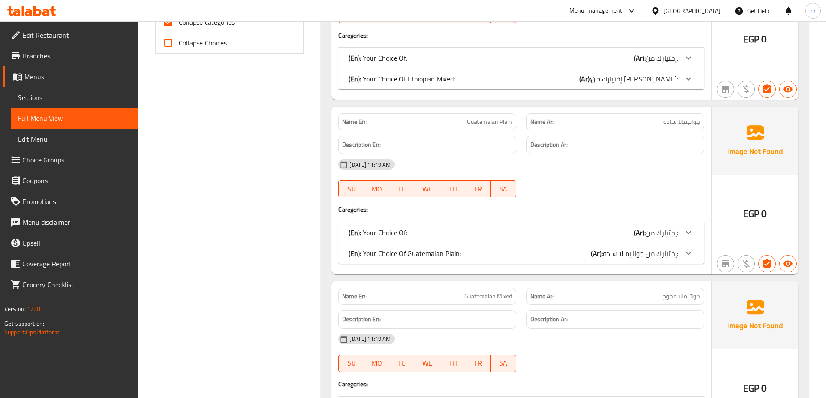
click at [688, 292] on span "جواتيمالا محوج" at bounding box center [681, 296] width 38 height 9
copy span "جواتيمالا محوج"
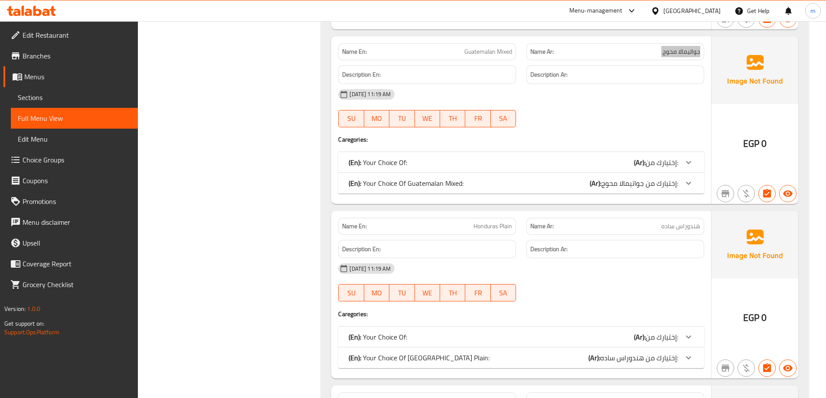
scroll to position [650, 0]
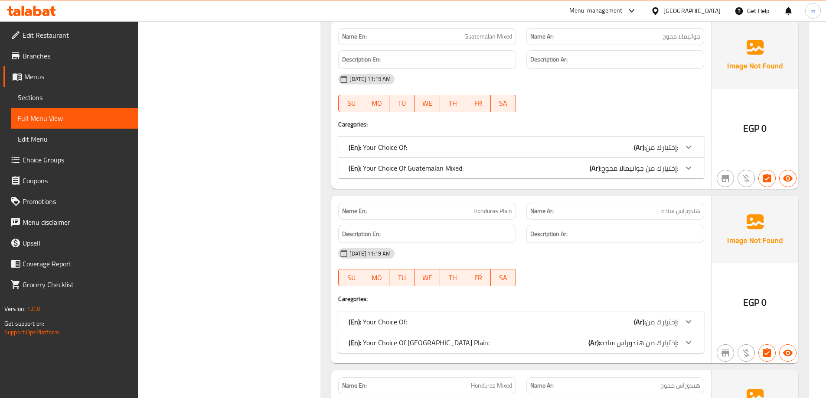
click at [647, 207] on p "Name Ar: هندوراس ساده" at bounding box center [615, 211] width 170 height 9
click at [679, 222] on div "Description Ar:" at bounding box center [615, 235] width 188 height 29
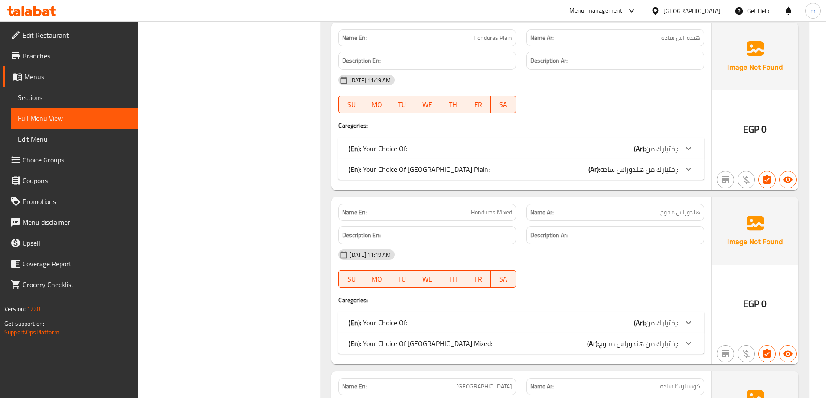
click at [684, 208] on span "هندوراس محوج" at bounding box center [680, 212] width 40 height 9
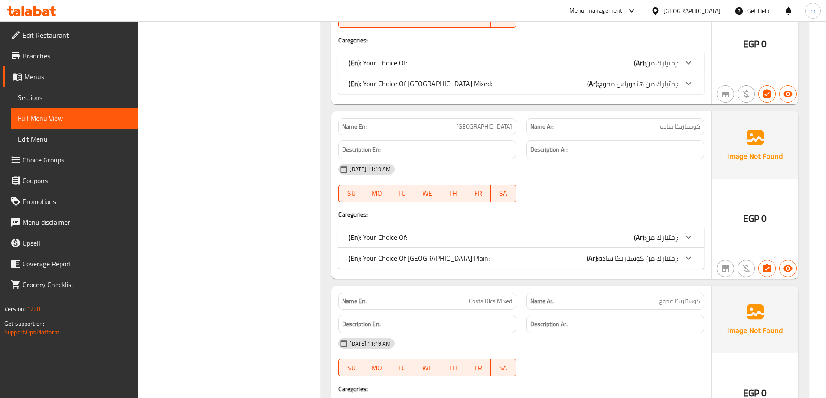
click at [673, 130] on span "كوستاريكا ساده" at bounding box center [680, 126] width 40 height 9
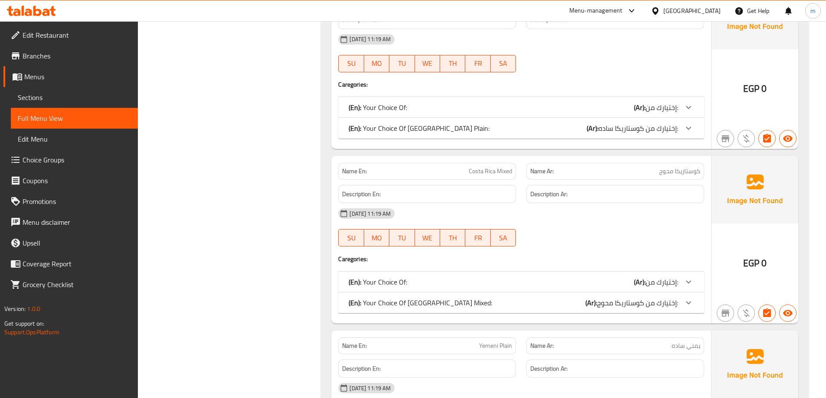
click at [674, 170] on span "كوستاريكا محوج" at bounding box center [679, 171] width 41 height 9
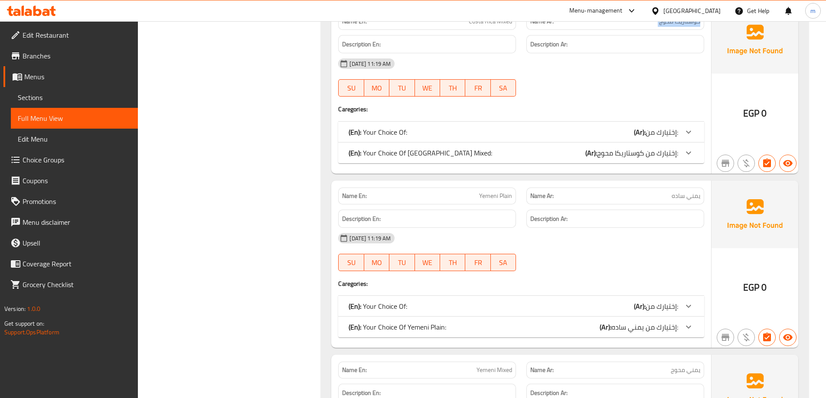
scroll to position [1387, 0]
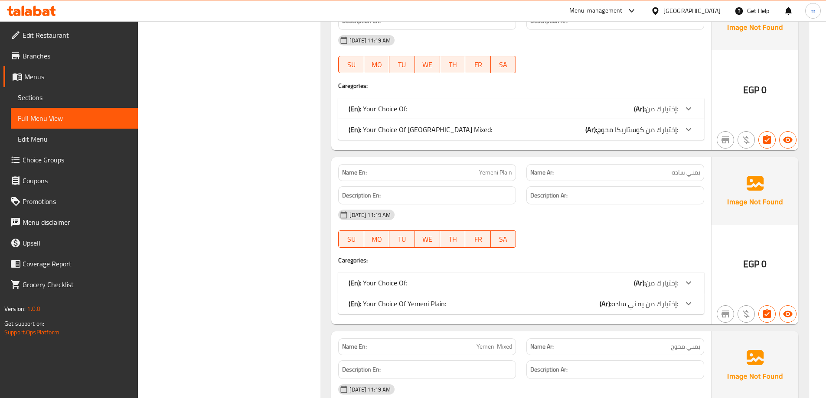
click at [674, 176] on span "يمني ساده" at bounding box center [685, 172] width 29 height 9
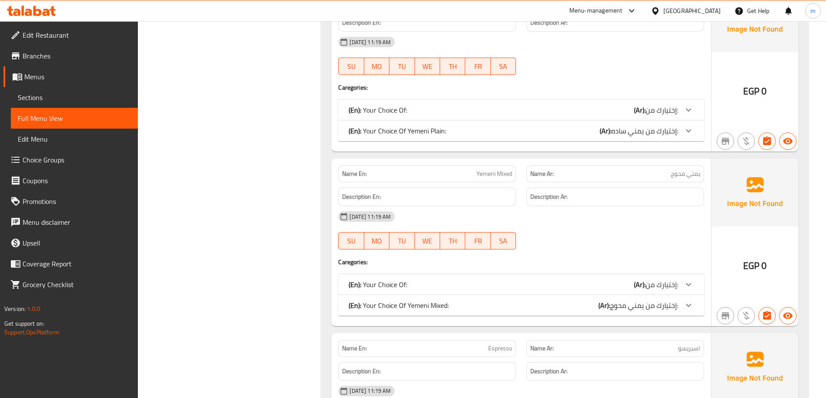
scroll to position [1560, 0]
click at [668, 172] on p "Name Ar: يمني محوج" at bounding box center [615, 173] width 170 height 9
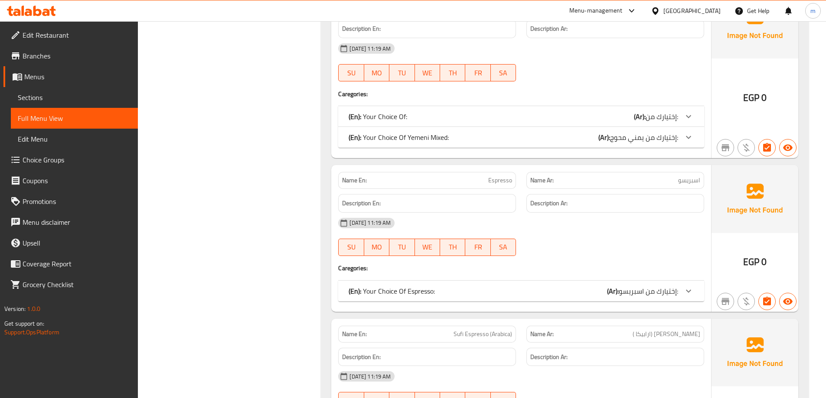
scroll to position [1733, 0]
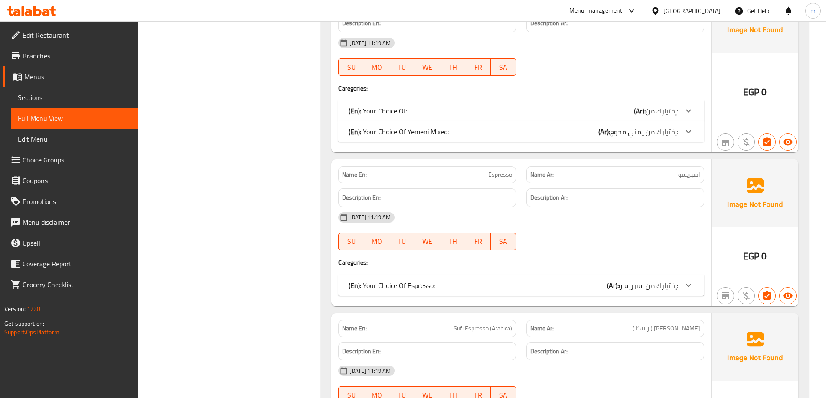
click at [649, 167] on div "Name Ar: [PERSON_NAME]" at bounding box center [615, 174] width 178 height 17
click at [648, 173] on p "Name Ar: [PERSON_NAME]" at bounding box center [615, 174] width 170 height 9
click at [676, 175] on p "Name Ar: [PERSON_NAME]" at bounding box center [615, 174] width 170 height 9
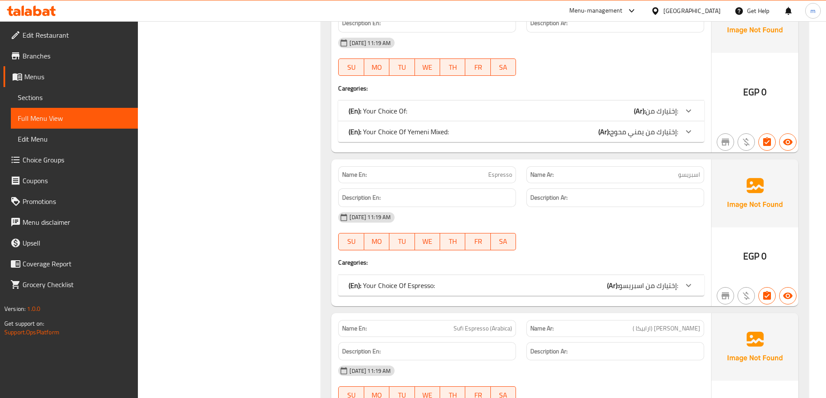
click at [694, 176] on span "اسبريسو" at bounding box center [689, 174] width 22 height 9
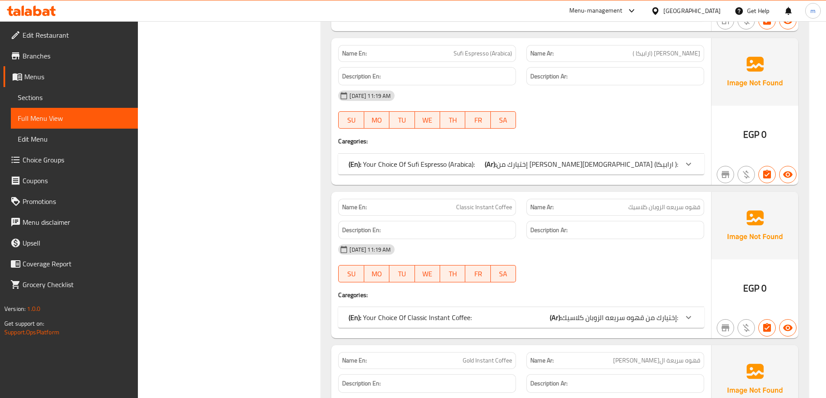
scroll to position [2037, 0]
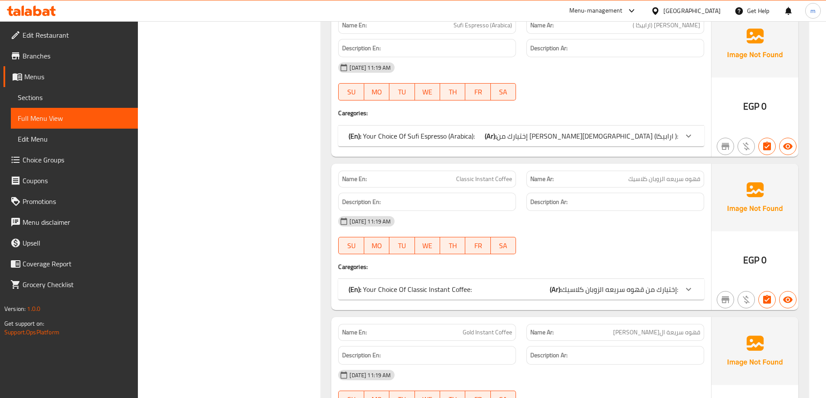
click at [625, 178] on p "Name Ar: قهوه سريعه الزوبان كلاسيك" at bounding box center [615, 179] width 170 height 9
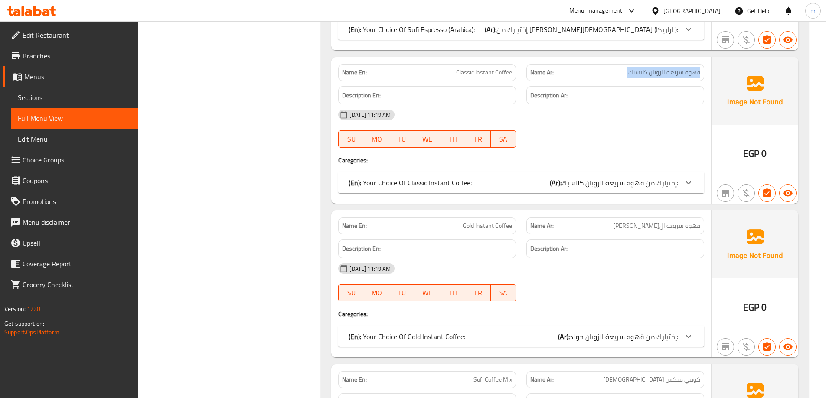
scroll to position [2210, 0]
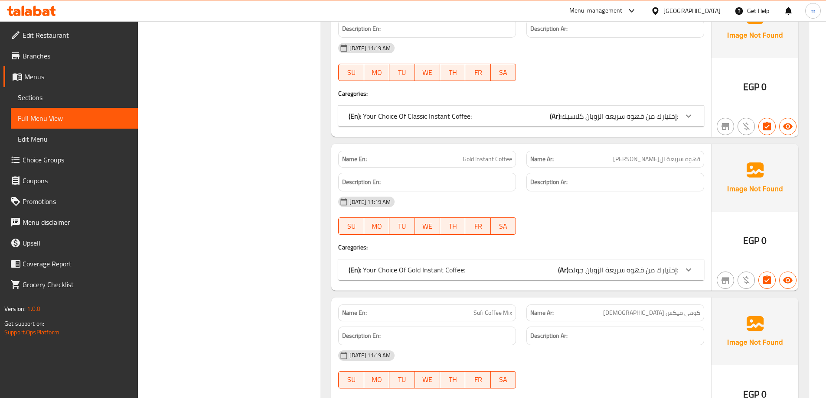
click at [645, 155] on span "قهوه سريعة ال[PERSON_NAME]" at bounding box center [656, 159] width 87 height 9
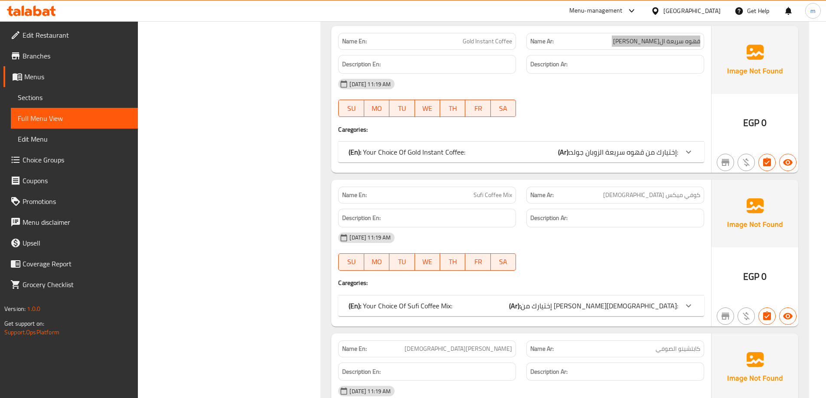
scroll to position [2340, 0]
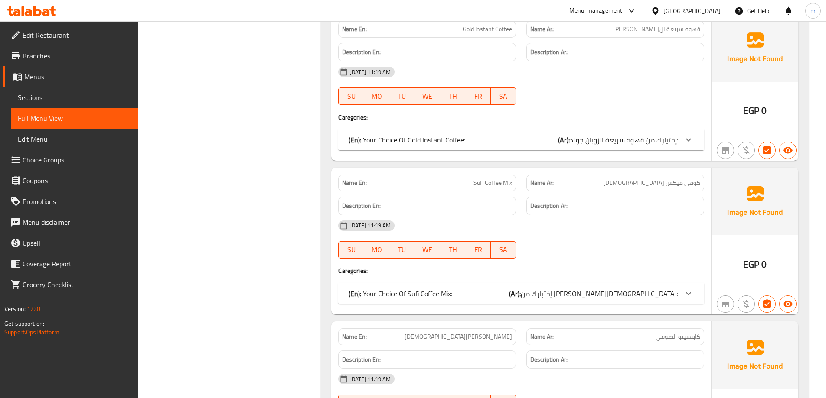
click at [684, 180] on span "كوفي ميكس [DEMOGRAPHIC_DATA]" at bounding box center [651, 183] width 97 height 9
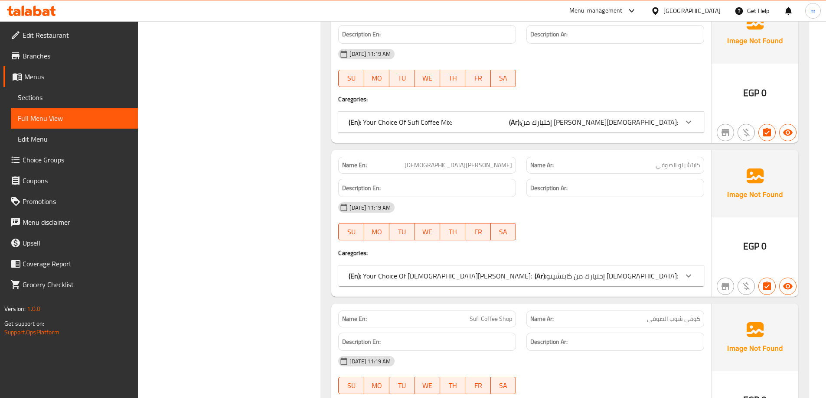
scroll to position [2513, 0]
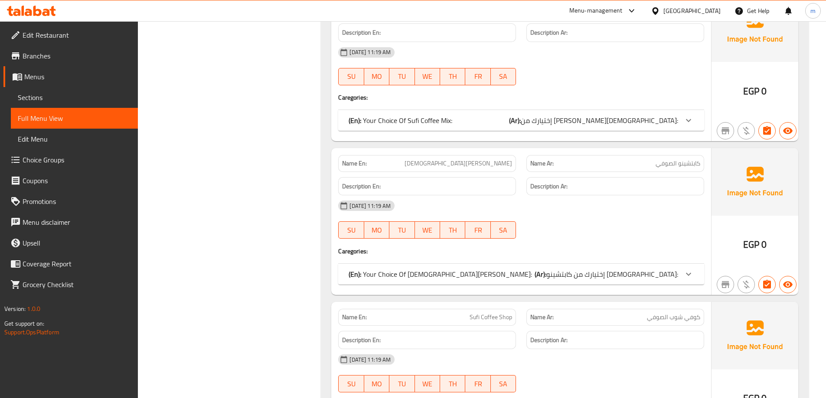
click at [679, 169] on div "Name Ar: [PERSON_NAME][DEMOGRAPHIC_DATA]" at bounding box center [615, 163] width 178 height 17
click at [679, 163] on span "كابتشينو الصوفي" at bounding box center [677, 163] width 45 height 9
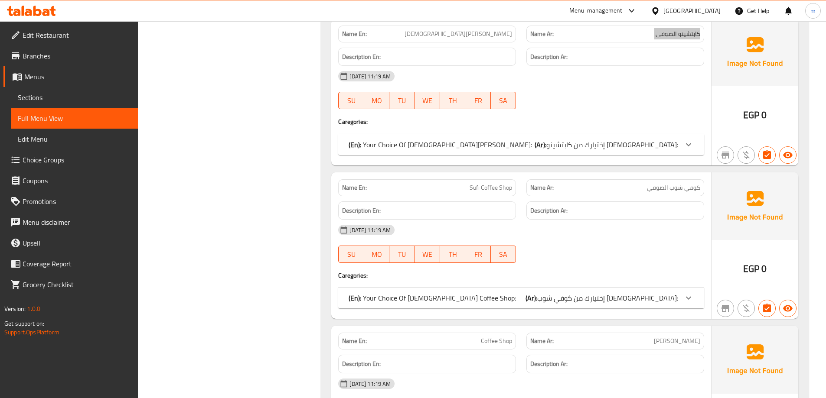
scroll to position [2643, 0]
click at [672, 192] on span "كوفي شوب الصوفي" at bounding box center [673, 187] width 53 height 9
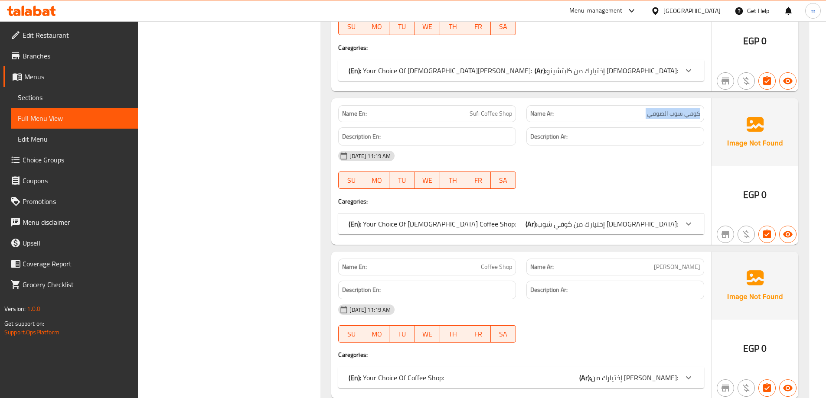
scroll to position [2860, 0]
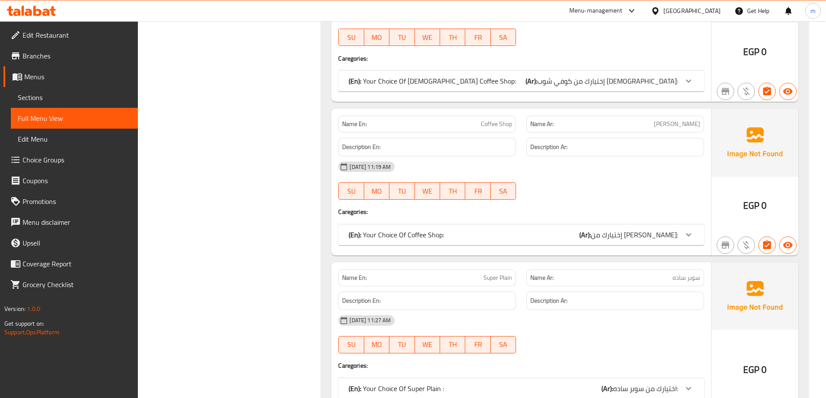
click at [666, 124] on p "Name Ar: [PERSON_NAME]" at bounding box center [615, 124] width 170 height 9
